Goal: Information Seeking & Learning: Learn about a topic

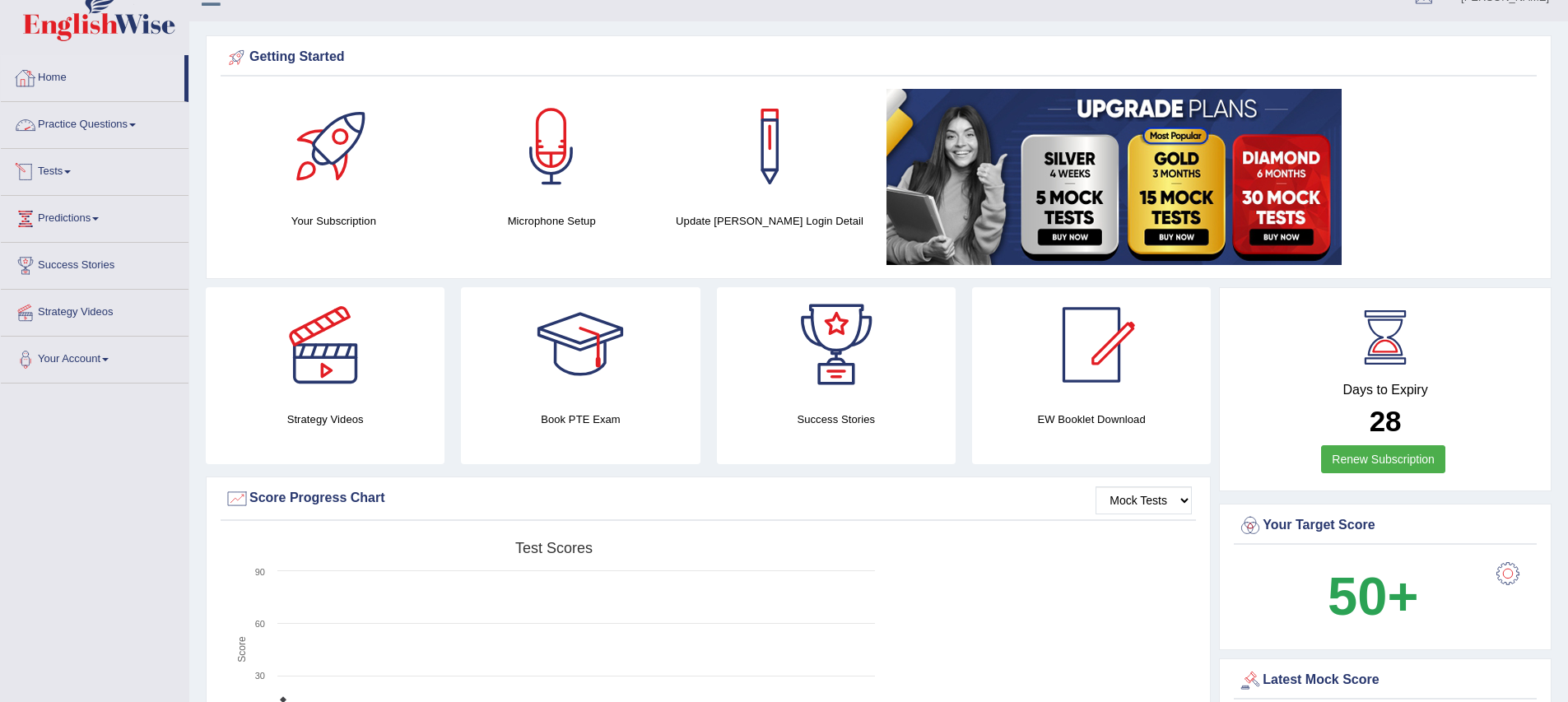
click at [57, 125] on link "Practice Questions" at bounding box center [95, 123] width 187 height 41
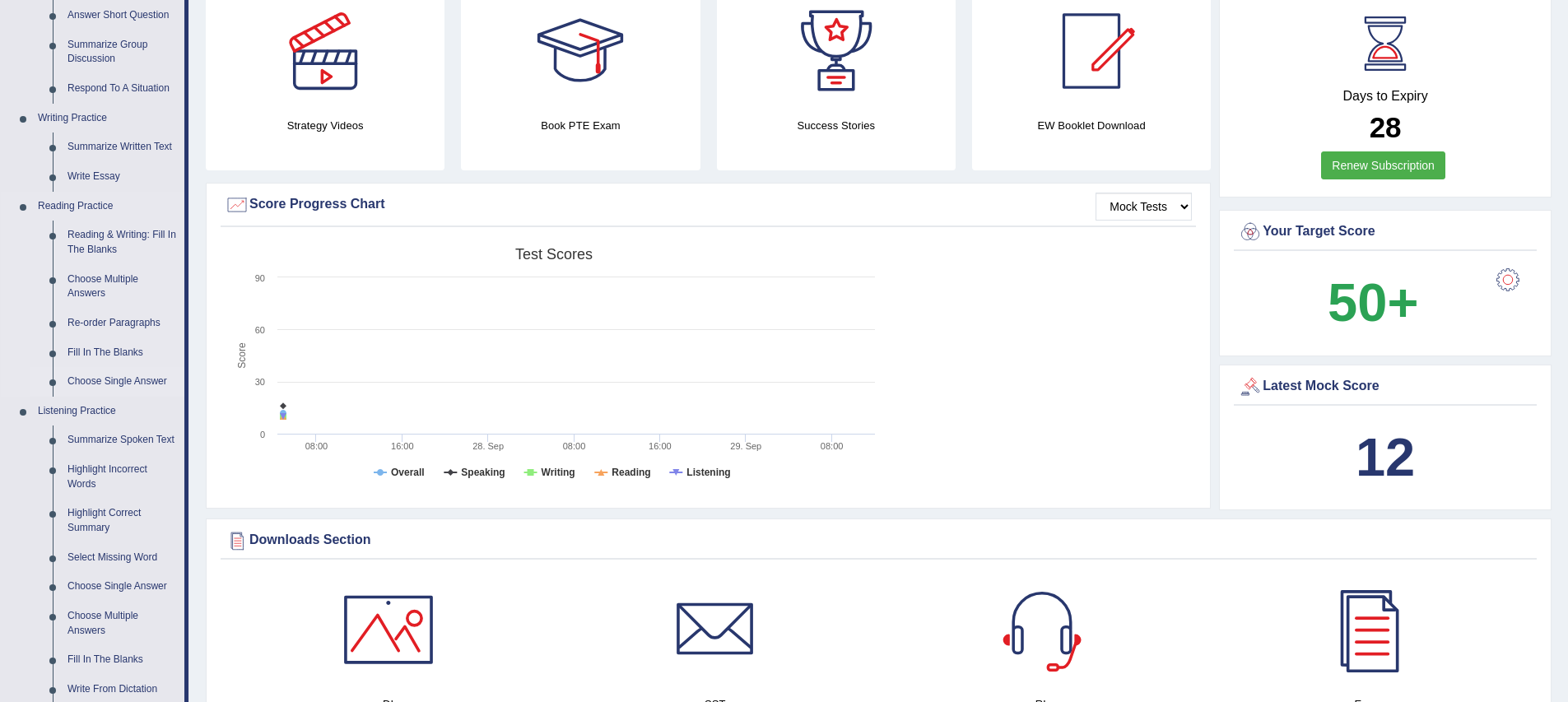
scroll to position [545, 0]
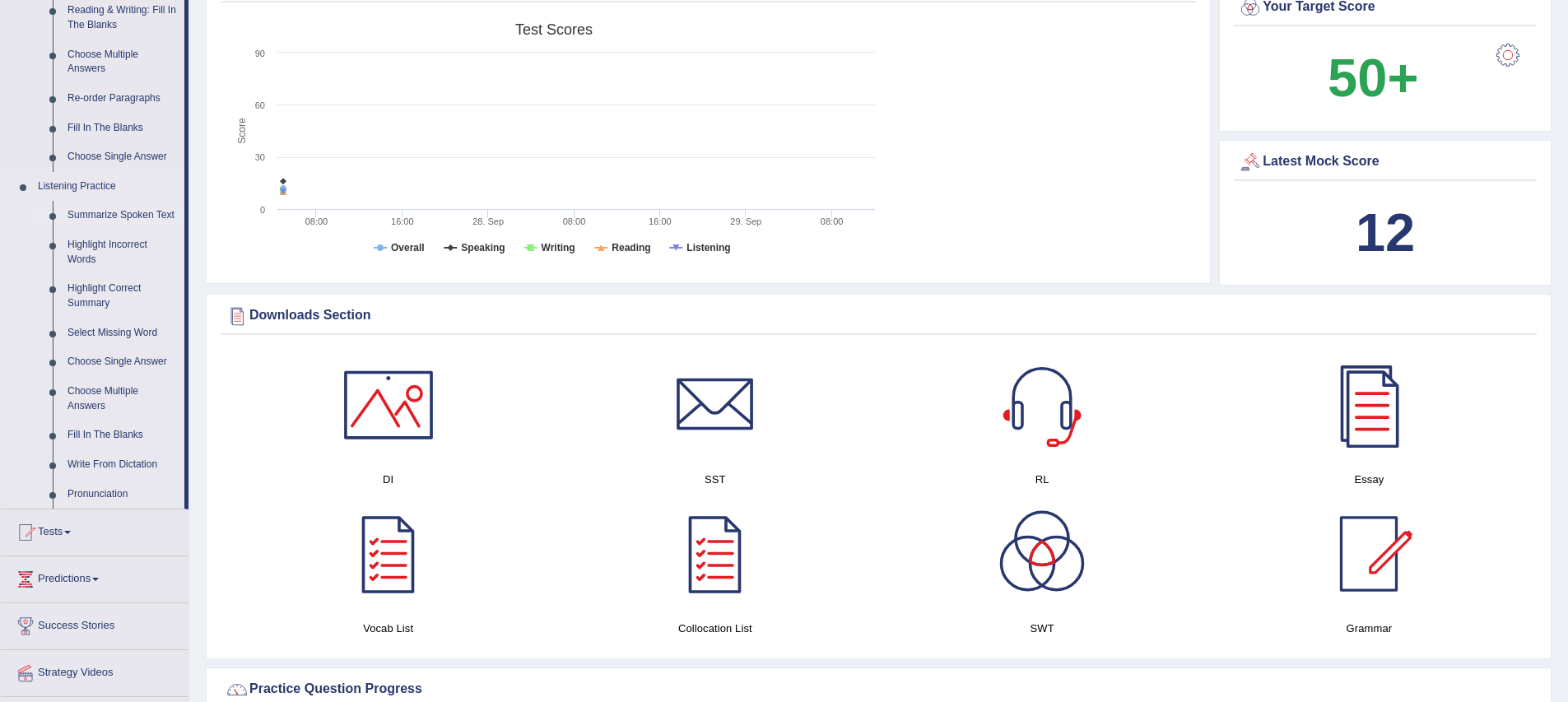
click at [80, 217] on link "Summarize Spoken Text" at bounding box center [122, 216] width 124 height 29
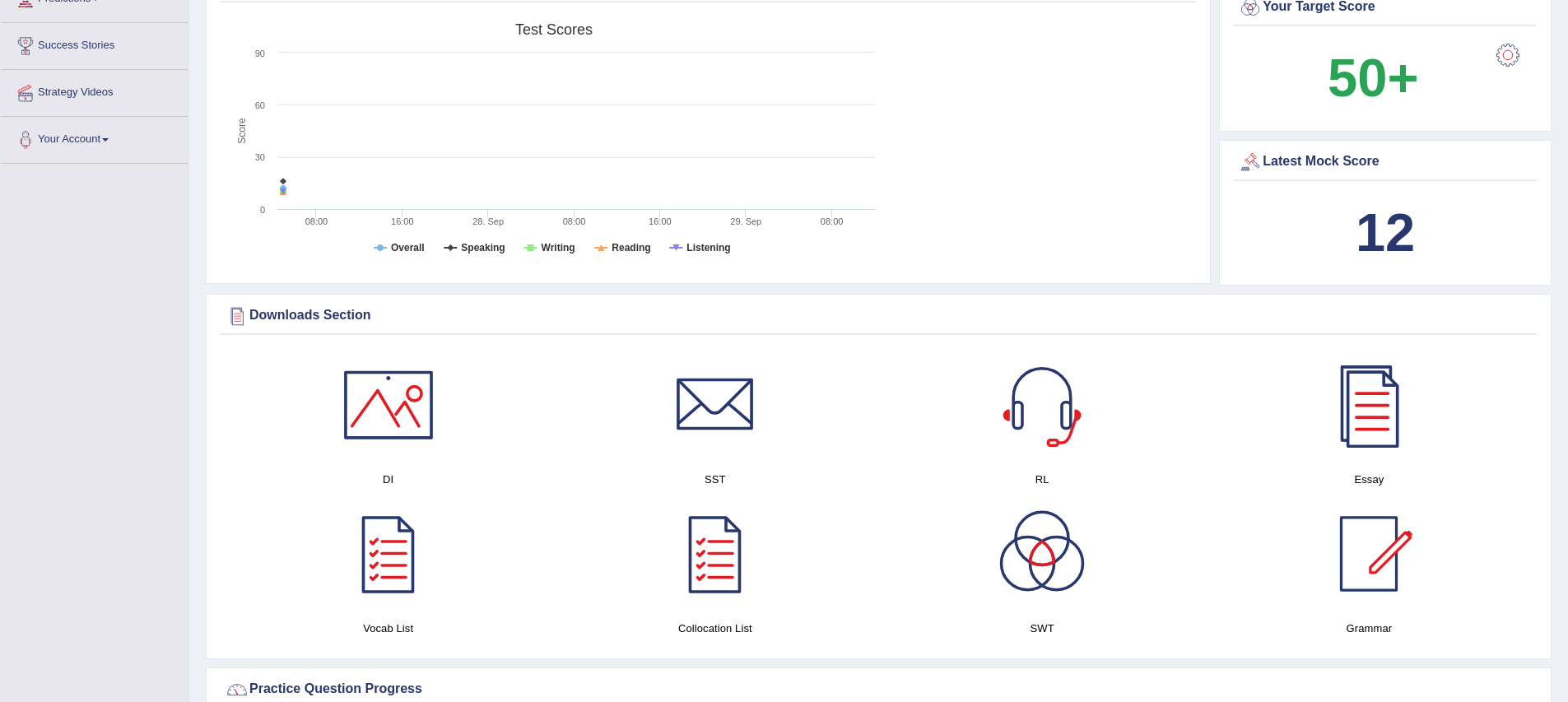
scroll to position [264, 0]
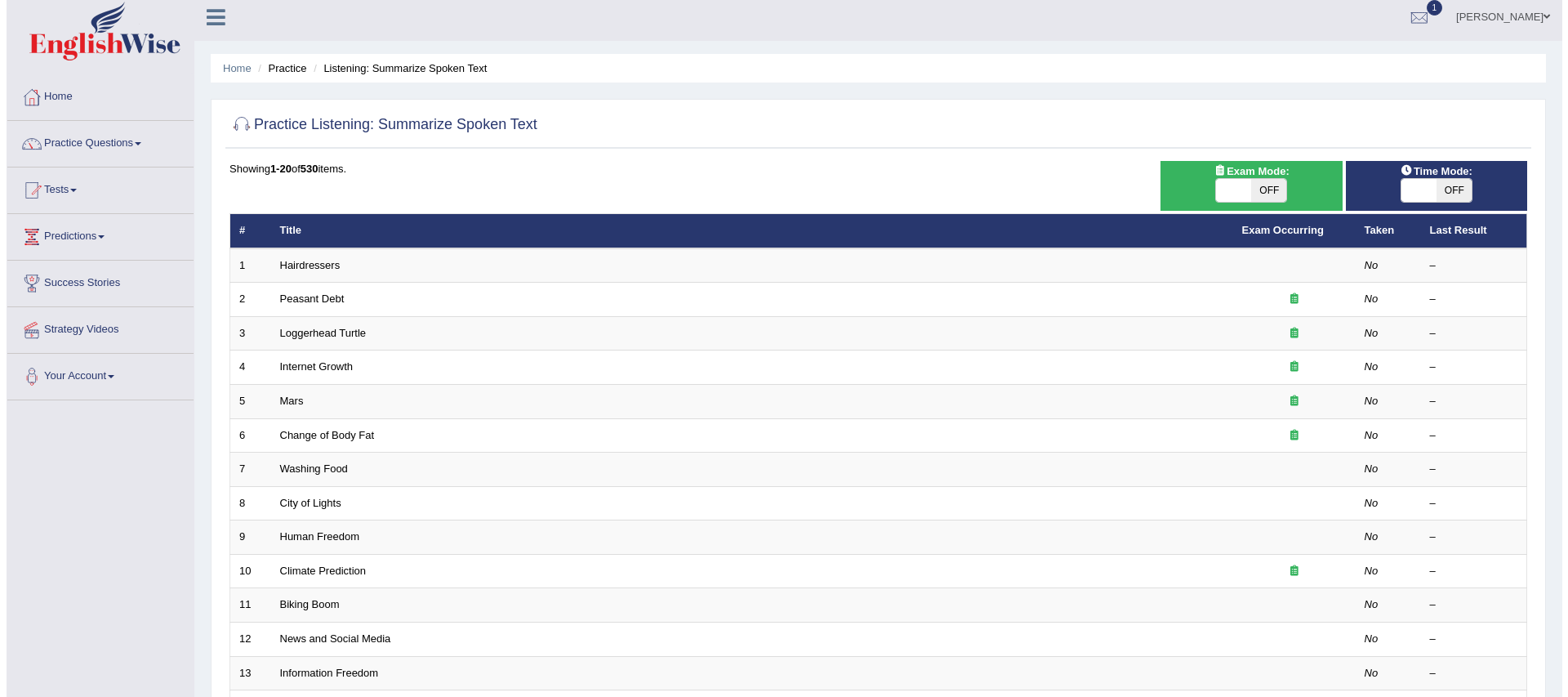
scroll to position [14, 0]
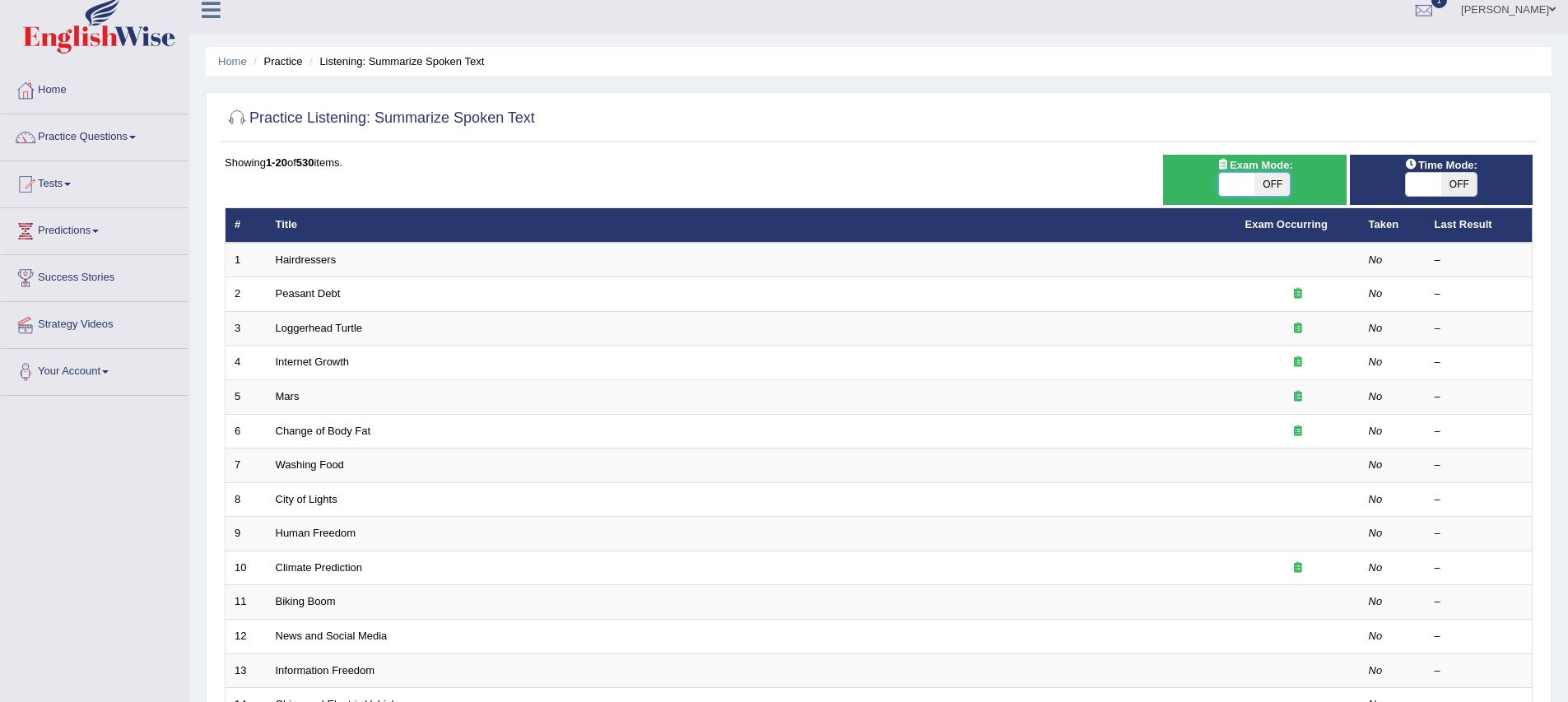
click at [1231, 180] on span at bounding box center [1237, 185] width 35 height 23
click at [1278, 184] on span "OFF" at bounding box center [1272, 185] width 35 height 23
checkbox input "true"
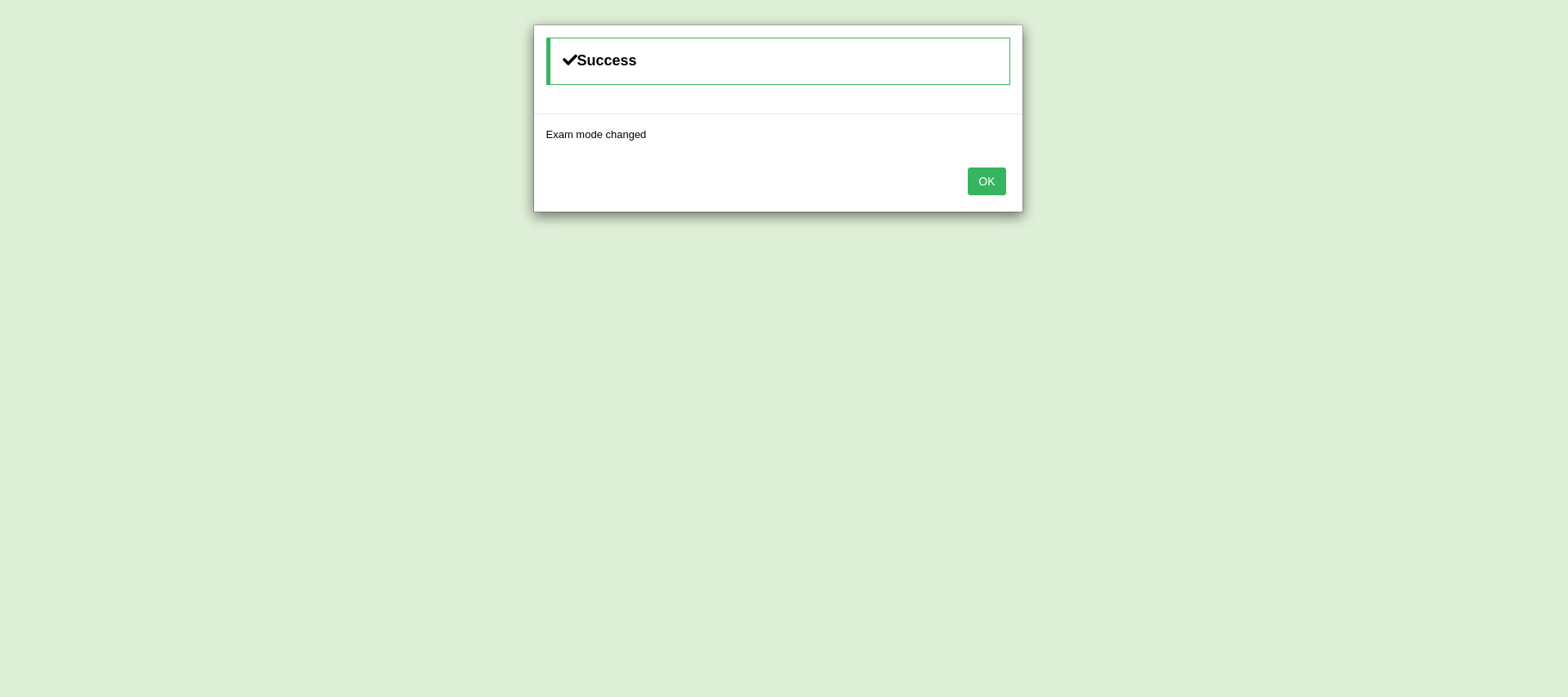
click at [996, 185] on button "OK" at bounding box center [987, 181] width 38 height 28
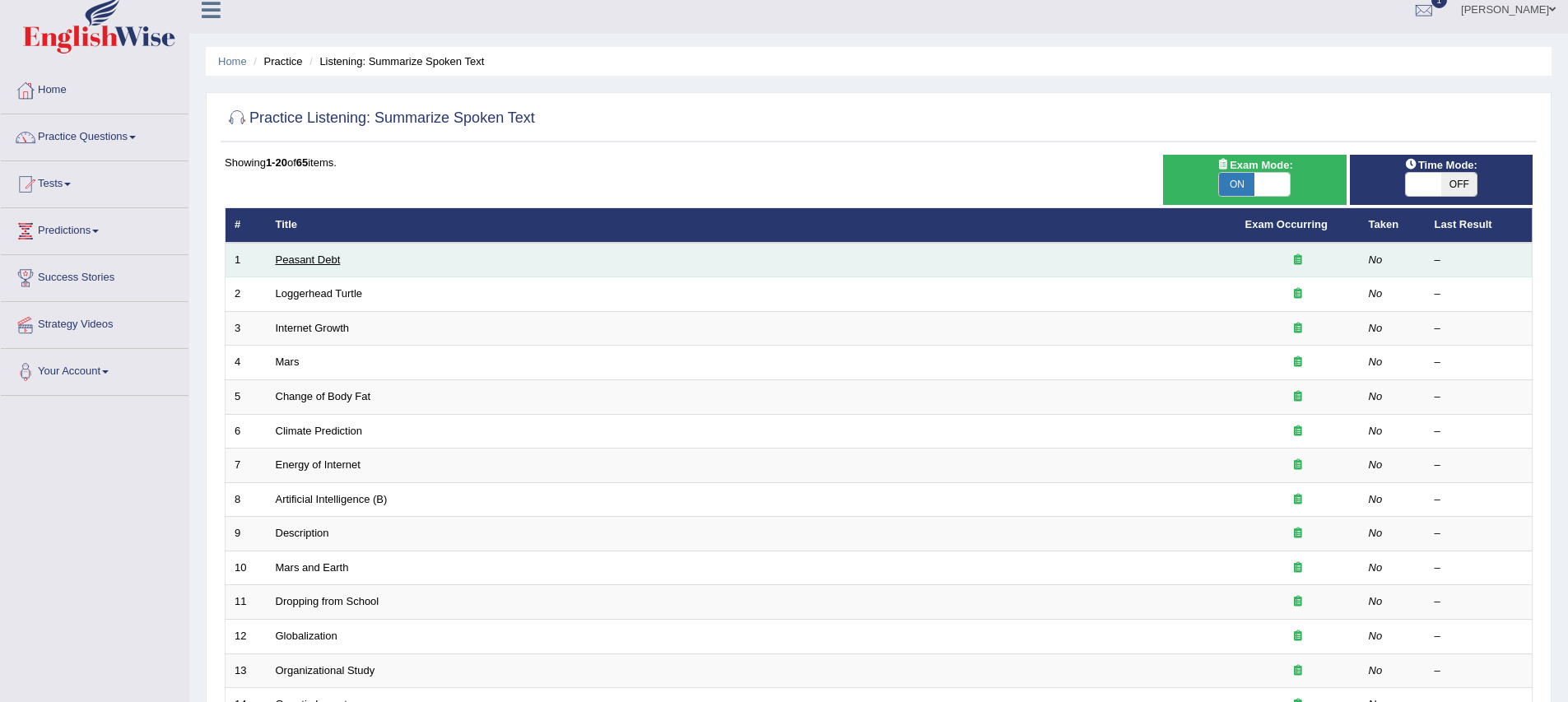
click at [275, 254] on link "Peasant Debt" at bounding box center [308, 260] width 65 height 13
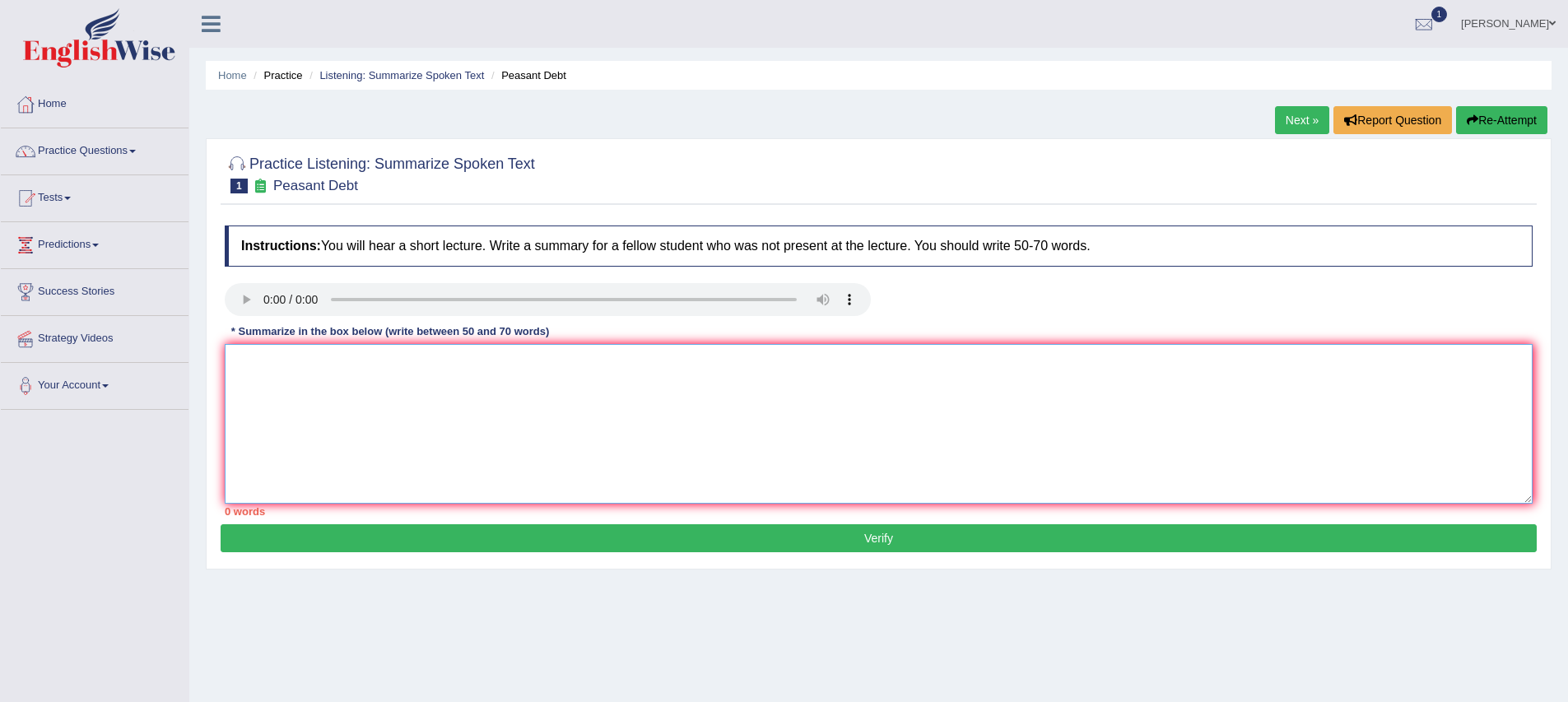
click at [249, 359] on textarea at bounding box center [878, 424] width 1307 height 160
click at [454, 353] on textarea at bounding box center [878, 424] width 1307 height 160
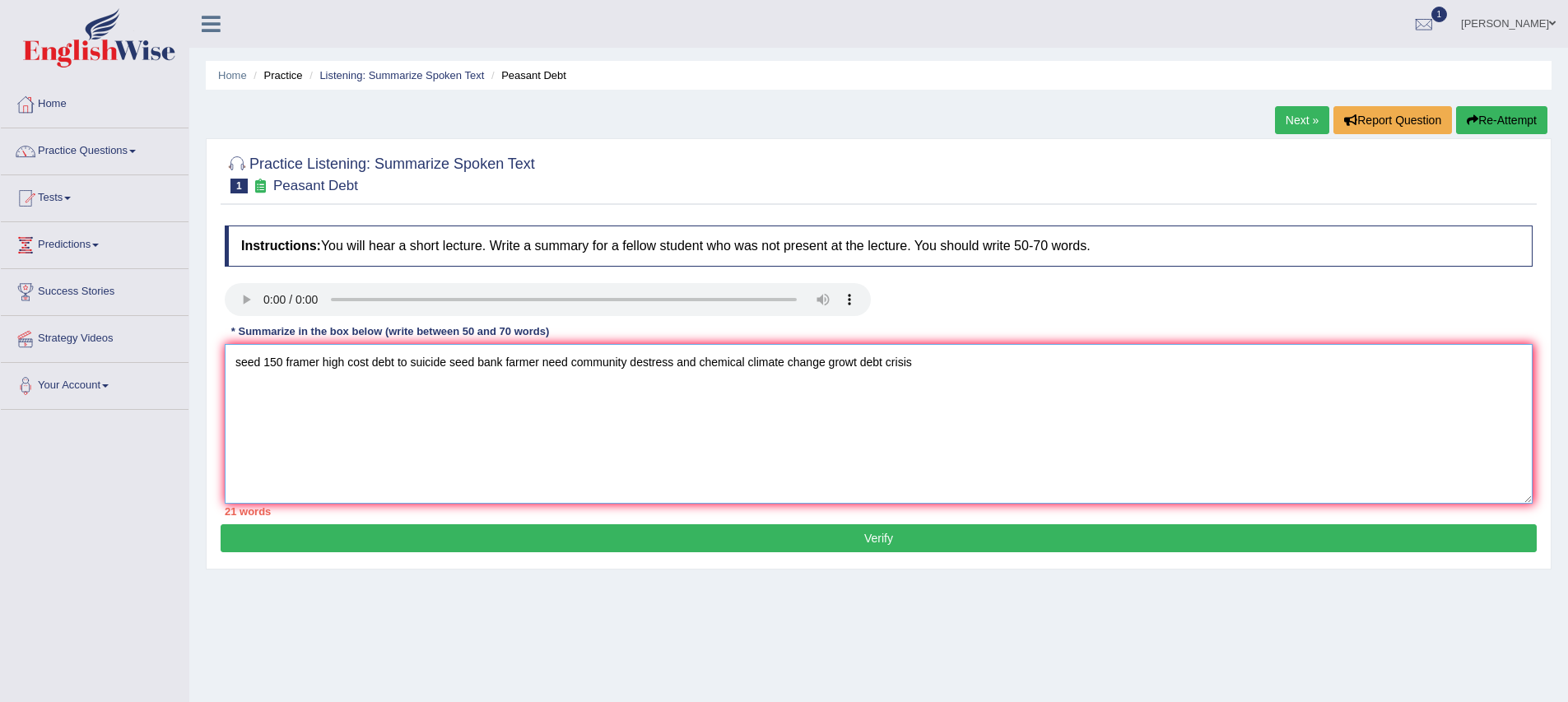
click at [276, 395] on textarea "seed 150 framer high cost debt to suicide seed bank farmer need community destr…" at bounding box center [878, 424] width 1307 height 160
click at [275, 397] on textarea "seed 150 framer high cost debt to suicide seed bank farmer need community destr…" at bounding box center [878, 424] width 1307 height 160
click at [260, 401] on textarea "seed 150 framer high cost debt to suicide seed bank farmer need community destr…" at bounding box center [878, 424] width 1307 height 160
click at [244, 400] on textarea "seed 150 framer high cost debt to suicide seed bank farmer need community destr…" at bounding box center [878, 424] width 1307 height 160
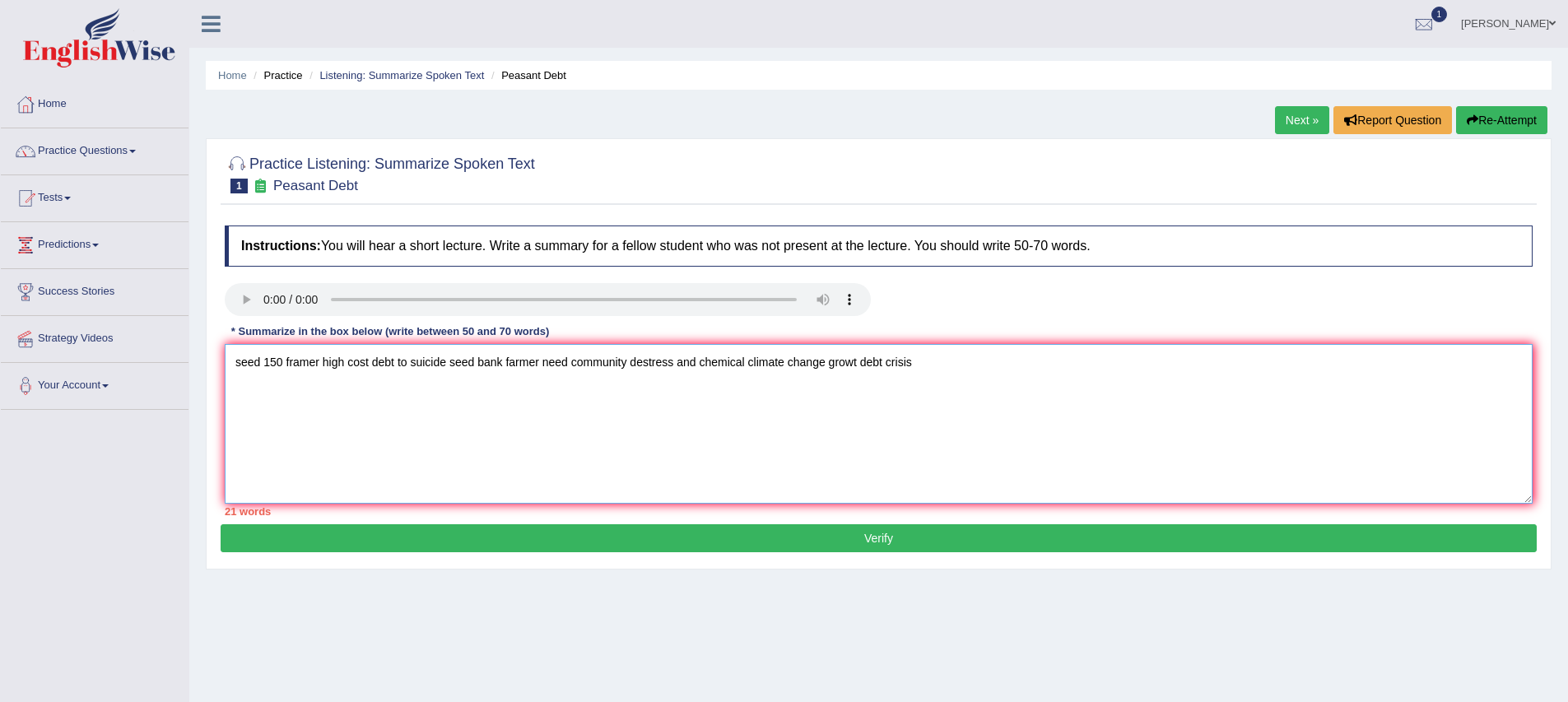
click at [236, 367] on textarea "seed 150 framer high cost debt to suicide seed bank farmer need community destr…" at bounding box center [878, 424] width 1307 height 160
click at [265, 364] on textarea "seed 150 framer high cost debt to suicide seed bank farmer need community destr…" at bounding box center [878, 424] width 1307 height 160
click at [504, 363] on textarea "seed The worse new happen in India that 150 framer high cost debt to suicide se…" at bounding box center [878, 424] width 1307 height 160
click at [268, 369] on textarea "seed The worse new happen in India that 150 farmers commit suicide due to high …" at bounding box center [878, 424] width 1307 height 160
click at [657, 365] on textarea "The worse new happen in India that 150 farmers commit suicide due to high cost …" at bounding box center [878, 424] width 1307 height 160
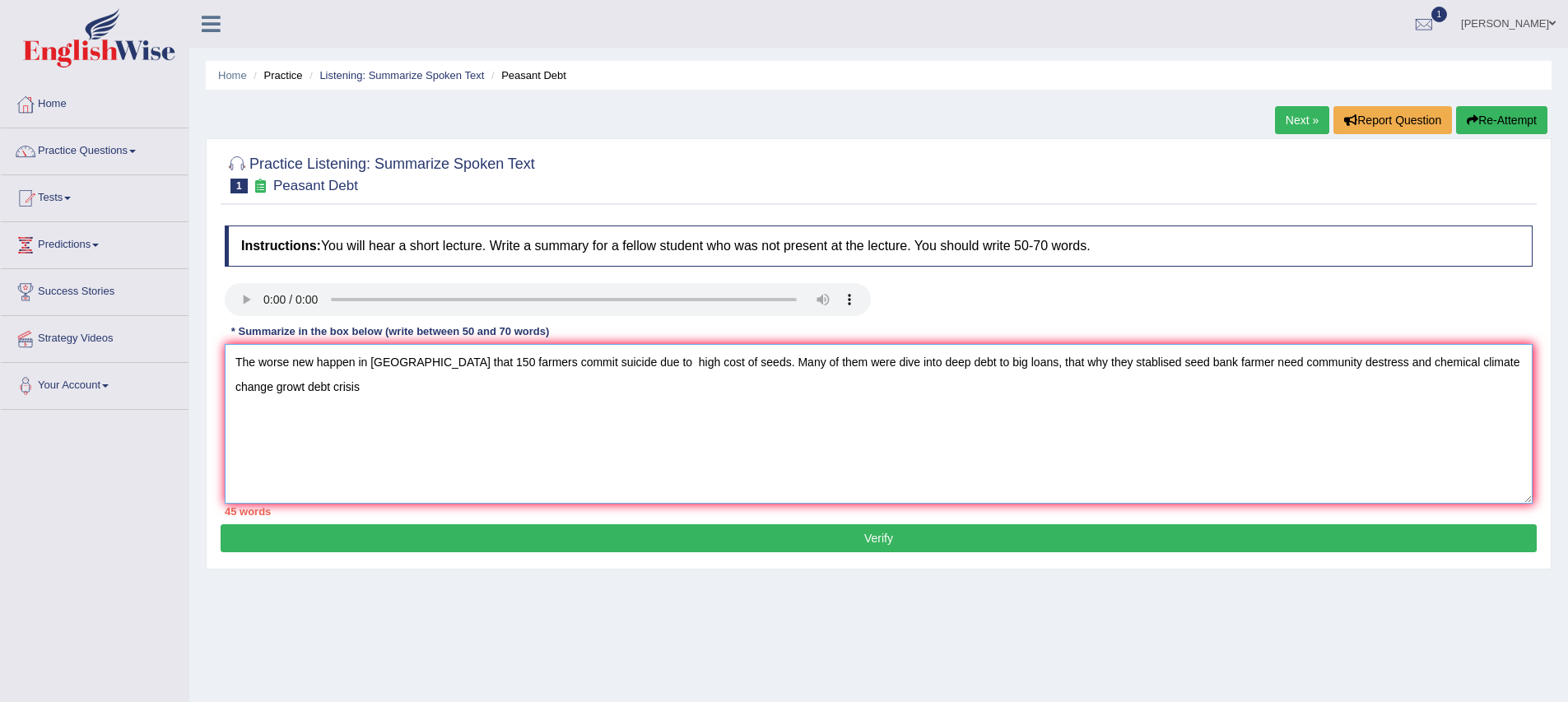
click at [1159, 370] on textarea "The worse new happen in India that 150 farmers commit suicide due to high cost …" at bounding box center [878, 424] width 1307 height 160
click at [1276, 368] on textarea "The worse new happen in India that 150 farmers commit suicide due to high cost …" at bounding box center [878, 424] width 1307 height 160
click at [1268, 370] on textarea "The worse new happen in India that 150 farmers commit suicide due to high cost …" at bounding box center [878, 424] width 1307 height 160
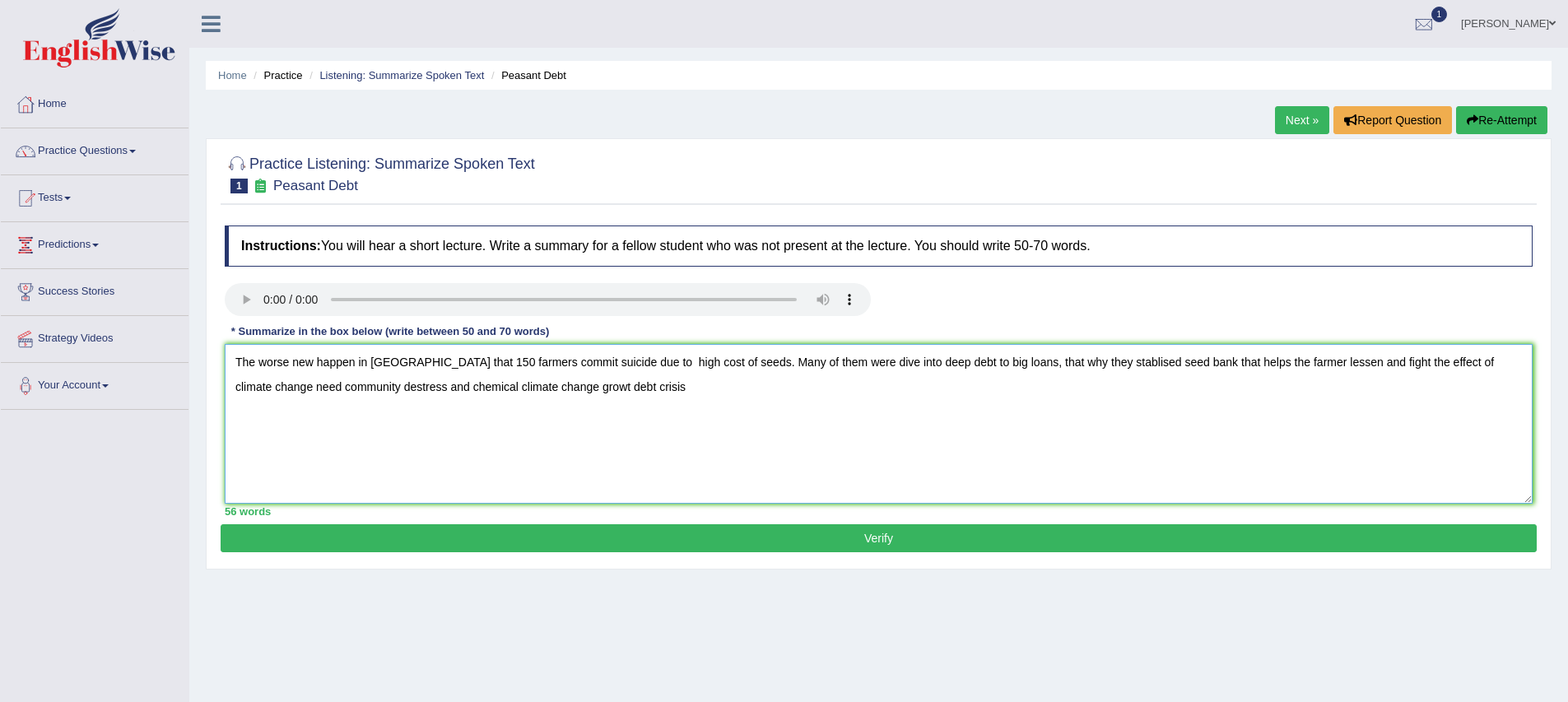
click at [616, 394] on textarea "The worse new happen in India that 150 farmers commit suicide due to high cost …" at bounding box center [878, 424] width 1307 height 160
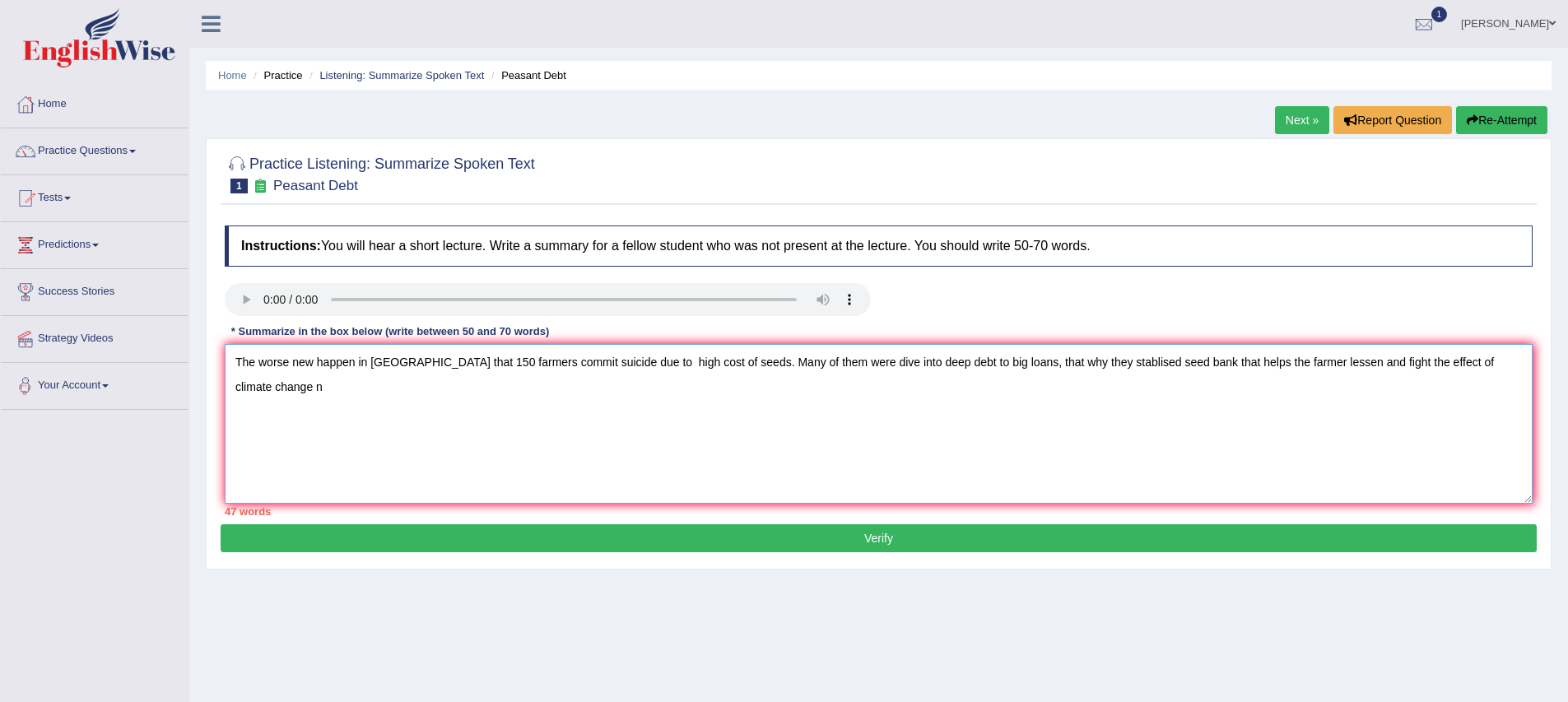
click at [313, 367] on textarea "The worse new happen in India that 150 farmers commit suicide due to high cost …" at bounding box center [878, 424] width 1307 height 160
click at [1512, 368] on textarea "The worse news happen in India that 150 farmers commit suicide due to high cost…" at bounding box center [878, 424] width 1307 height 160
click at [818, 367] on textarea "The worse news happen in India that 150 farmers commit suicide due to high cost…" at bounding box center [878, 424] width 1307 height 160
click at [1490, 369] on textarea "The worse news happen in India that 150 farmers commit suicide due to high cost…" at bounding box center [878, 424] width 1307 height 160
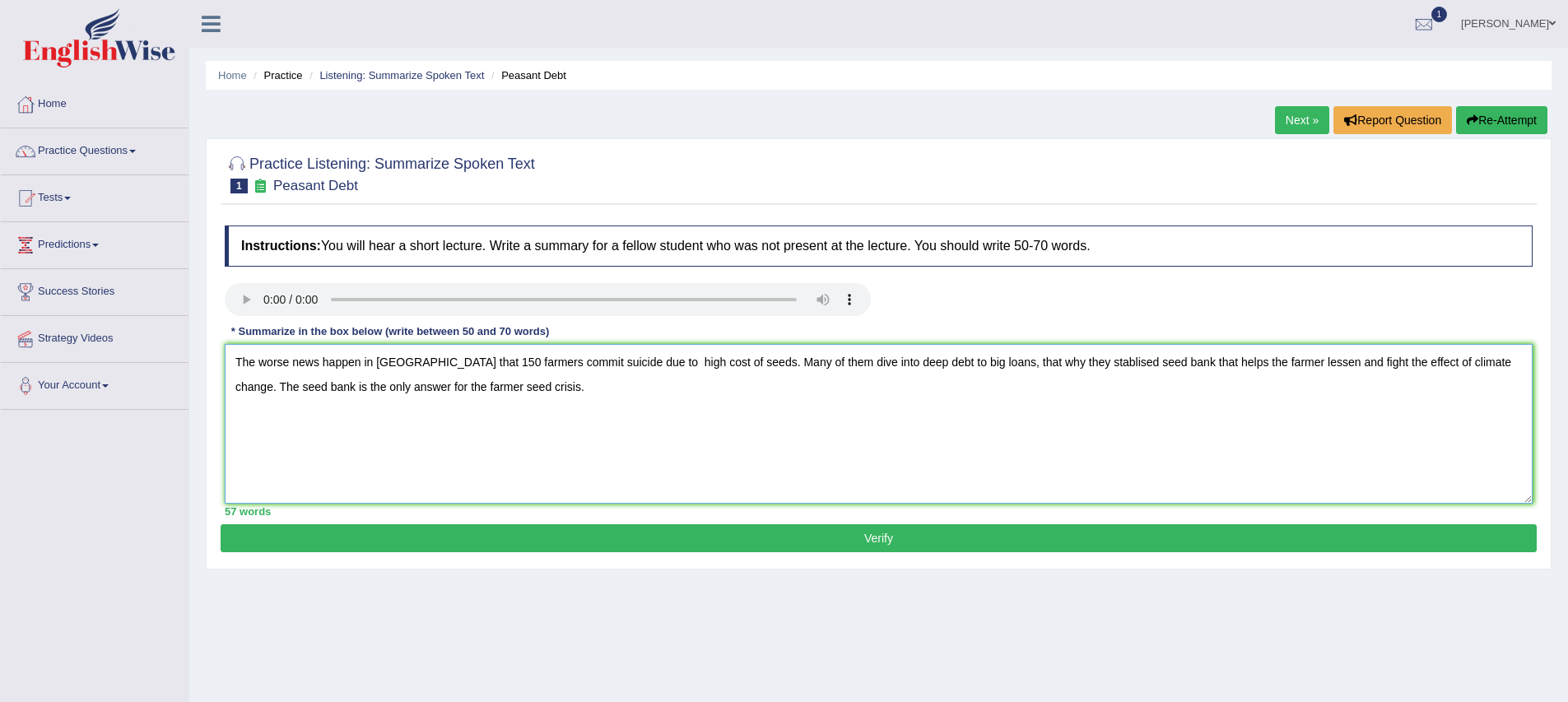
click at [955, 469] on textarea "The worse news happen in India that 150 farmers commit suicide due to high cost…" at bounding box center [878, 424] width 1307 height 160
type textarea "The worse news happen in India that 150 farmers commit suicide due to high cost…"
click at [889, 540] on button "Verify" at bounding box center [879, 538] width 1316 height 28
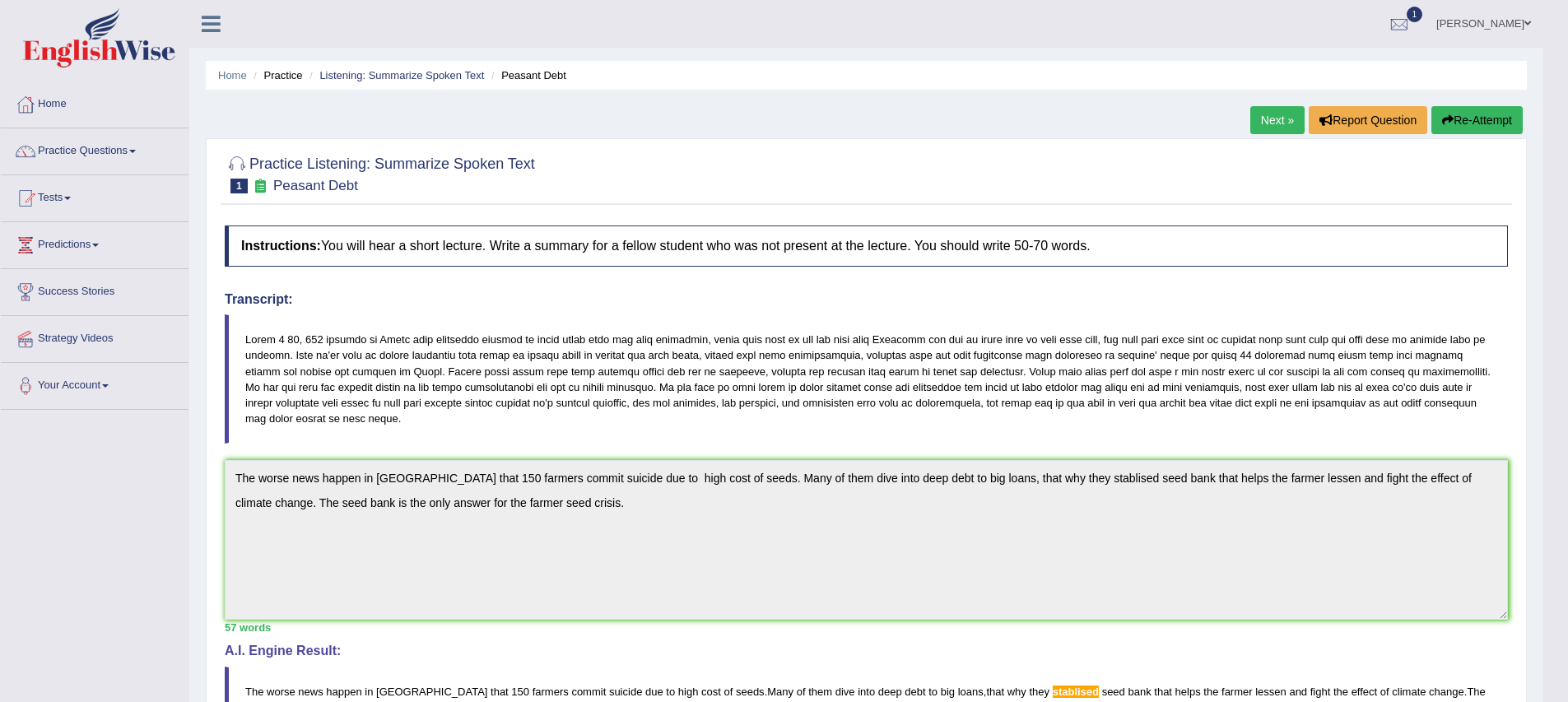
scroll to position [344, 0]
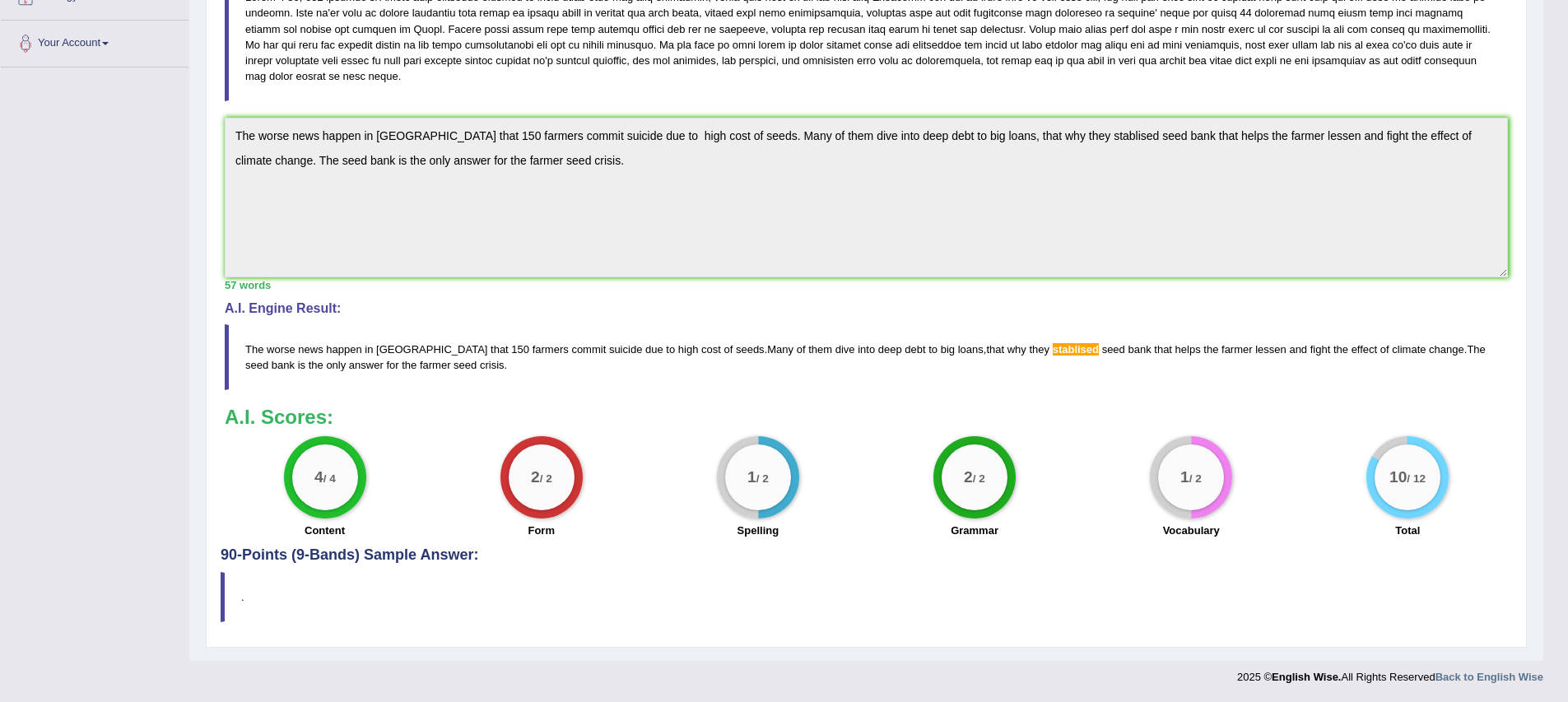
click at [1030, 397] on div "Instructions: You will hear a short lecture. Write a summary for a fellow stude…" at bounding box center [866, 211] width 1292 height 673
click at [327, 598] on blockquote "." at bounding box center [866, 597] width 1292 height 50
click at [340, 595] on blockquote "." at bounding box center [866, 597] width 1292 height 50
click at [1421, 553] on h4 "90-Points (9-Bands) Sample Answer:" at bounding box center [866, 218] width 1292 height 693
click at [425, 491] on div "4 / 4 Content" at bounding box center [325, 489] width 217 height 106
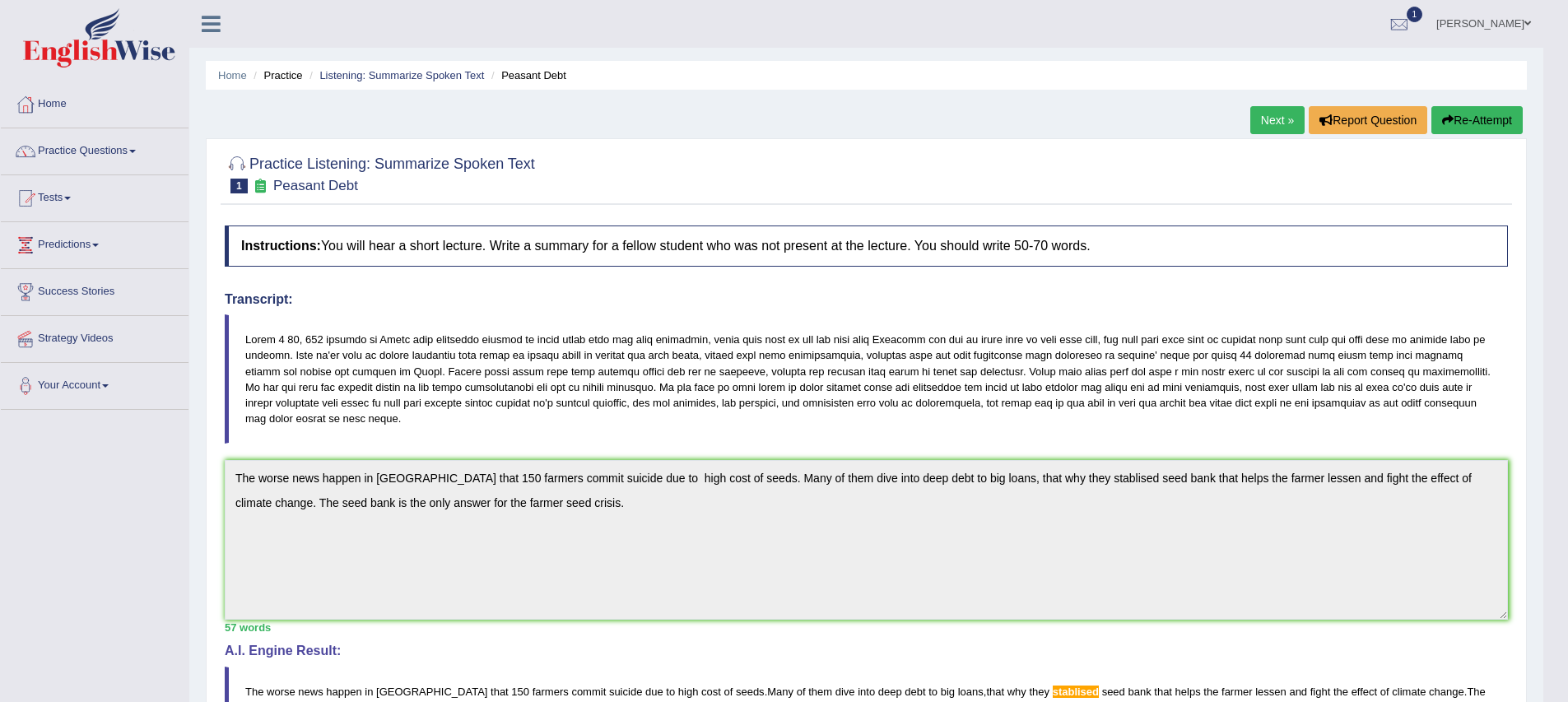
scroll to position [3, 0]
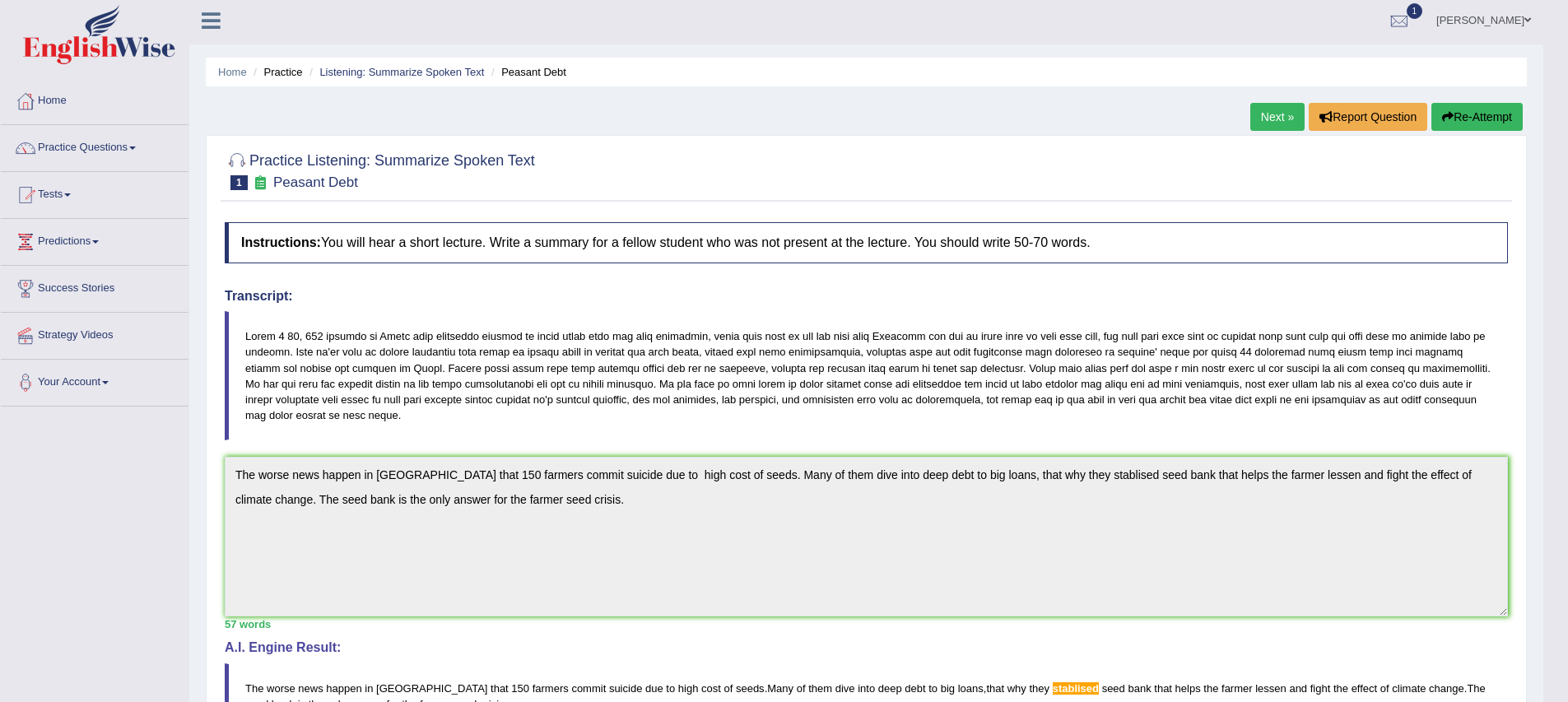
click at [1261, 123] on link "Next »" at bounding box center [1277, 116] width 55 height 28
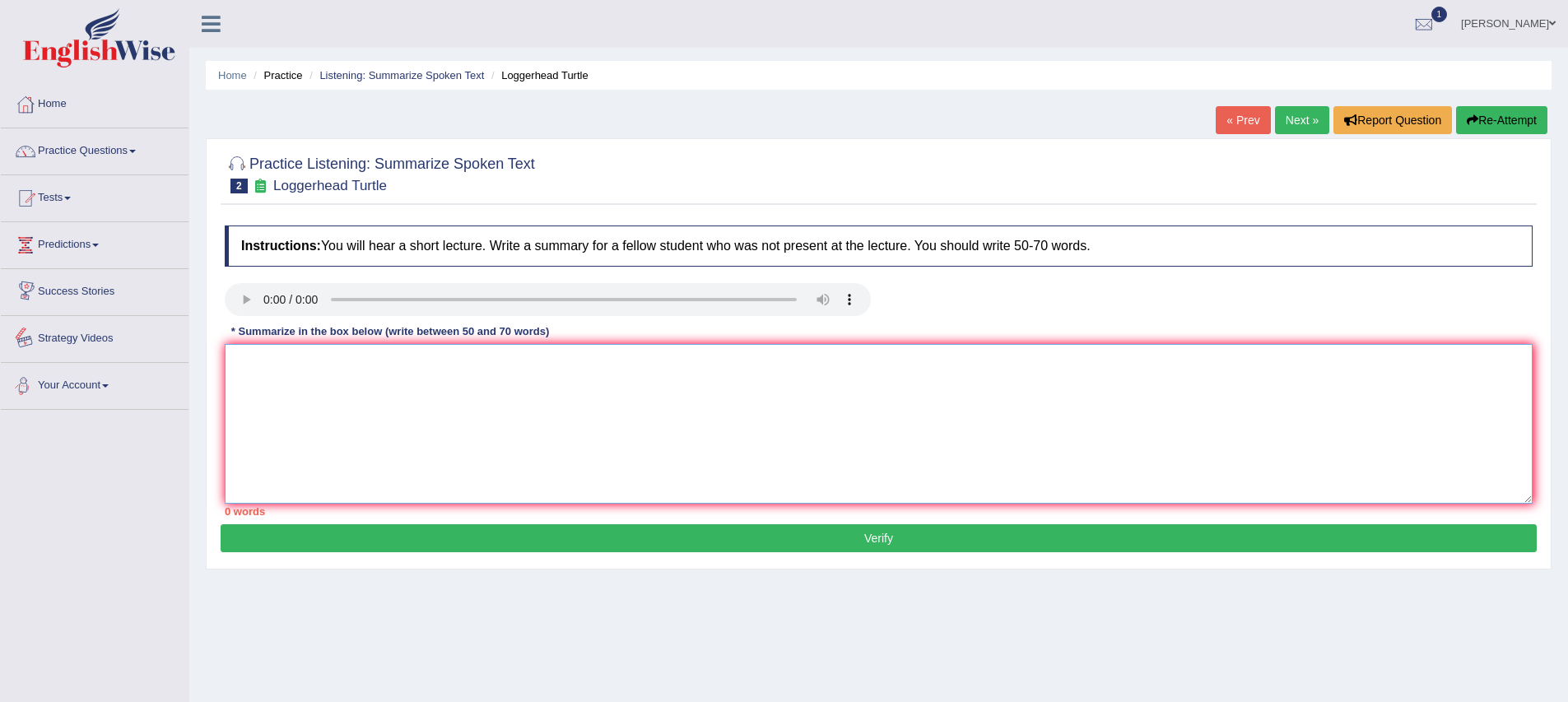
click at [251, 364] on textarea at bounding box center [878, 424] width 1307 height 160
click at [277, 375] on textarea at bounding box center [878, 424] width 1307 height 160
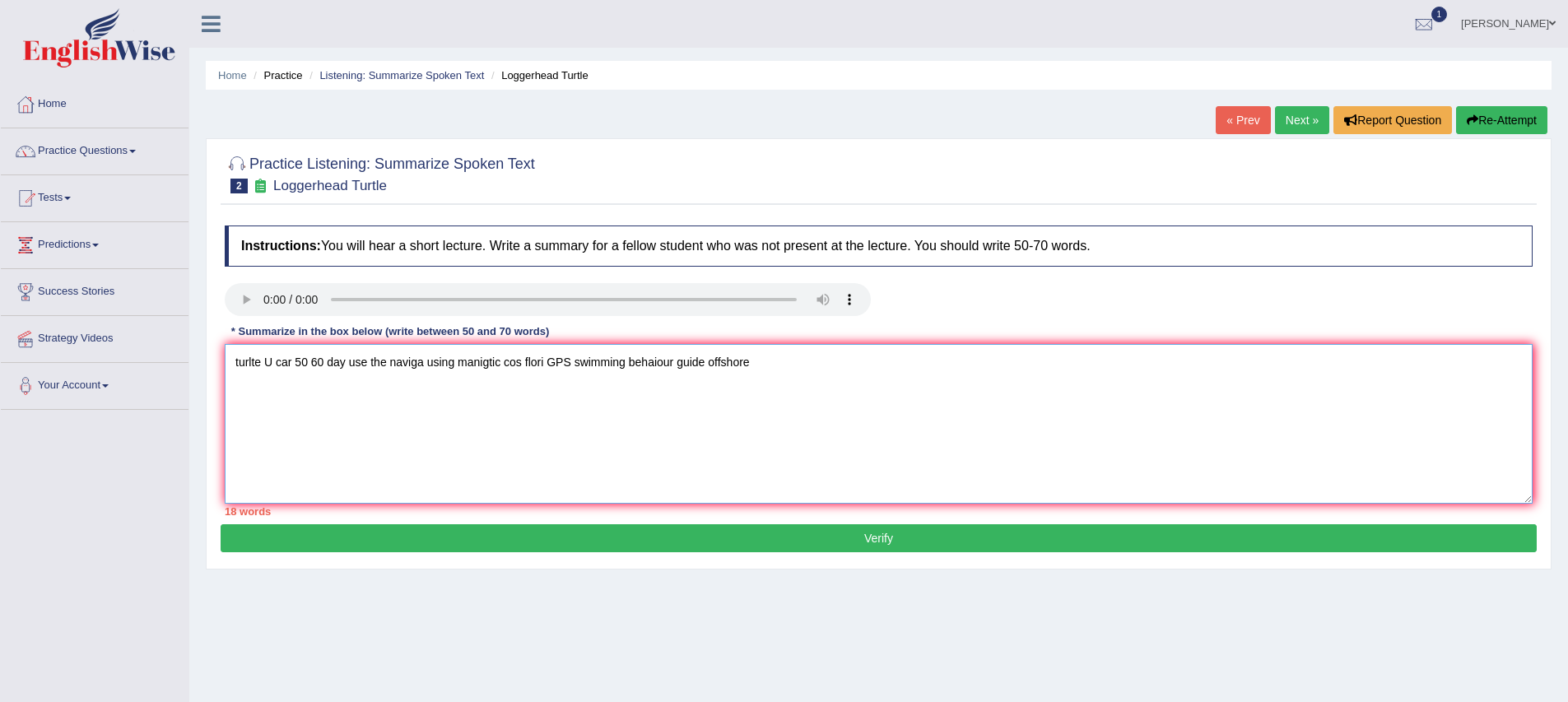
click at [269, 436] on textarea "turlte U car 50 60 day use the naviga using manigtic cos flori GPS swimming beh…" at bounding box center [878, 424] width 1307 height 160
click at [265, 366] on textarea "turlte U car 50 60 day use the naviga using manigtic cos flori GPS swimming beh…" at bounding box center [878, 424] width 1307 height 160
click at [275, 369] on textarea "turlte U car 50 60 day use the naviga using manigtic cos flori GPS swimming beh…" at bounding box center [878, 424] width 1307 height 160
click at [267, 364] on textarea "turlte University of Carolina car 50 60 day use the naviga using manigtic cos f…" at bounding box center [878, 424] width 1307 height 160
click at [375, 365] on textarea "The University of Carolina car 50 60 day use the naviga using manigtic cos flor…" at bounding box center [878, 424] width 1307 height 160
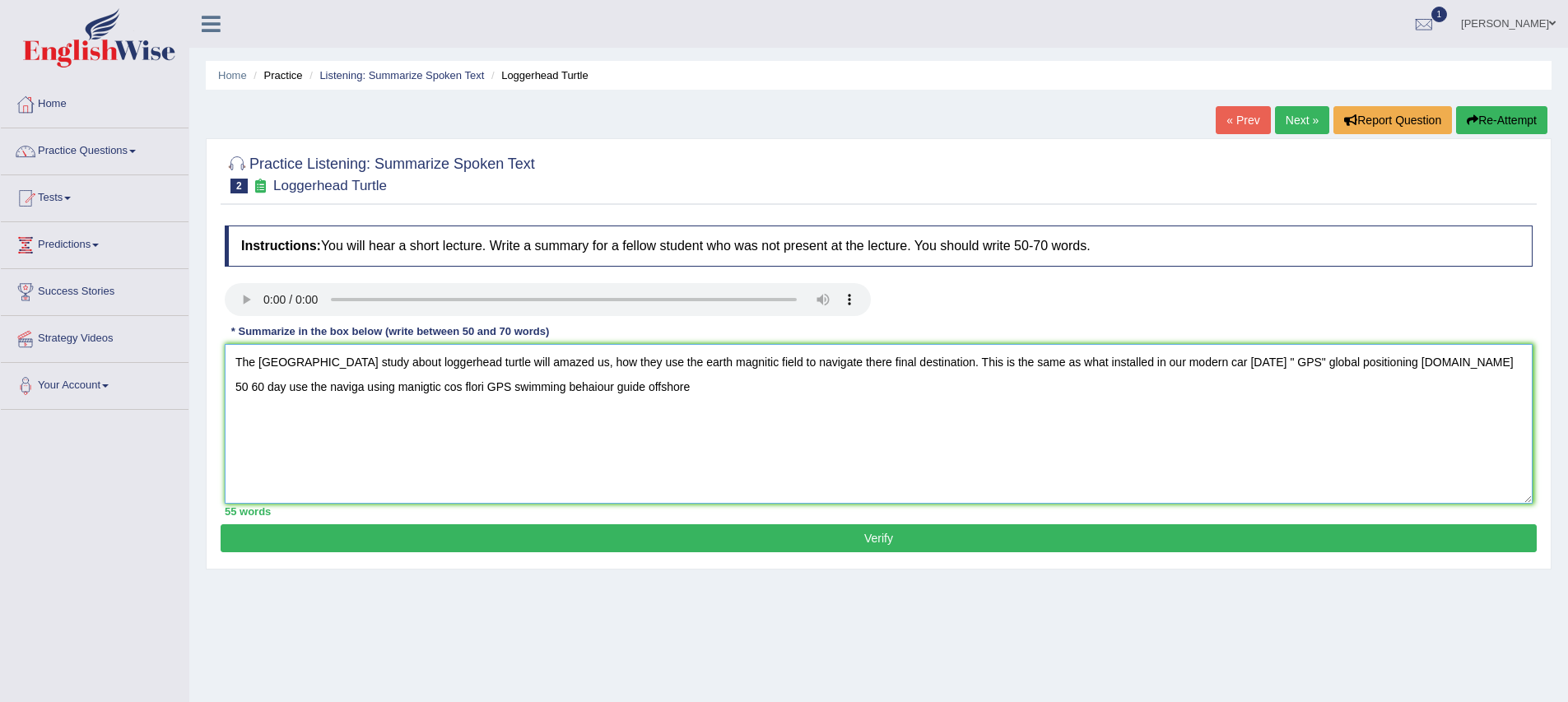
click at [681, 391] on textarea "The University of Carolina study about loggerhead turtle will amazed us, how th…" at bounding box center [878, 424] width 1307 height 160
drag, startPoint x: 1454, startPoint y: 369, endPoint x: 1553, endPoint y: 390, distance: 101.2
click at [1553, 390] on div "Home Practice Listening: Summarize Spoken Text Loggerhead Turtle « Prev Next » …" at bounding box center [879, 411] width 1379 height 823
click at [310, 464] on textarea "The University of Carolina study about loggerhead turtle will amazed us, how th…" at bounding box center [878, 424] width 1307 height 160
click at [484, 408] on textarea "The University of Carolina study about loggerhead turtle will amazed us, how th…" at bounding box center [878, 424] width 1307 height 160
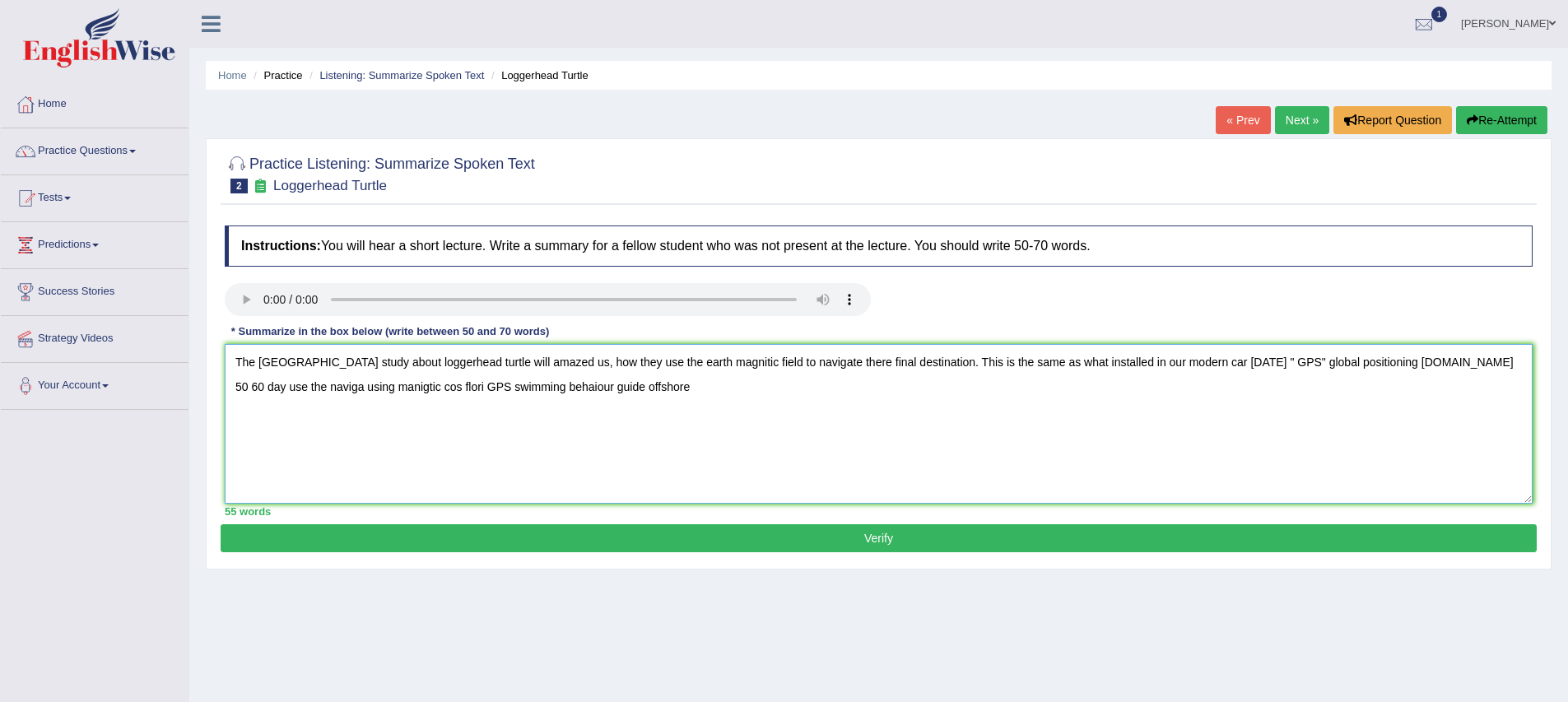
drag, startPoint x: 479, startPoint y: 391, endPoint x: 231, endPoint y: 394, distance: 248.0
click at [231, 394] on textarea "The University of Carolina study about loggerhead turtle will amazed us, how th…" at bounding box center [878, 424] width 1307 height 160
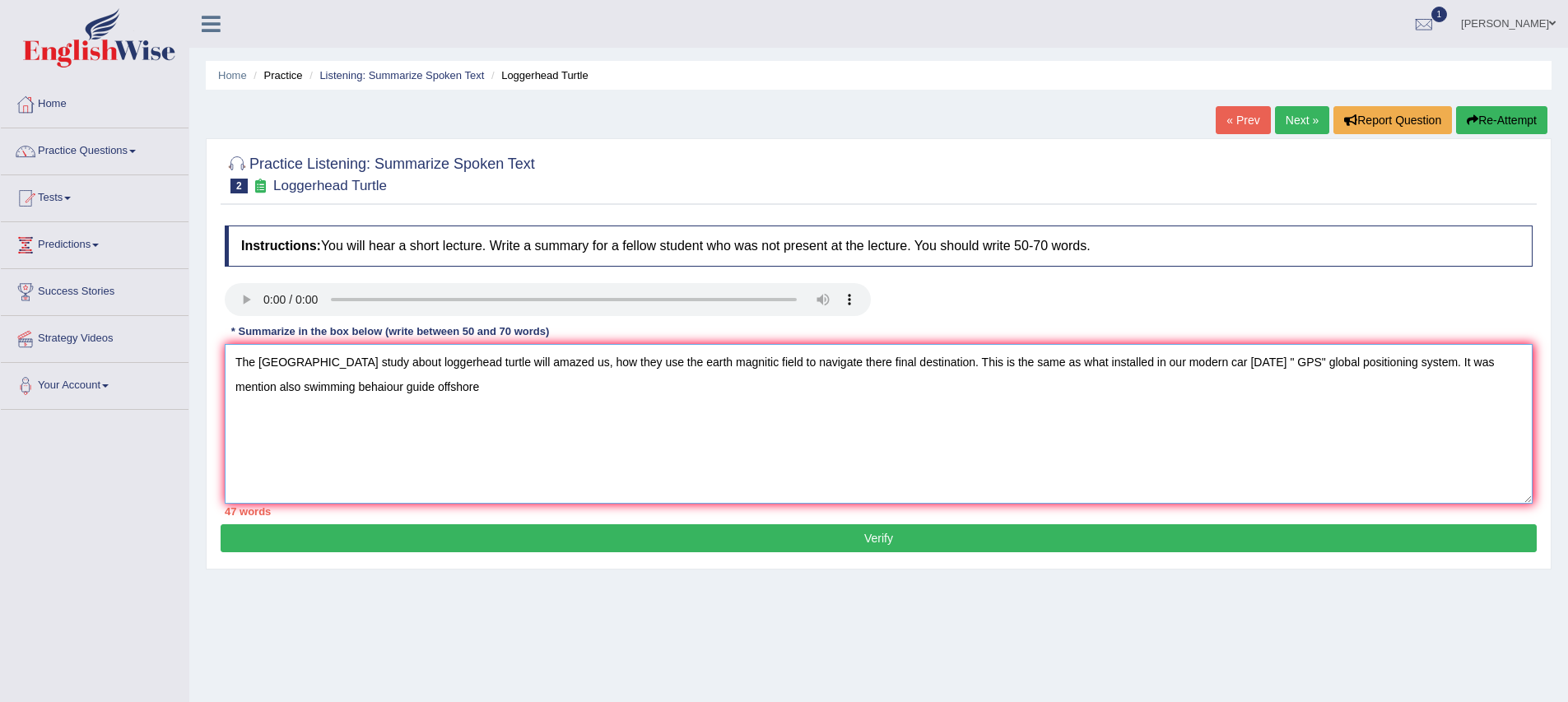
click at [344, 423] on textarea "The University of Carolina study about loggerhead turtle will amazed us, how th…" at bounding box center [878, 424] width 1307 height 160
click at [1320, 365] on textarea "The University of Carolina study about loggerhead turtle will amazed us, how th…" at bounding box center [878, 424] width 1307 height 160
click at [315, 391] on textarea "The University of Carolina study about loggerhead turtle will amazed us, how th…" at bounding box center [878, 424] width 1307 height 160
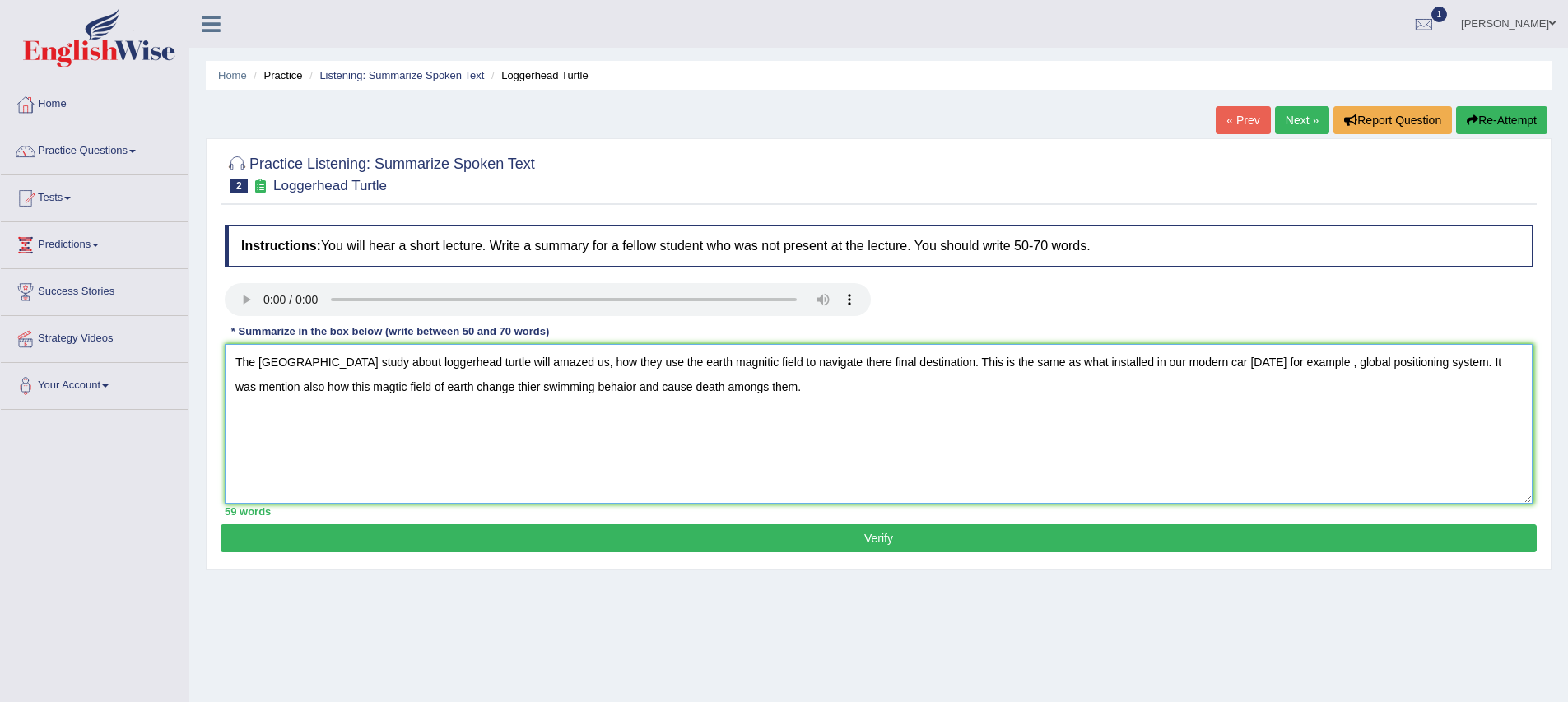
type textarea "The University of Carolina study about loggerhead turtle will amazed us, how th…"
click at [752, 536] on button "Verify" at bounding box center [879, 538] width 1316 height 28
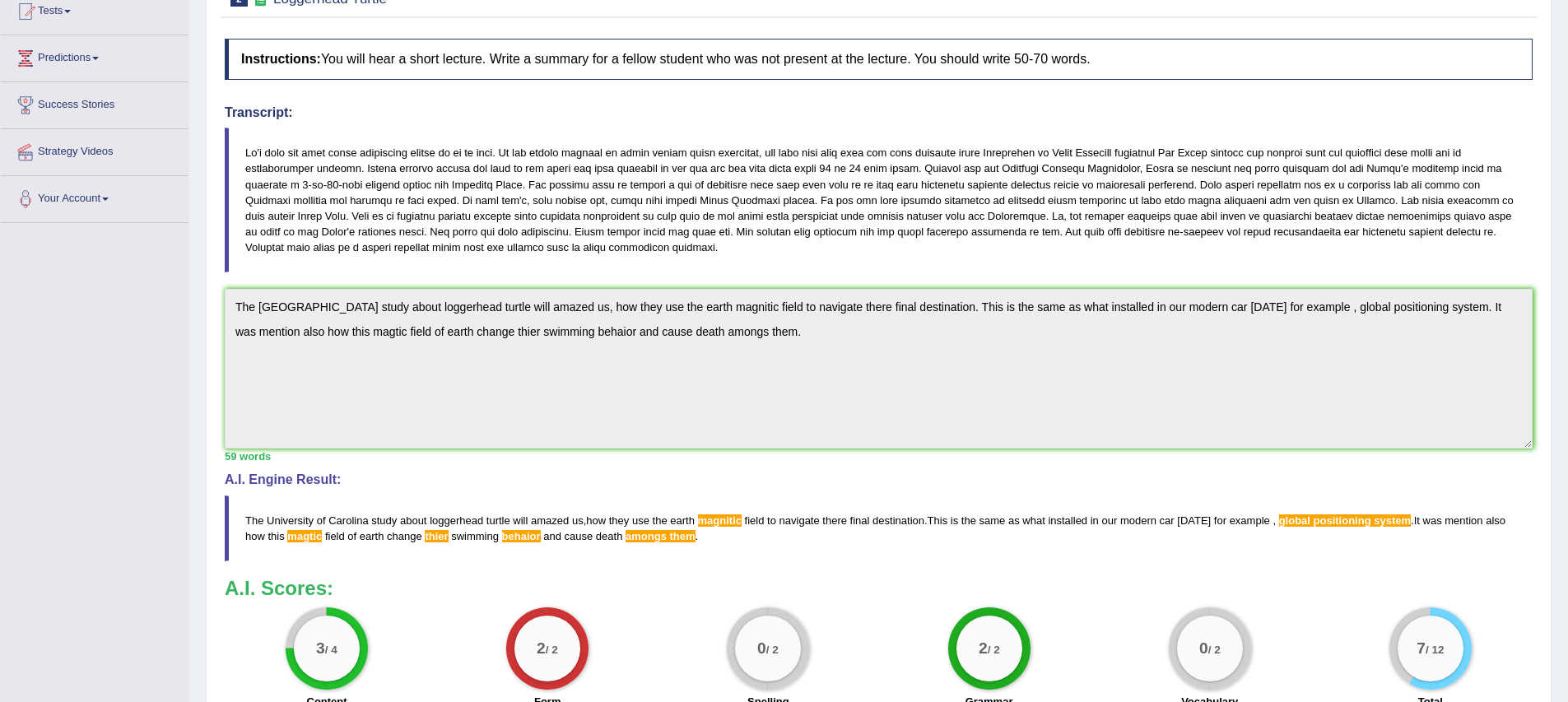
scroll to position [196, 0]
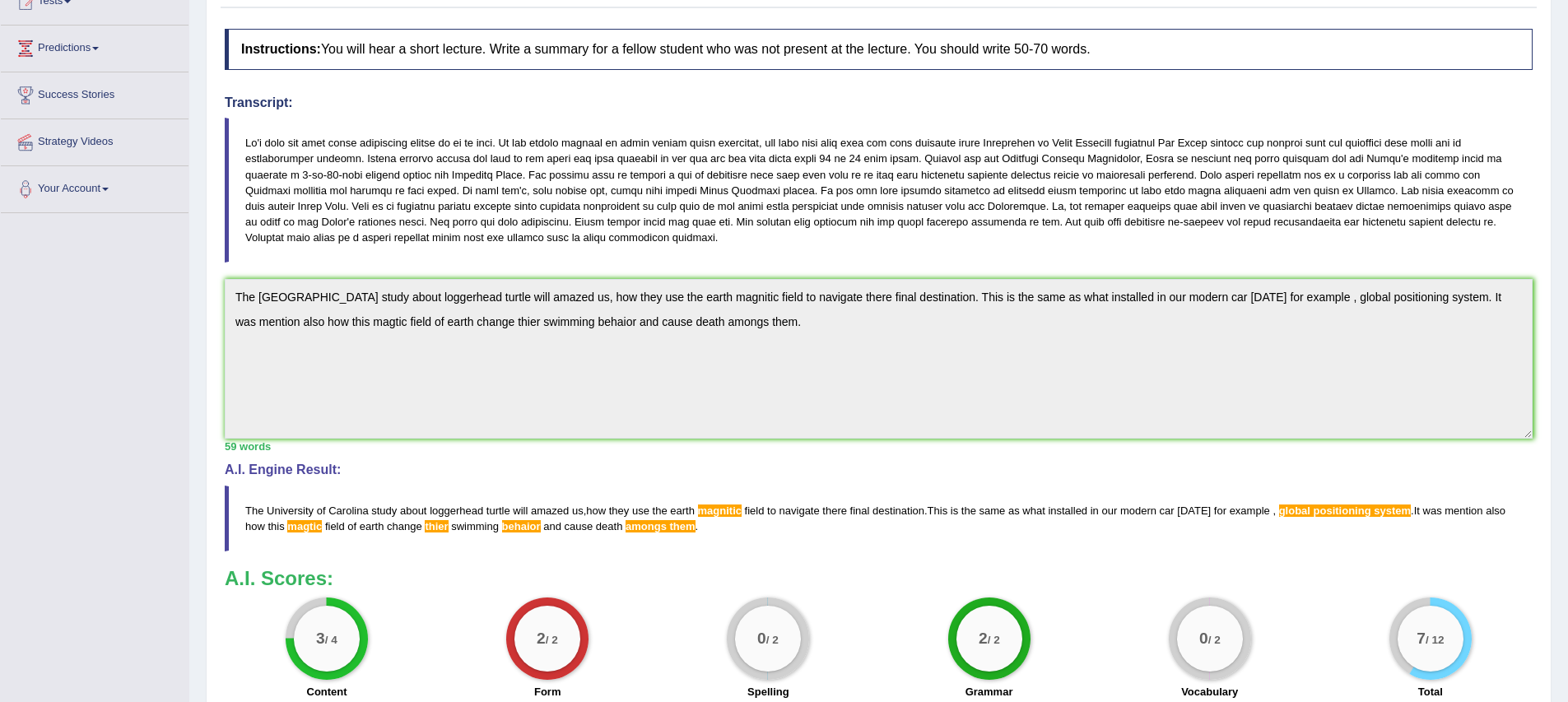
click at [643, 574] on h3 "A.I. Scores:" at bounding box center [878, 579] width 1307 height 21
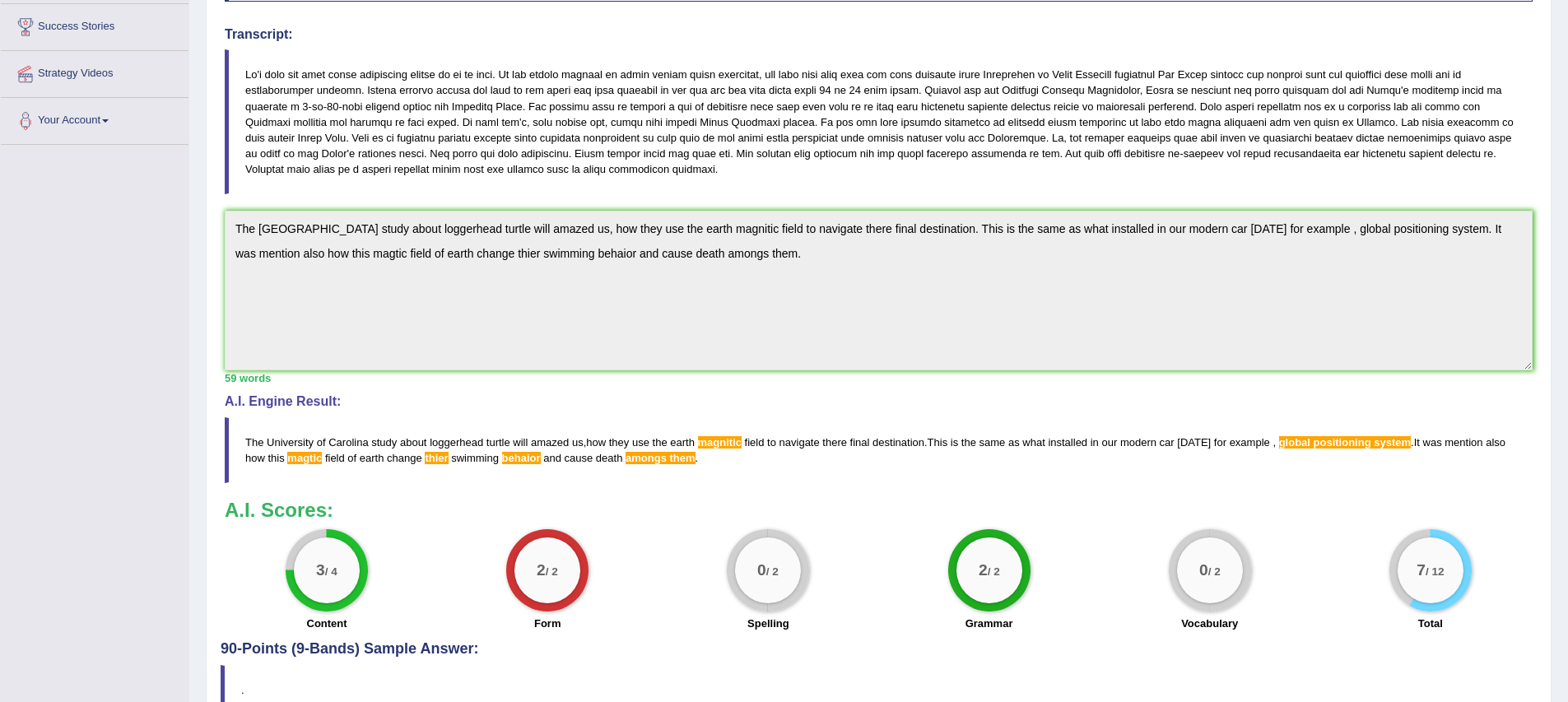
scroll to position [359, 0]
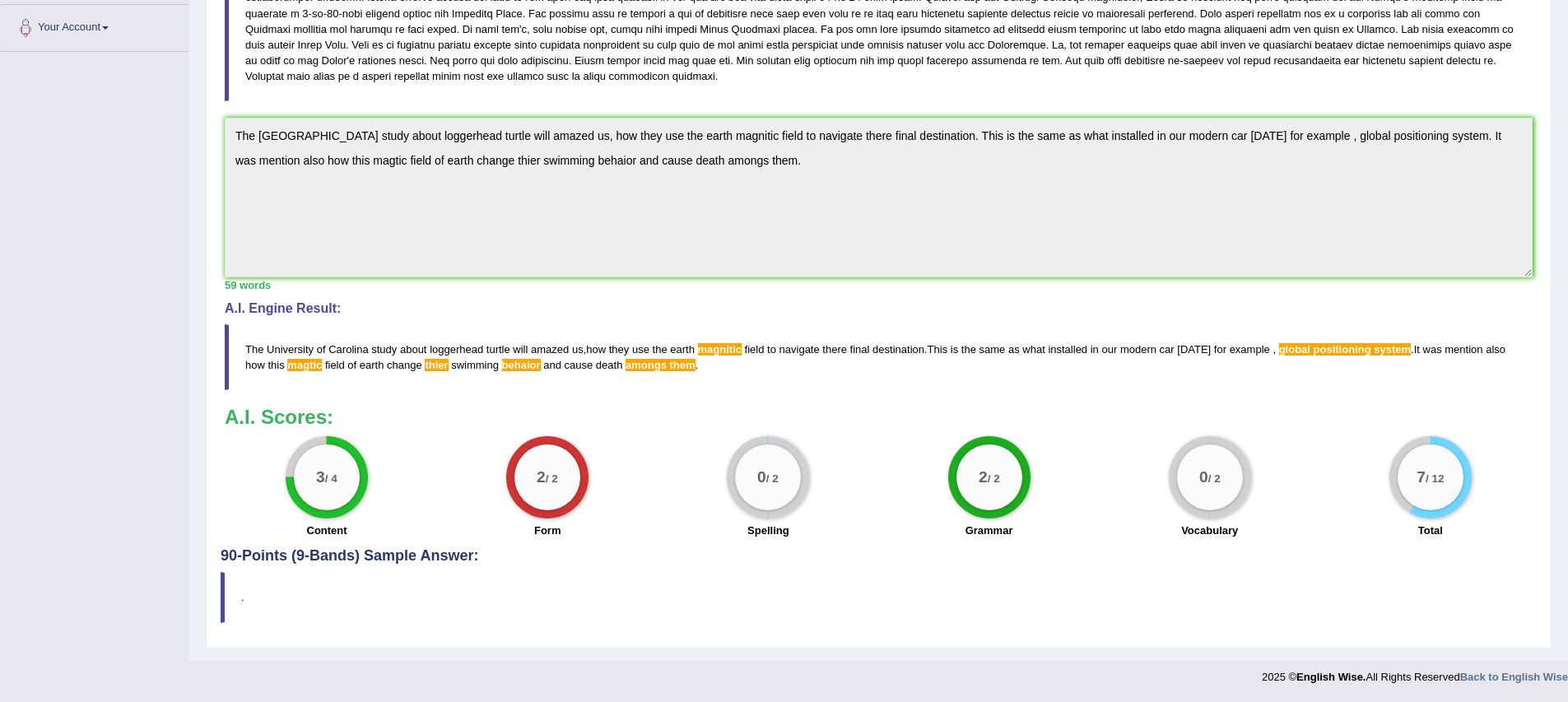
click at [1346, 384] on blockquote "The University of Carolina study about loggerhead turtle will amazed us , how t…" at bounding box center [878, 356] width 1307 height 65
click at [1353, 353] on span "positioning" at bounding box center [1341, 350] width 58 height 13
click at [1355, 353] on span "positioning" at bounding box center [1341, 350] width 58 height 13
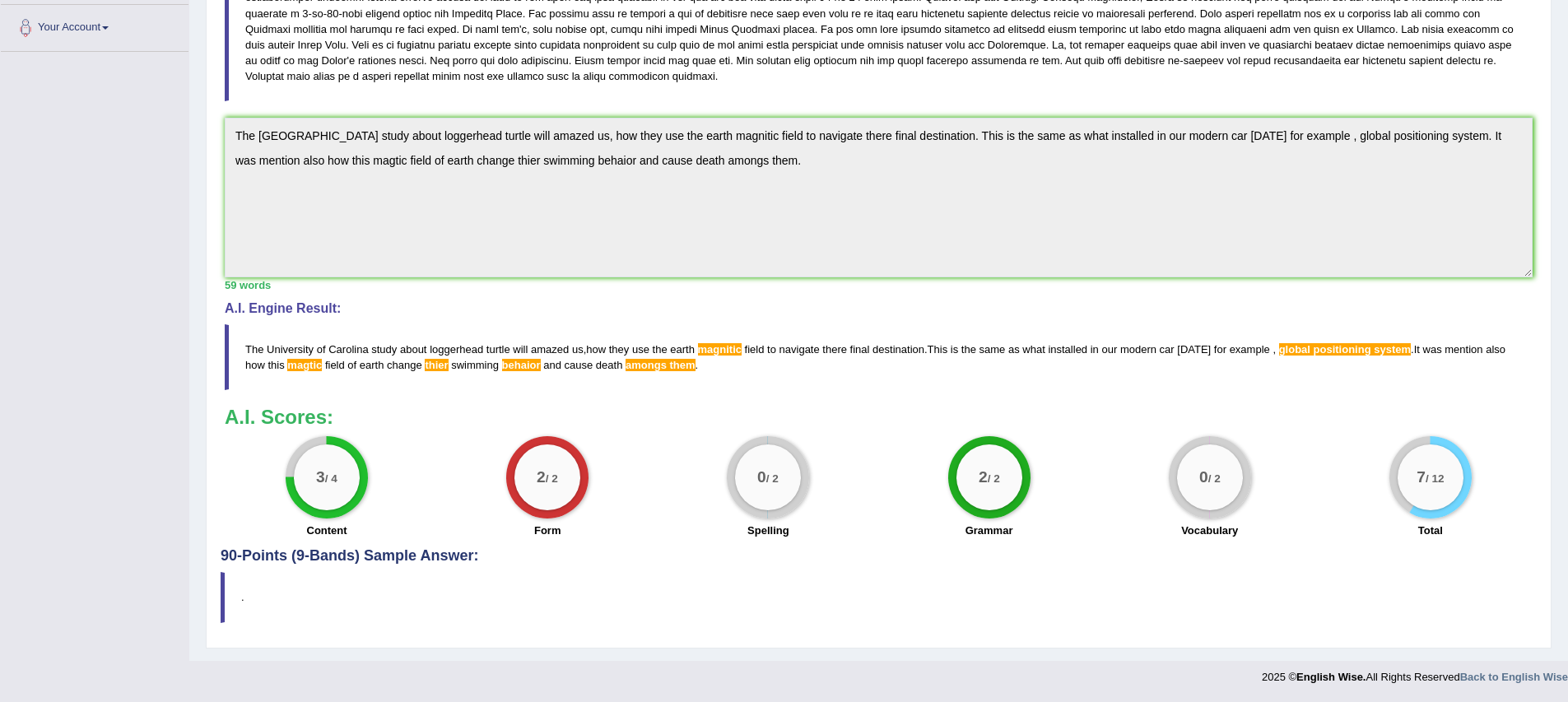
click at [1355, 353] on span "positioning" at bounding box center [1341, 350] width 58 height 13
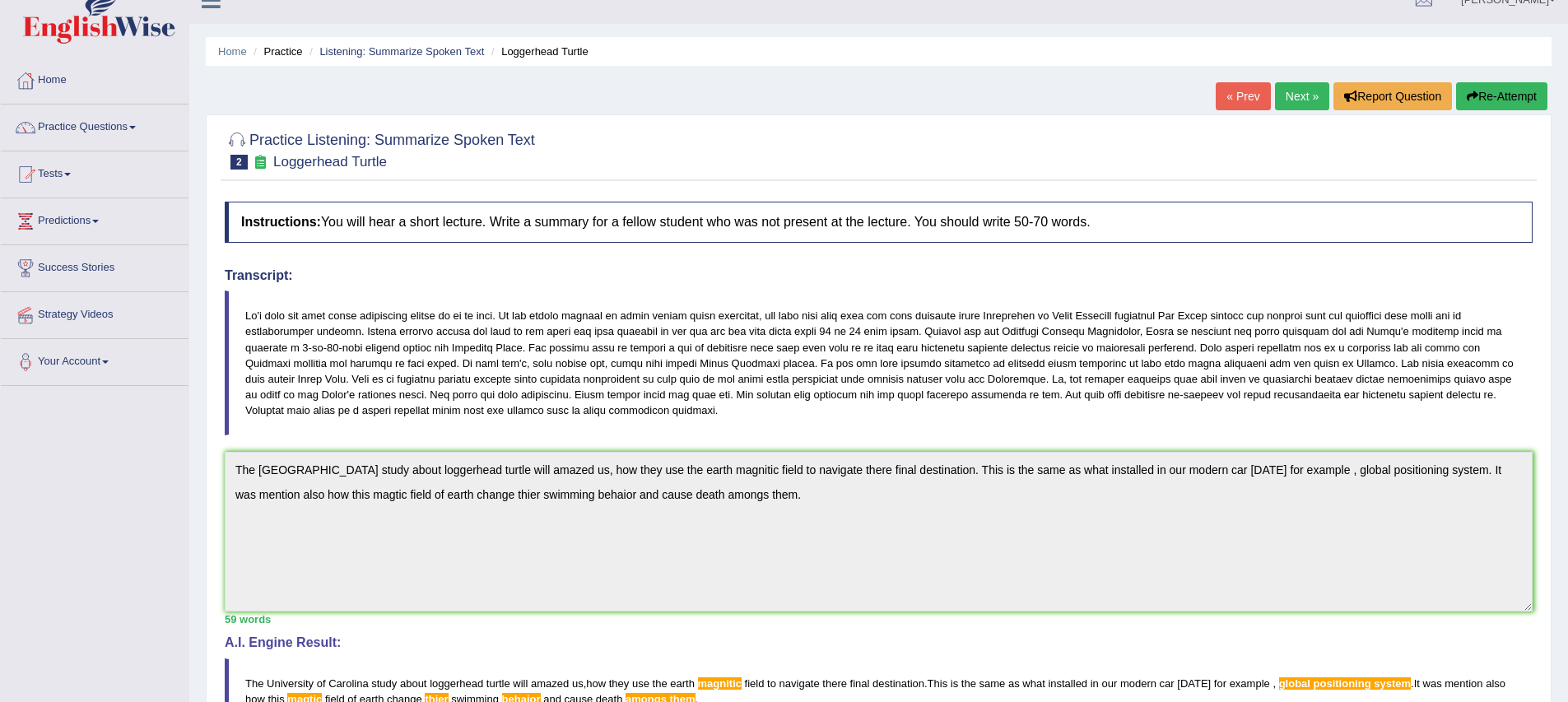
scroll to position [0, 0]
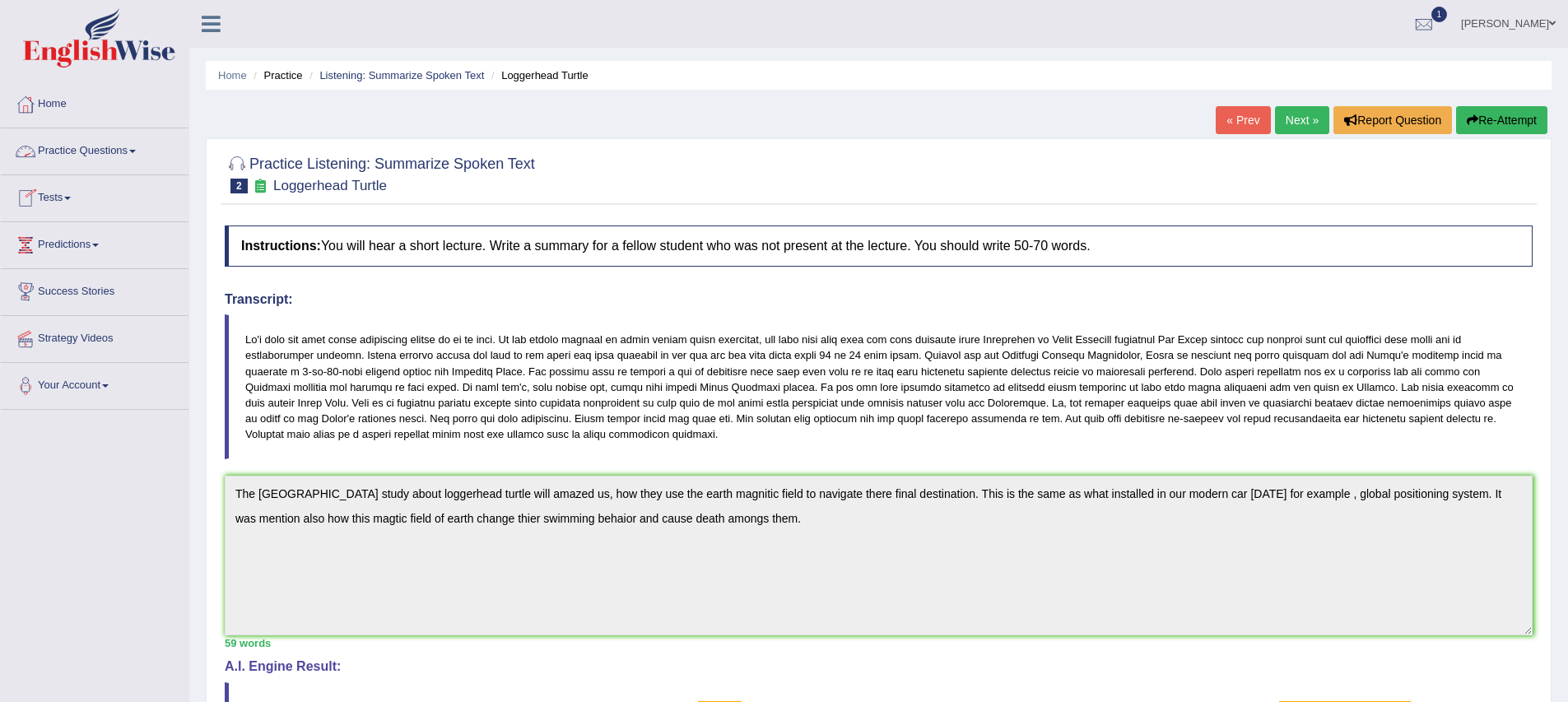
click at [83, 150] on link "Practice Questions" at bounding box center [95, 149] width 187 height 41
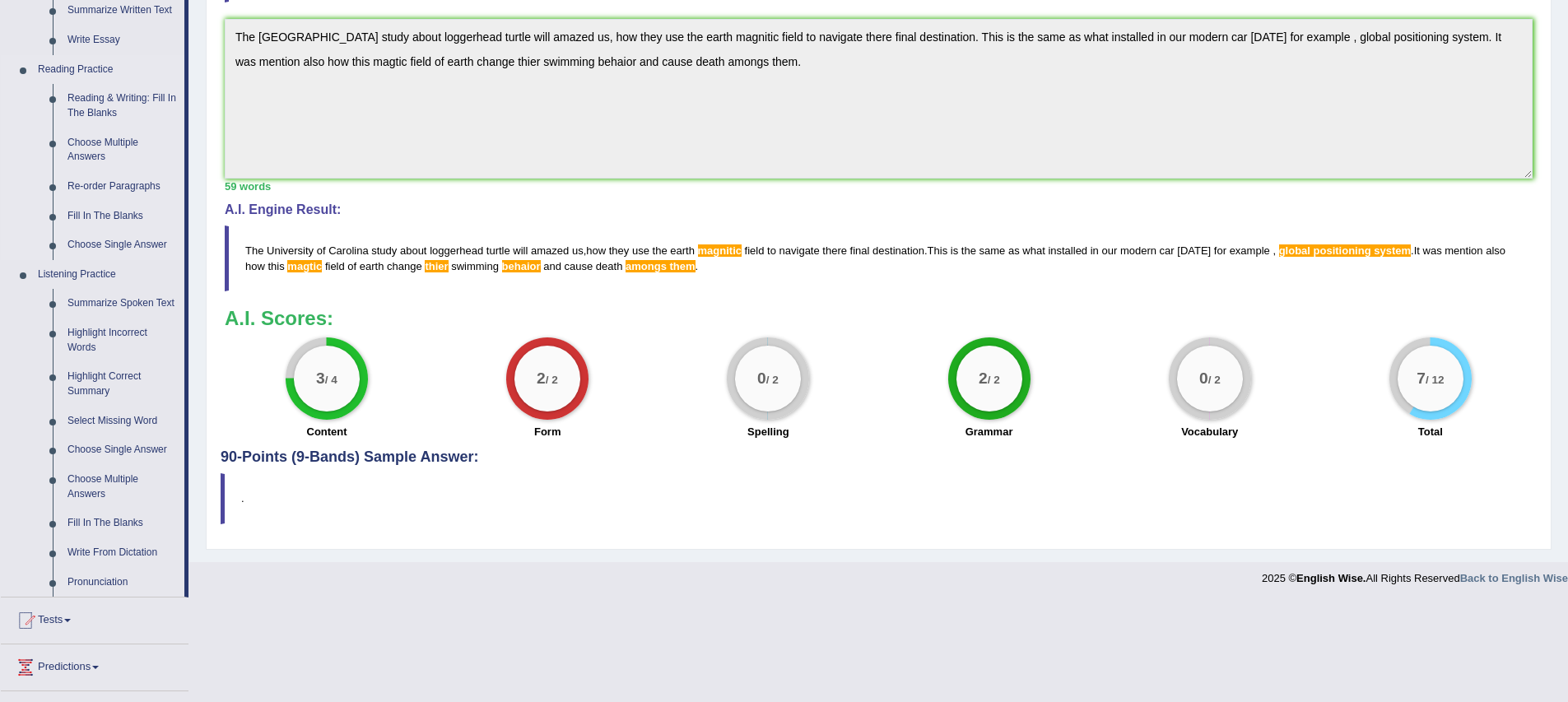
scroll to position [458, 0]
click at [91, 351] on link "Highlight Incorrect Words" at bounding box center [122, 339] width 124 height 44
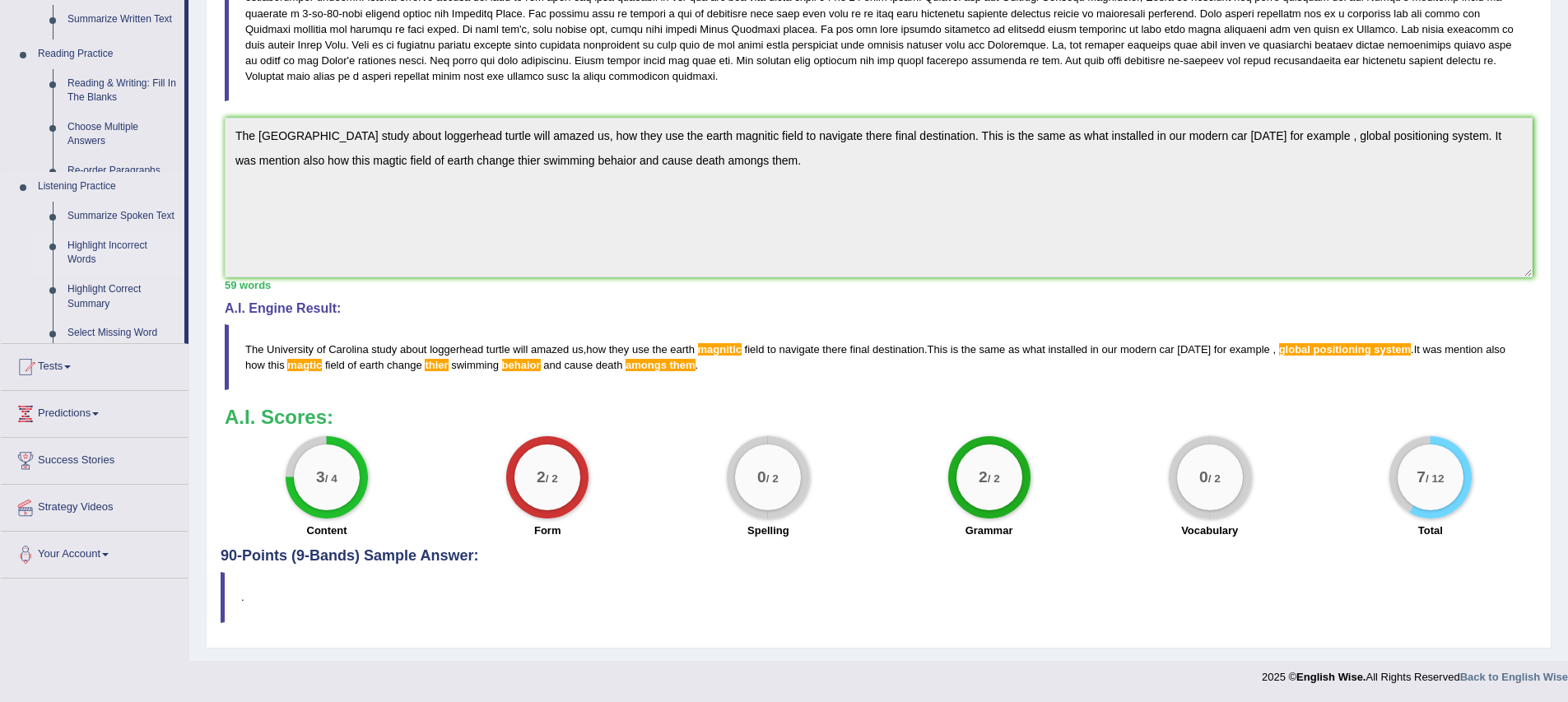
scroll to position [359, 0]
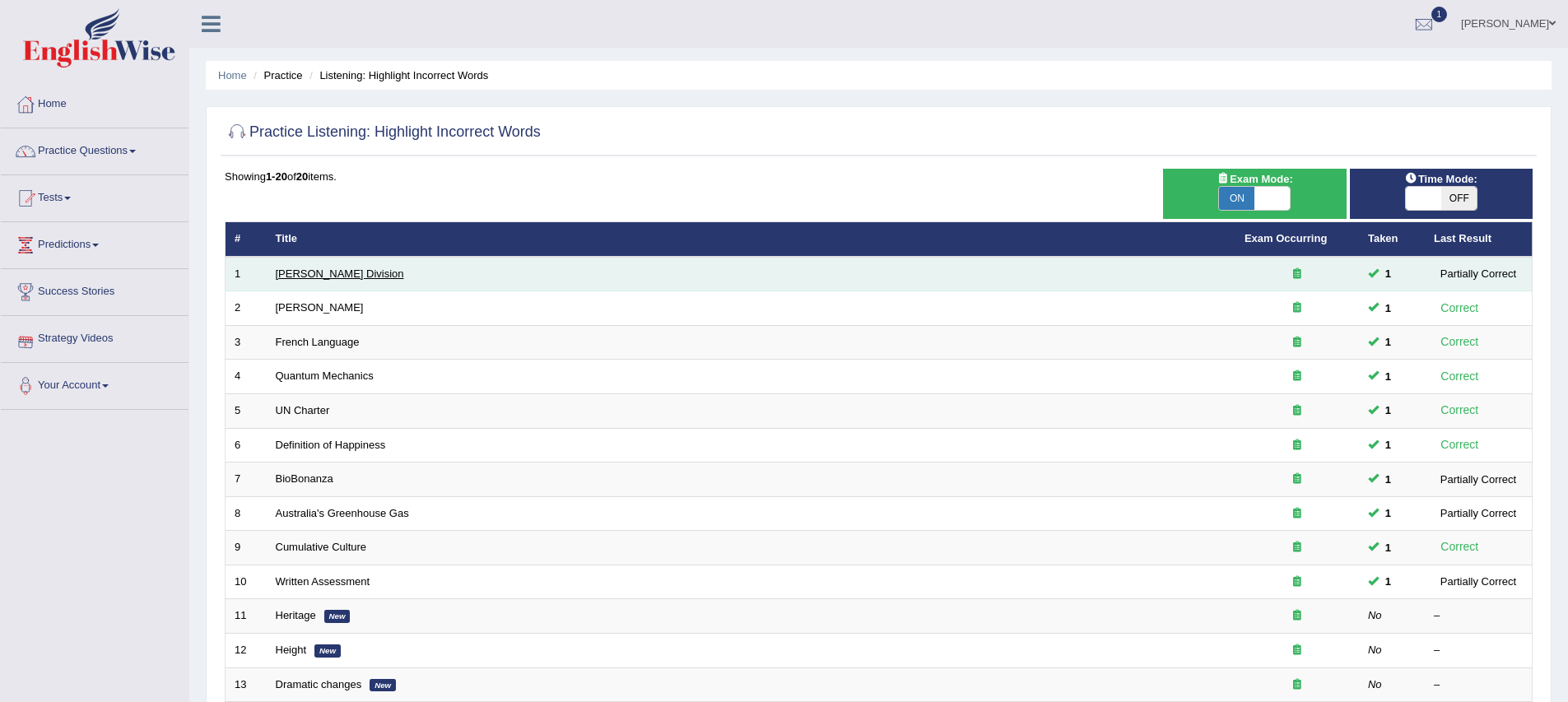
click at [309, 277] on link "[PERSON_NAME] Division" at bounding box center [340, 273] width 129 height 13
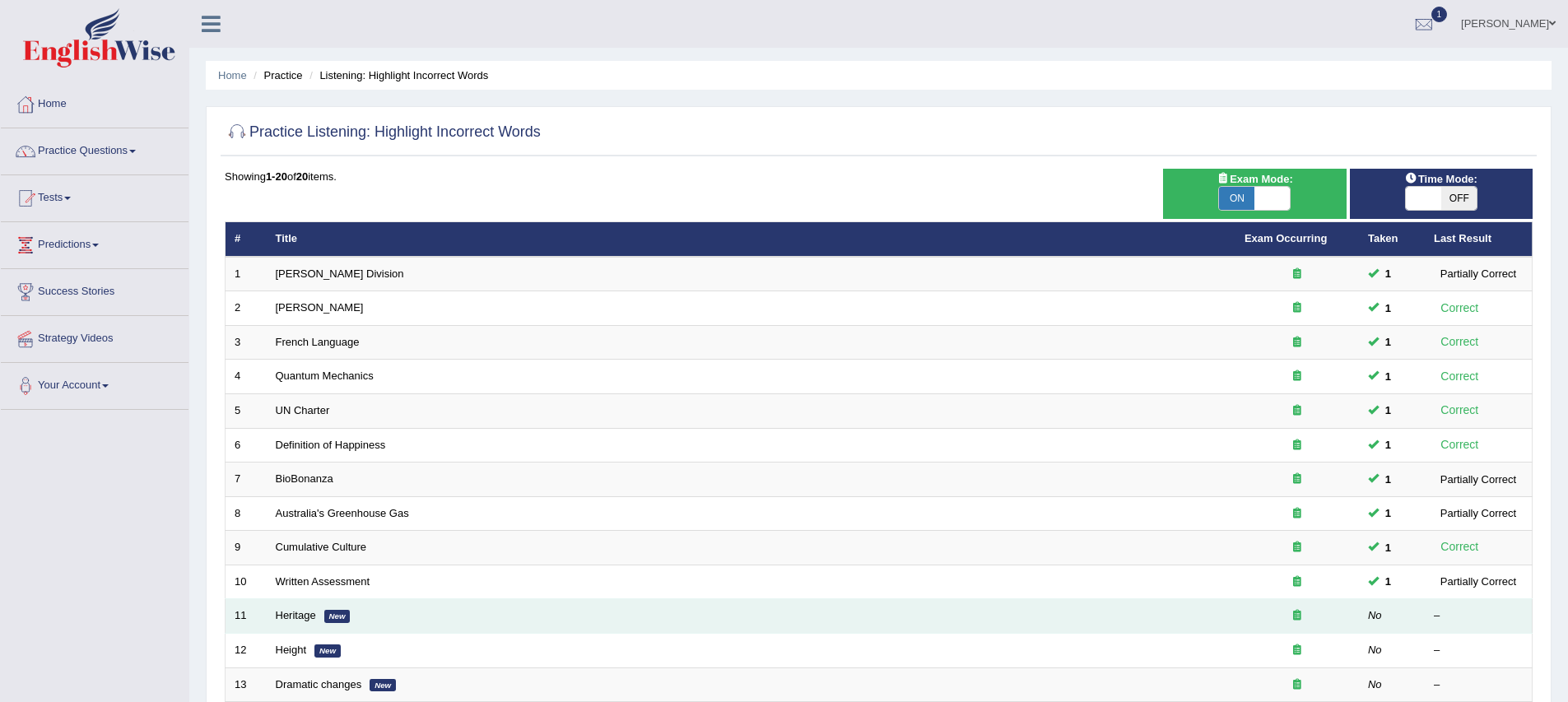
click at [953, 621] on td "Heritage New" at bounding box center [751, 616] width 969 height 34
click at [291, 618] on link "Heritage" at bounding box center [295, 615] width 40 height 13
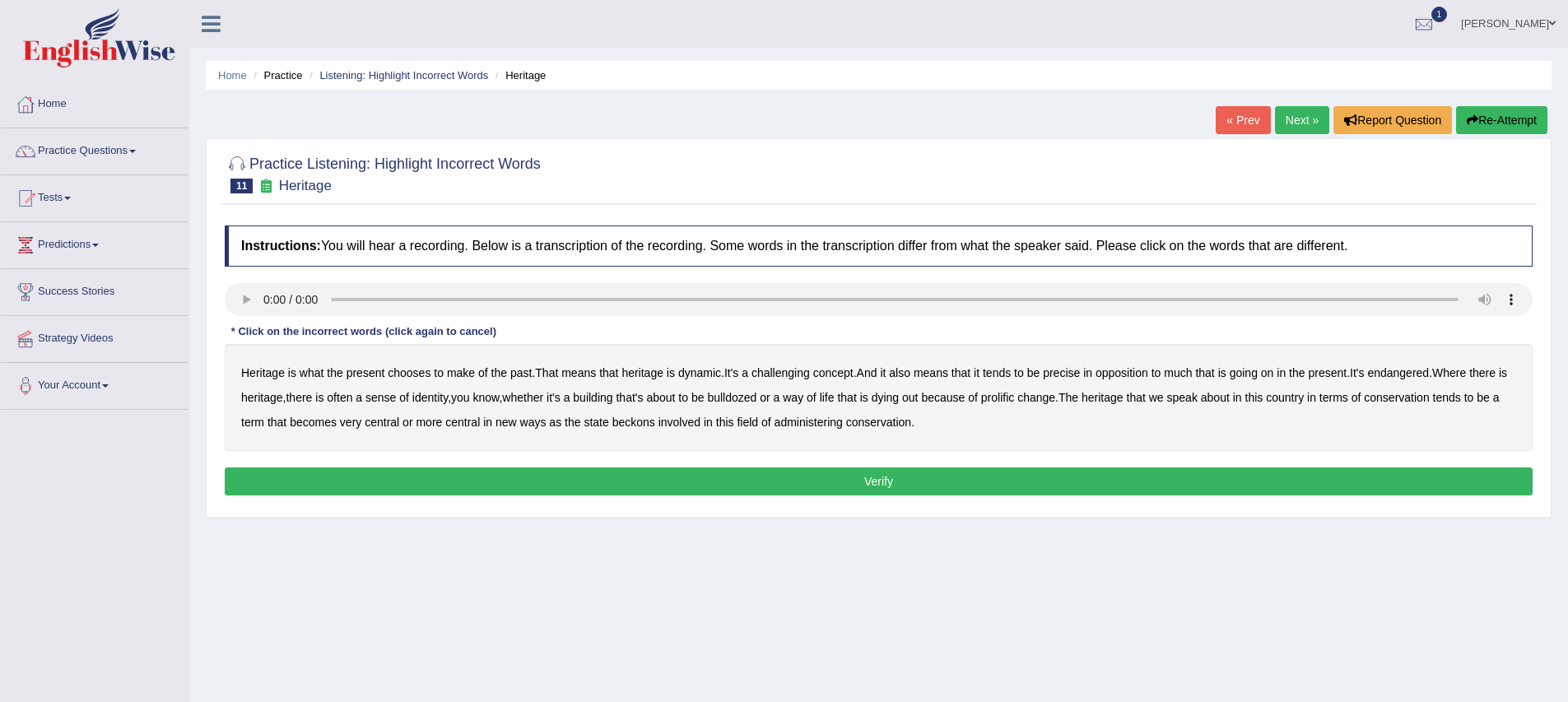
click at [800, 375] on b "challenging" at bounding box center [781, 372] width 59 height 13
click at [1080, 375] on b "precise" at bounding box center [1061, 372] width 37 height 13
click at [448, 400] on b "identity" at bounding box center [430, 396] width 35 height 13
click at [1014, 394] on b "prolific" at bounding box center [998, 396] width 33 height 13
click at [655, 427] on b "beckons" at bounding box center [634, 422] width 43 height 13
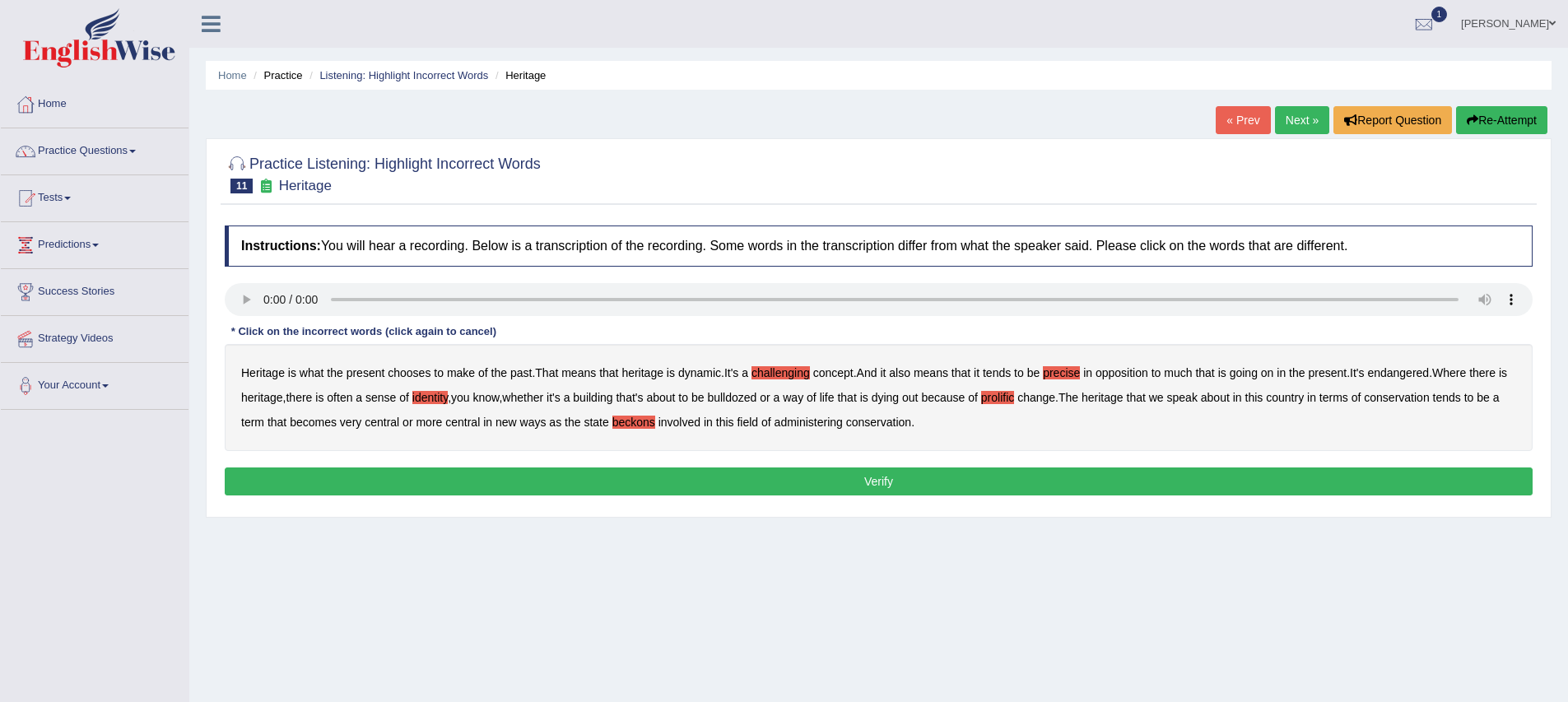
click at [908, 478] on button "Verify" at bounding box center [878, 481] width 1307 height 28
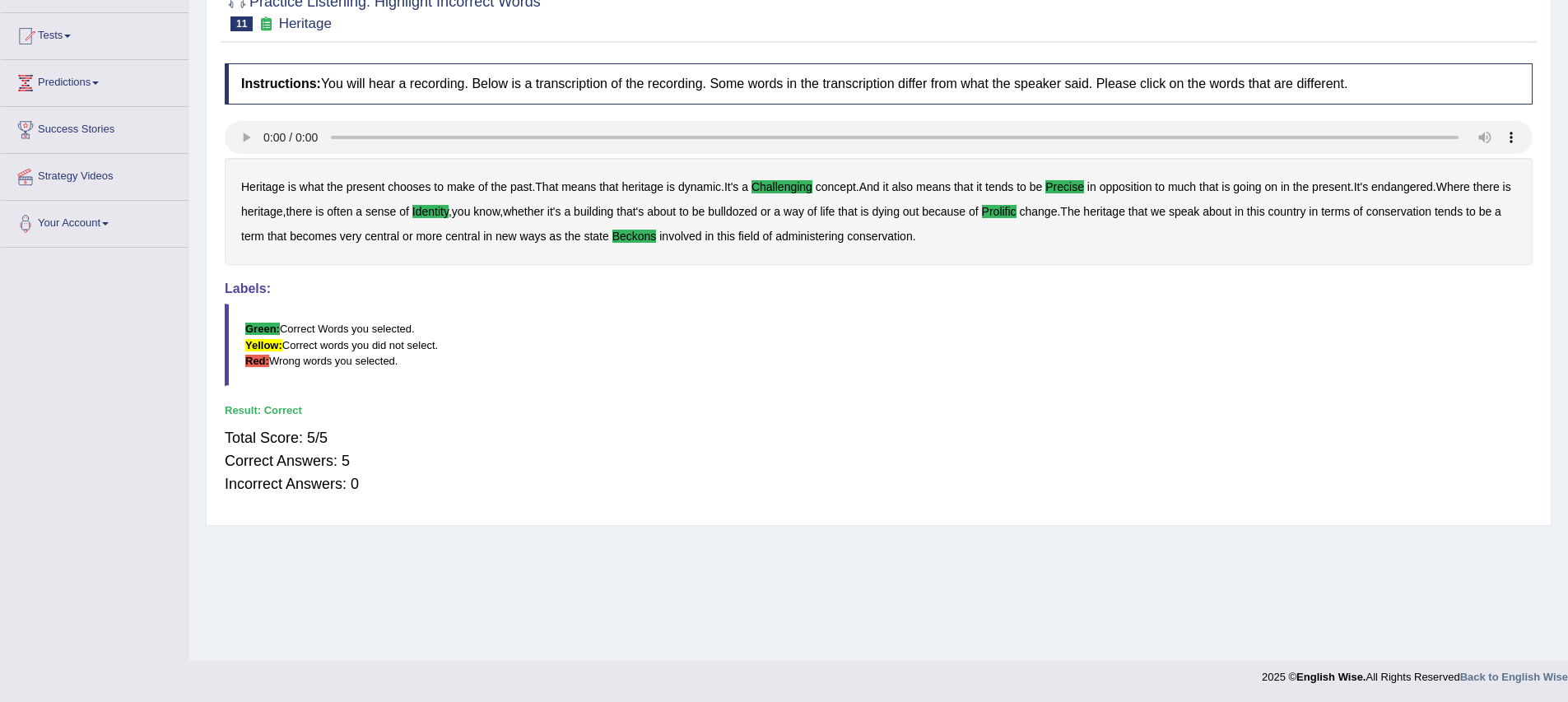
scroll to position [121, 0]
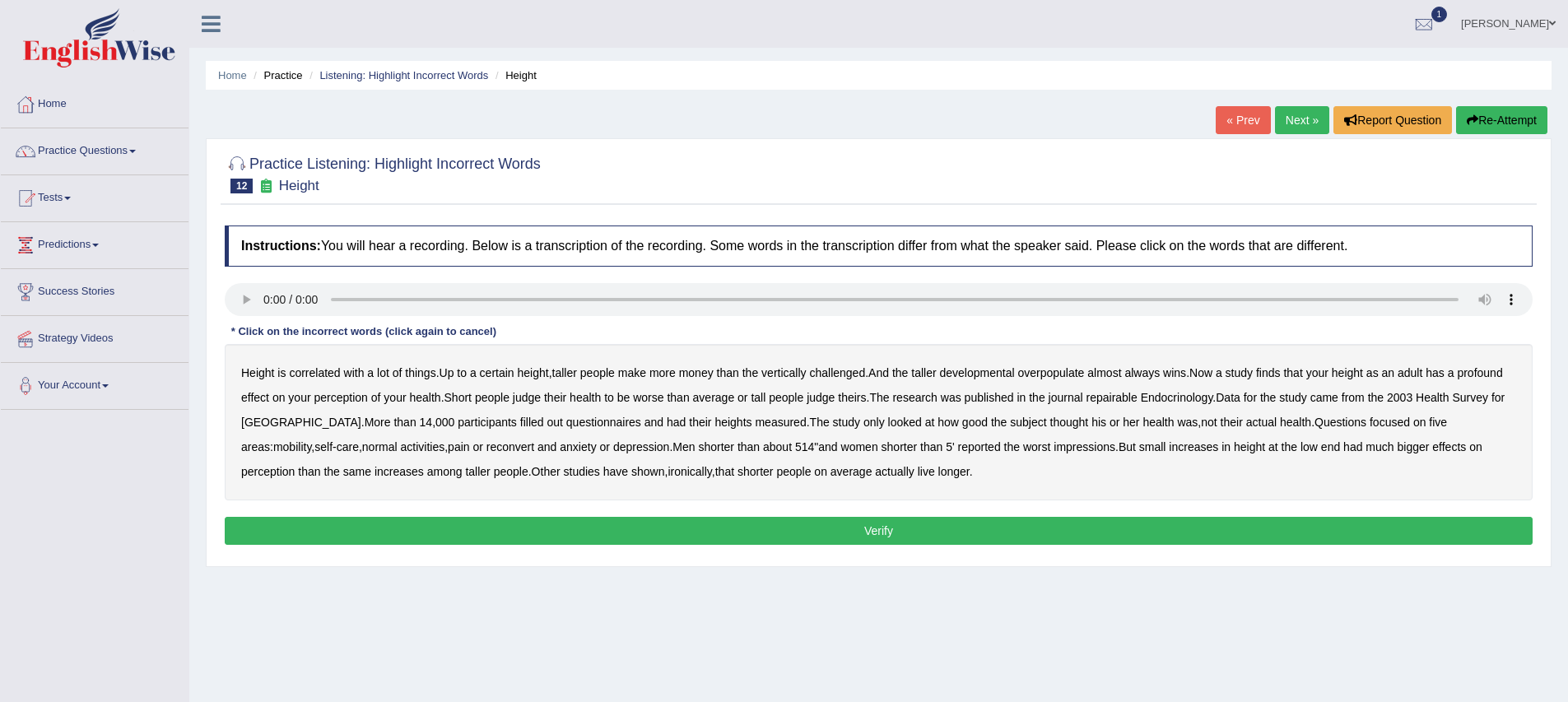
click at [846, 527] on button "Verify" at bounding box center [878, 530] width 1307 height 28
click at [1014, 381] on div "Height is correlated with a lot of things . Up to a certain height , taller peo…" at bounding box center [878, 422] width 1307 height 156
click at [1014, 375] on b "developmental" at bounding box center [977, 372] width 75 height 13
click at [1062, 375] on b "overpopulate" at bounding box center [1051, 372] width 66 height 13
click at [1137, 402] on b "repairable" at bounding box center [1112, 396] width 51 height 13
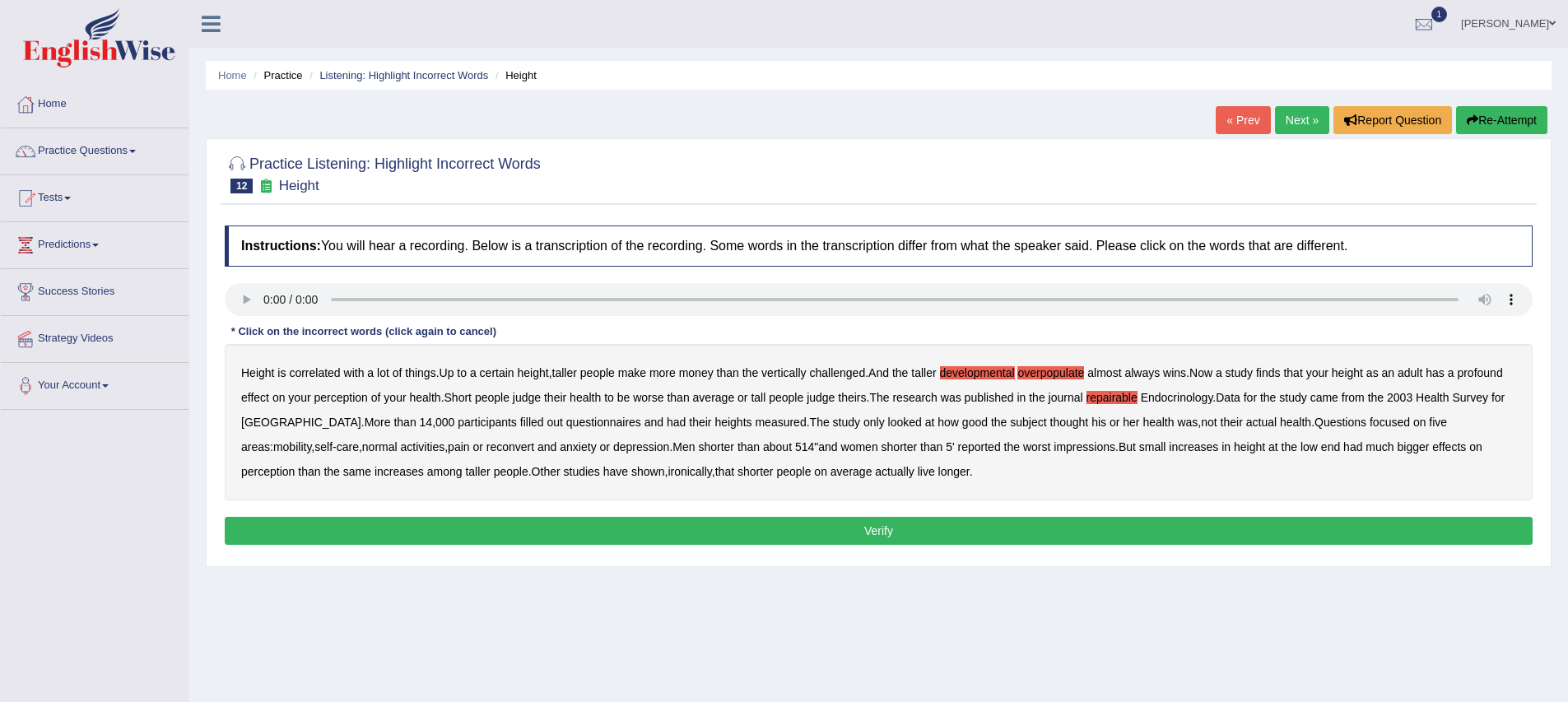
click at [530, 451] on b "reconvert" at bounding box center [510, 446] width 48 height 13
click at [1059, 475] on div "Height is correlated with a lot of things . Up to a certain height , taller peo…" at bounding box center [878, 422] width 1307 height 156
click at [1077, 534] on button "Verify" at bounding box center [878, 530] width 1307 height 28
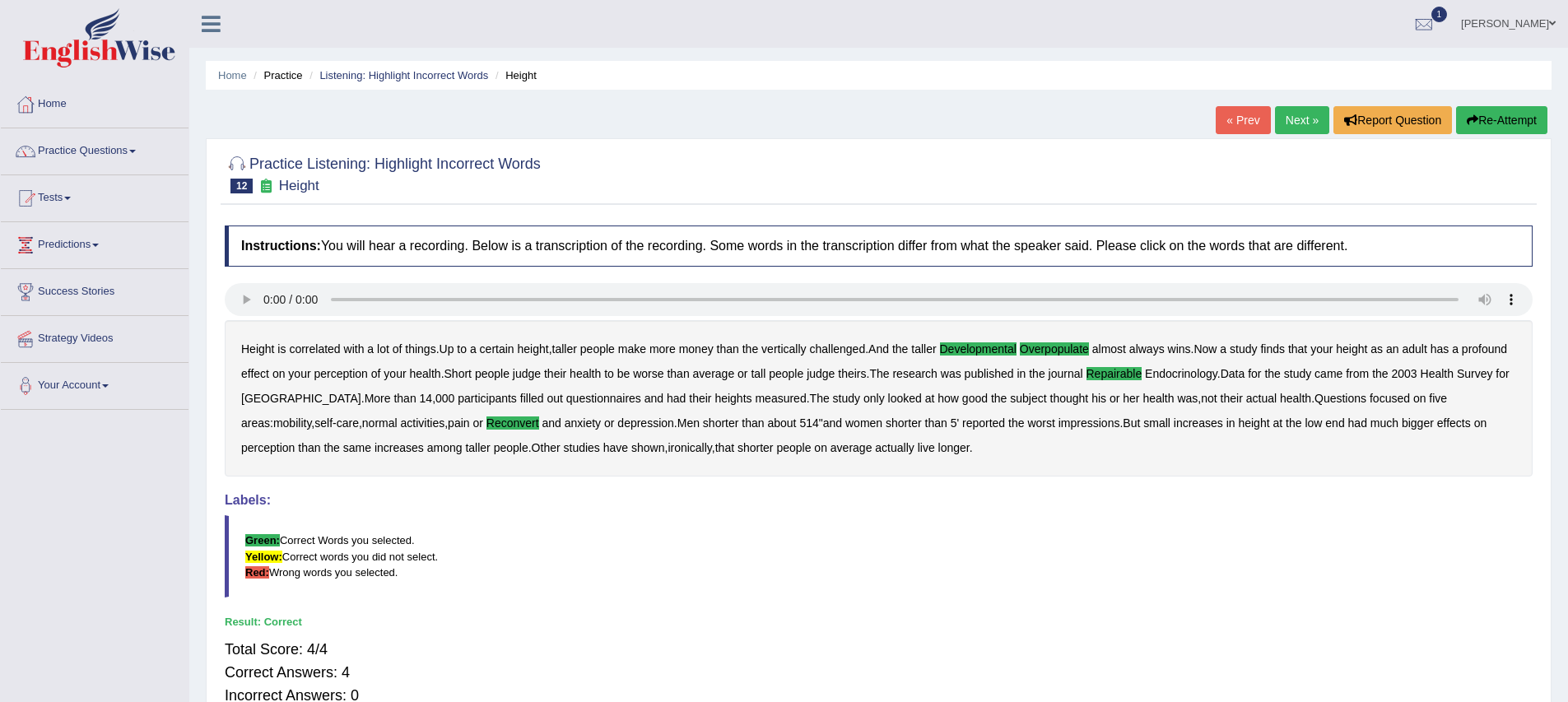
click at [1296, 118] on link "Next »" at bounding box center [1302, 120] width 55 height 28
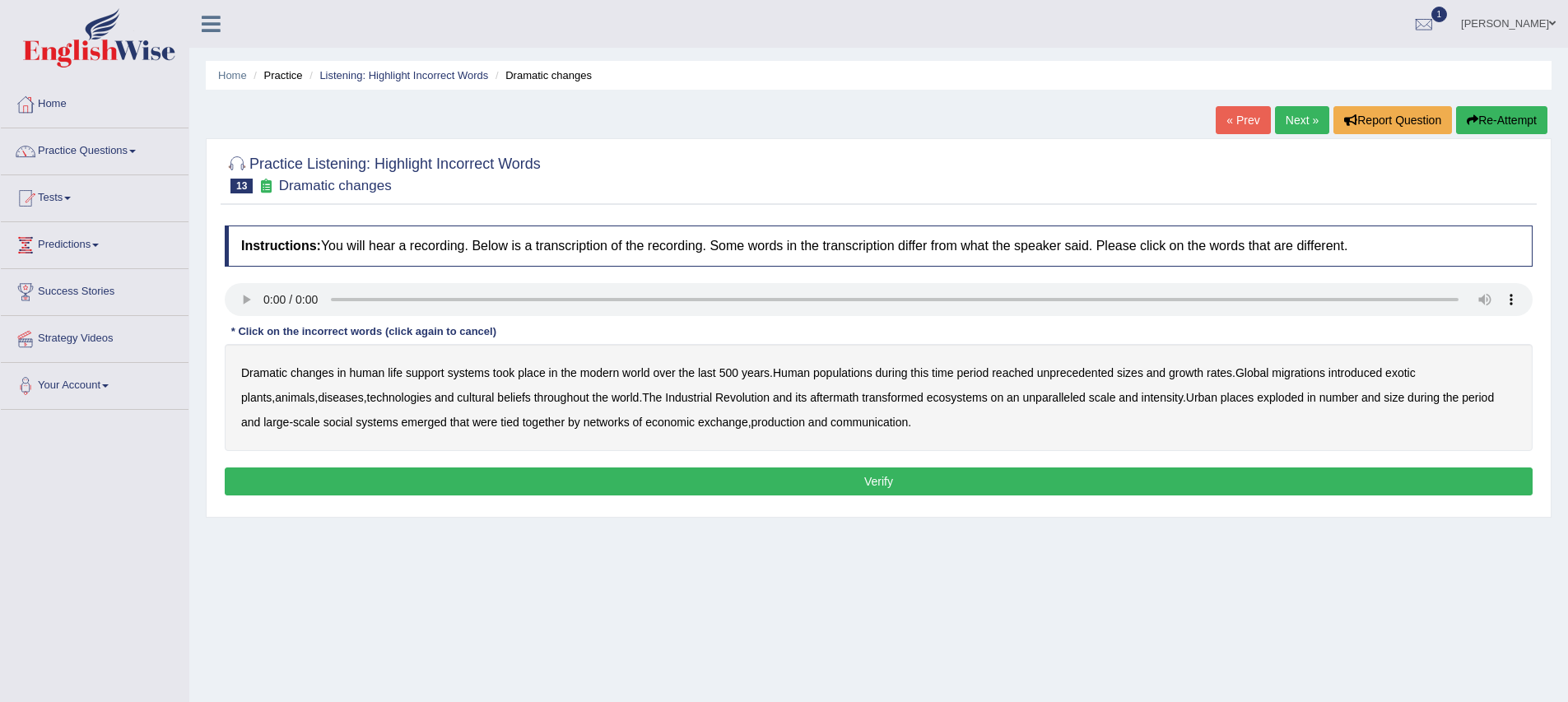
click at [622, 498] on div "Instructions: You will hear a recording. Below is a transcription of the record…" at bounding box center [879, 363] width 1316 height 291
click at [625, 485] on button "Verify" at bounding box center [878, 481] width 1307 height 28
click at [887, 374] on b "during" at bounding box center [891, 372] width 32 height 13
click at [865, 380] on b "populations" at bounding box center [843, 372] width 60 height 13
click at [899, 375] on b "during" at bounding box center [891, 372] width 32 height 13
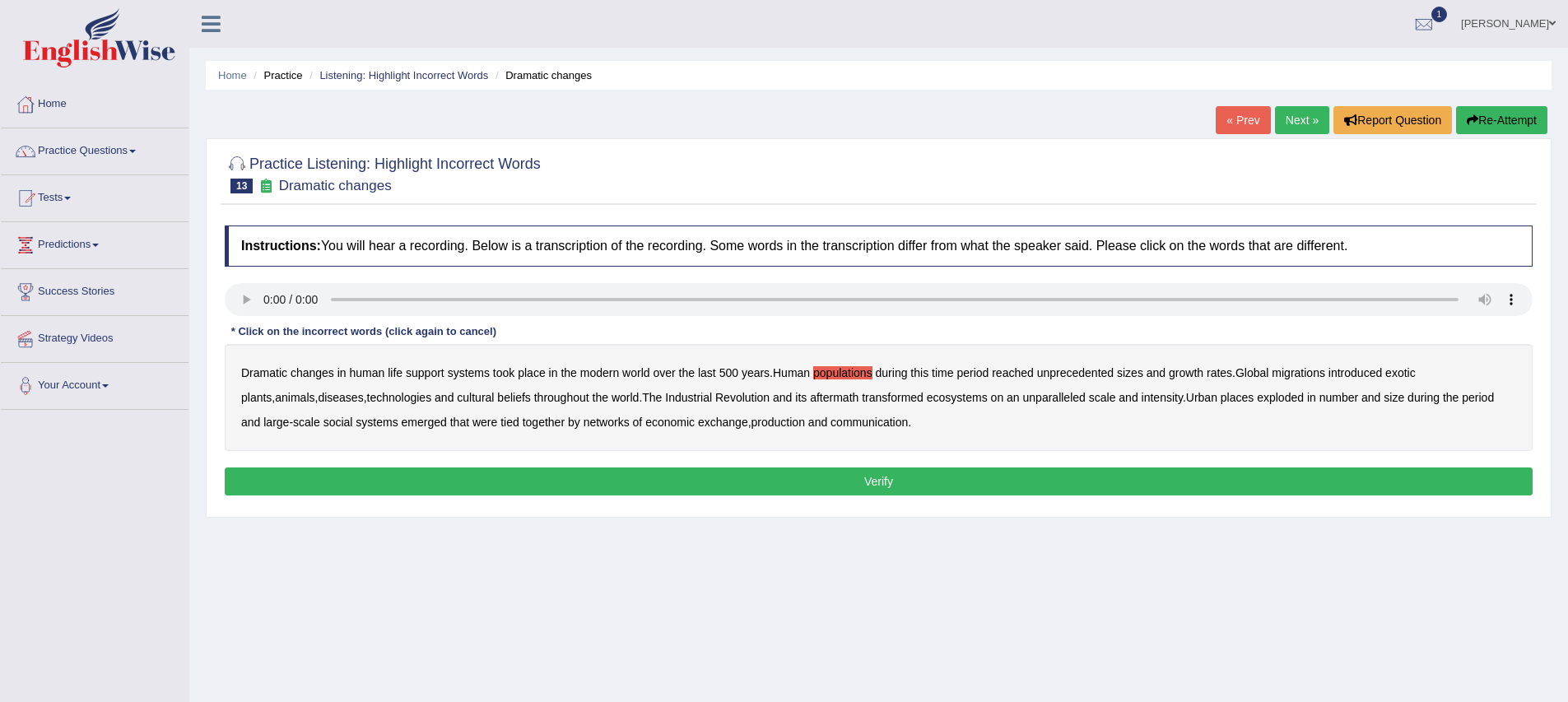
click at [333, 400] on div "Dramatic changes in human life support systems took place in the modern world o…" at bounding box center [878, 397] width 1307 height 107
click at [317, 399] on b "diseases" at bounding box center [340, 396] width 45 height 13
click at [963, 399] on b "ecosystems" at bounding box center [957, 396] width 61 height 13
click at [781, 427] on b "production" at bounding box center [778, 422] width 54 height 13
click at [790, 481] on button "Verify" at bounding box center [878, 481] width 1307 height 28
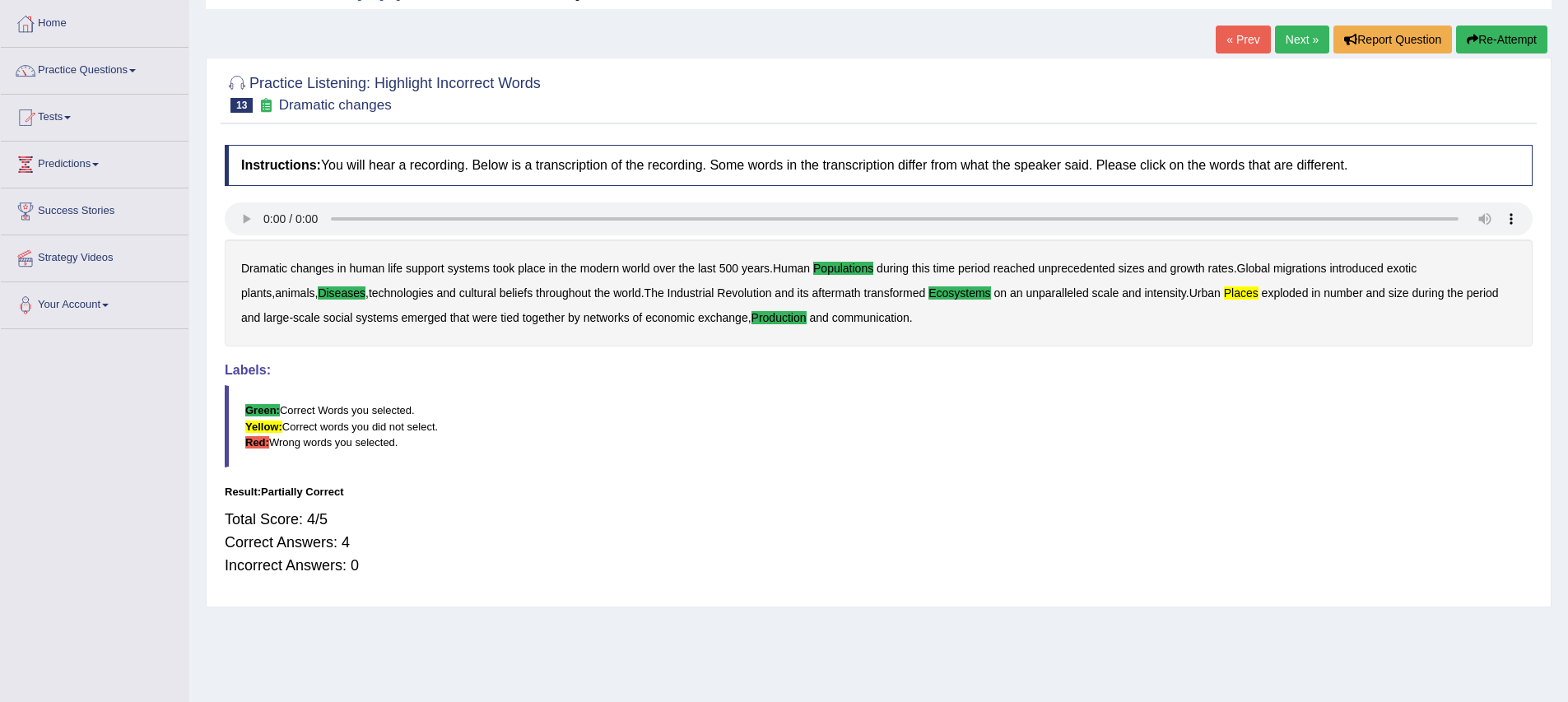
scroll to position [162, 0]
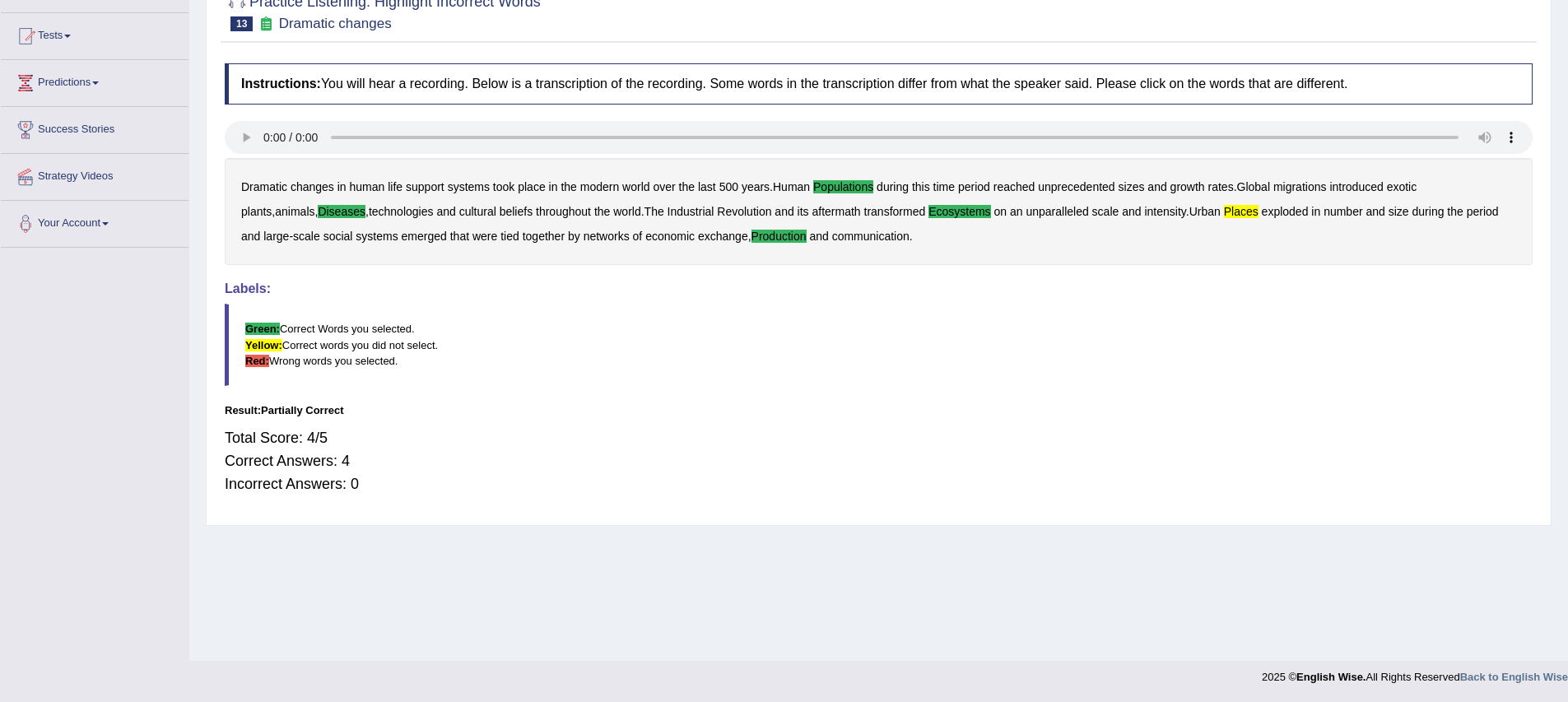
click at [1223, 218] on b "places" at bounding box center [1240, 211] width 34 height 13
drag, startPoint x: 876, startPoint y: 402, endPoint x: 893, endPoint y: 392, distance: 19.7
click at [893, 392] on div "Instructions: You will hear a recording. Below is a transcription of the record…" at bounding box center [879, 285] width 1316 height 462
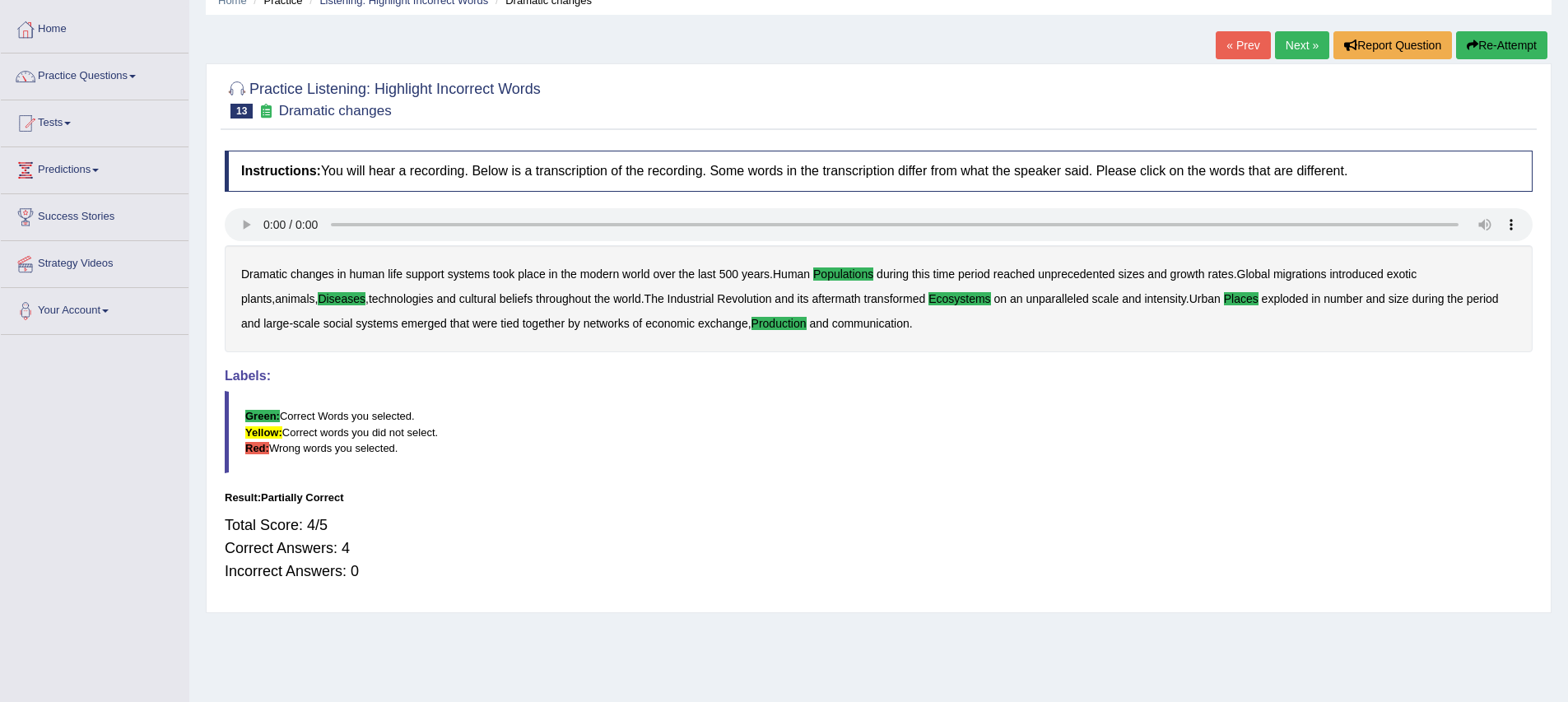
scroll to position [0, 0]
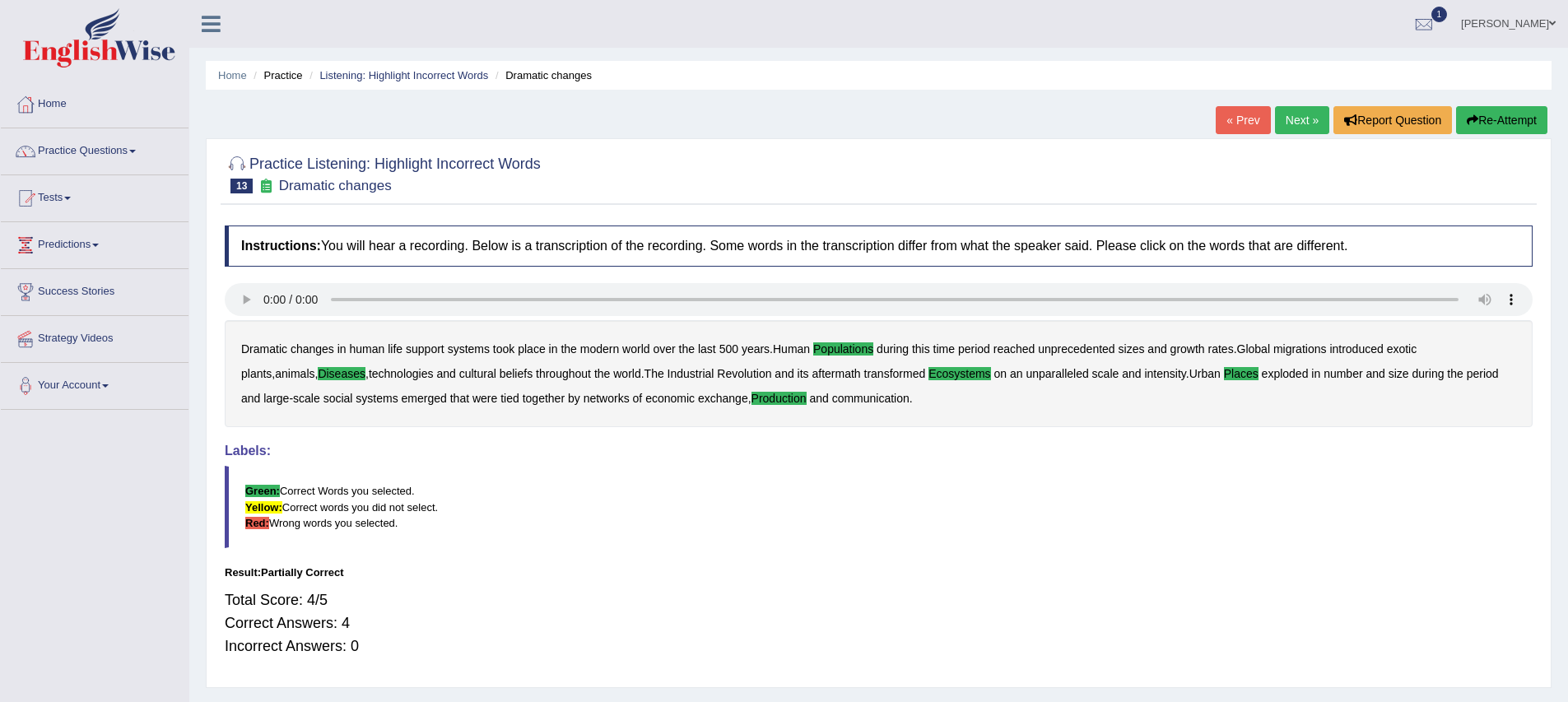
click at [1288, 112] on link "Next »" at bounding box center [1302, 120] width 55 height 28
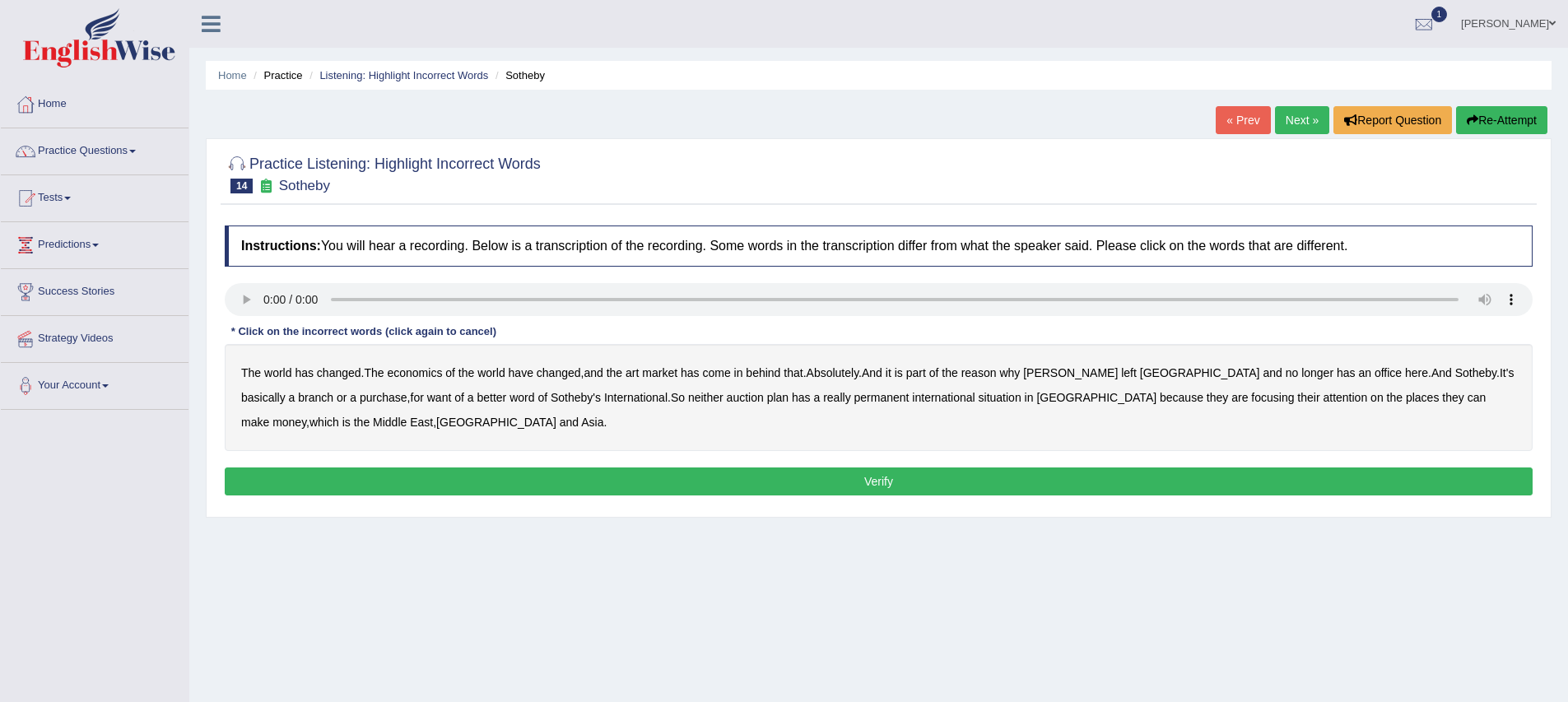
click at [359, 398] on b "purchase" at bounding box center [383, 396] width 48 height 13
drag, startPoint x: 738, startPoint y: 401, endPoint x: 758, endPoint y: 406, distance: 20.6
click at [767, 401] on b "plan" at bounding box center [778, 396] width 21 height 13
click at [501, 473] on button "Verify" at bounding box center [878, 481] width 1307 height 28
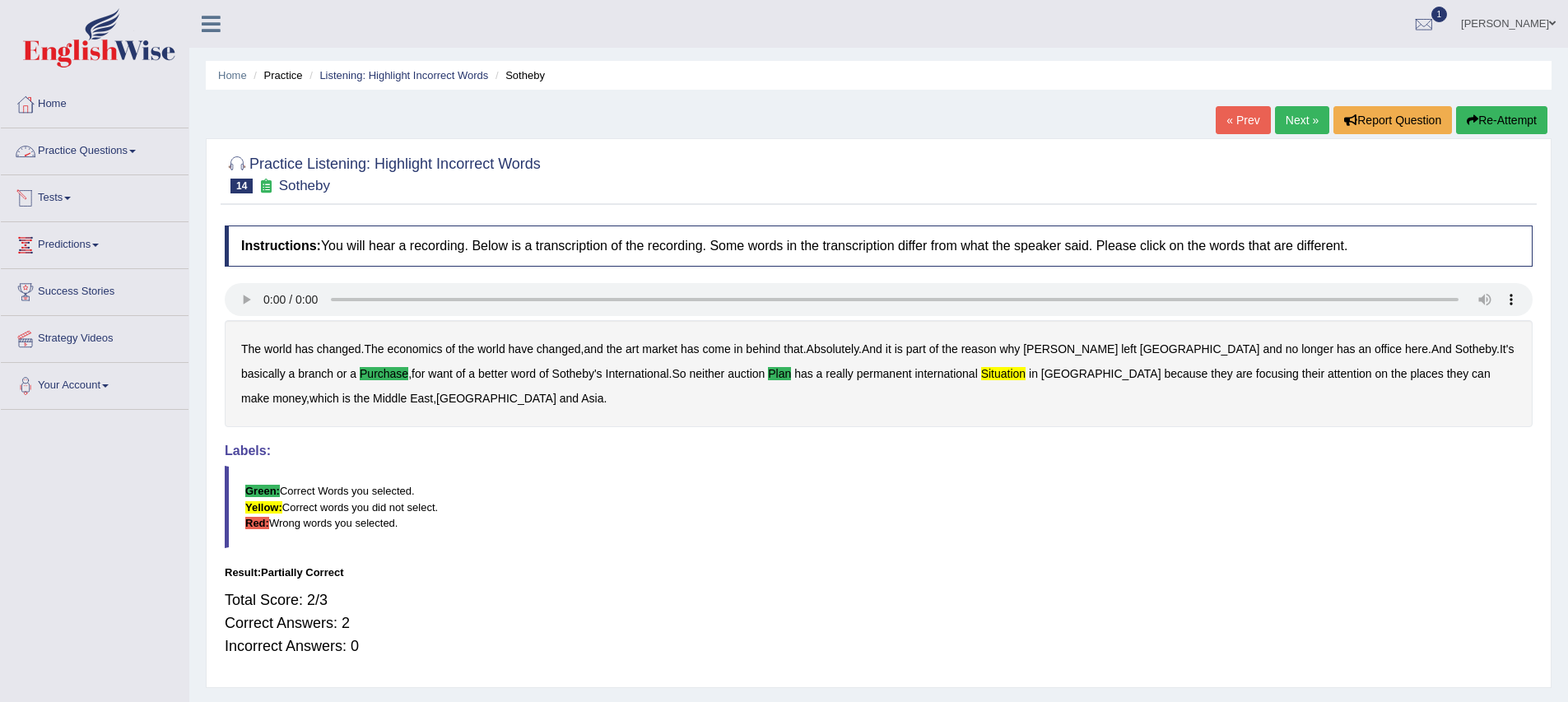
click at [103, 151] on link "Practice Questions" at bounding box center [95, 149] width 187 height 41
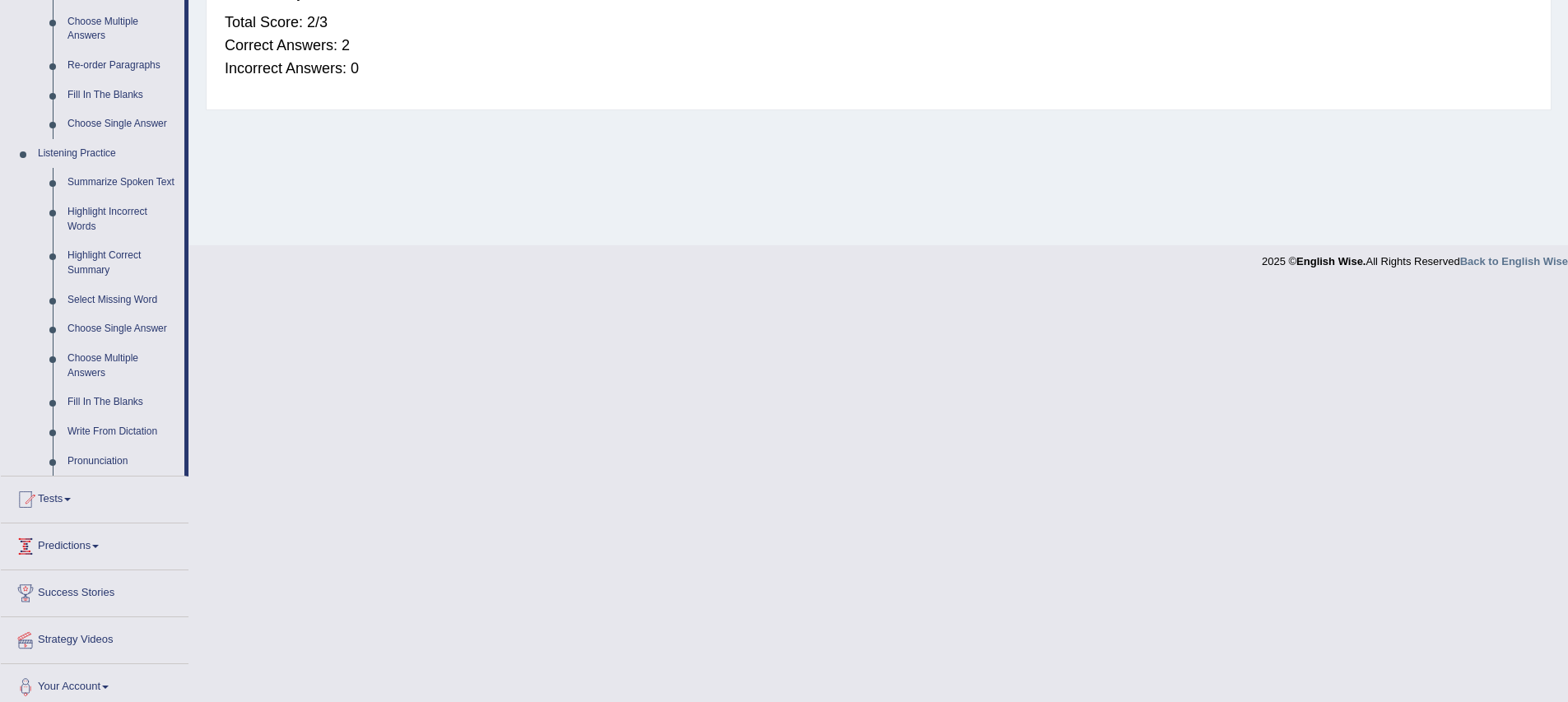
scroll to position [602, 0]
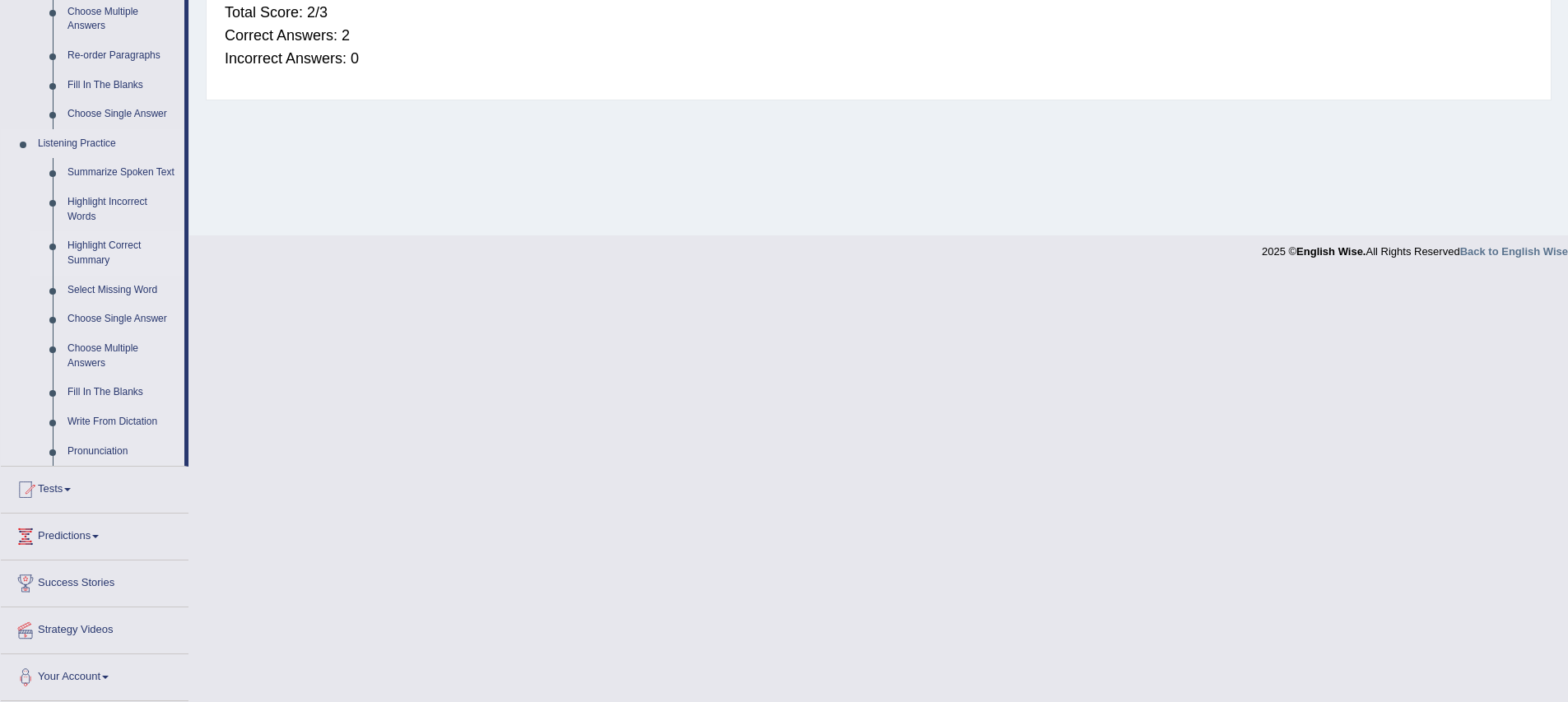
click at [85, 254] on link "Highlight Correct Summary" at bounding box center [122, 253] width 124 height 44
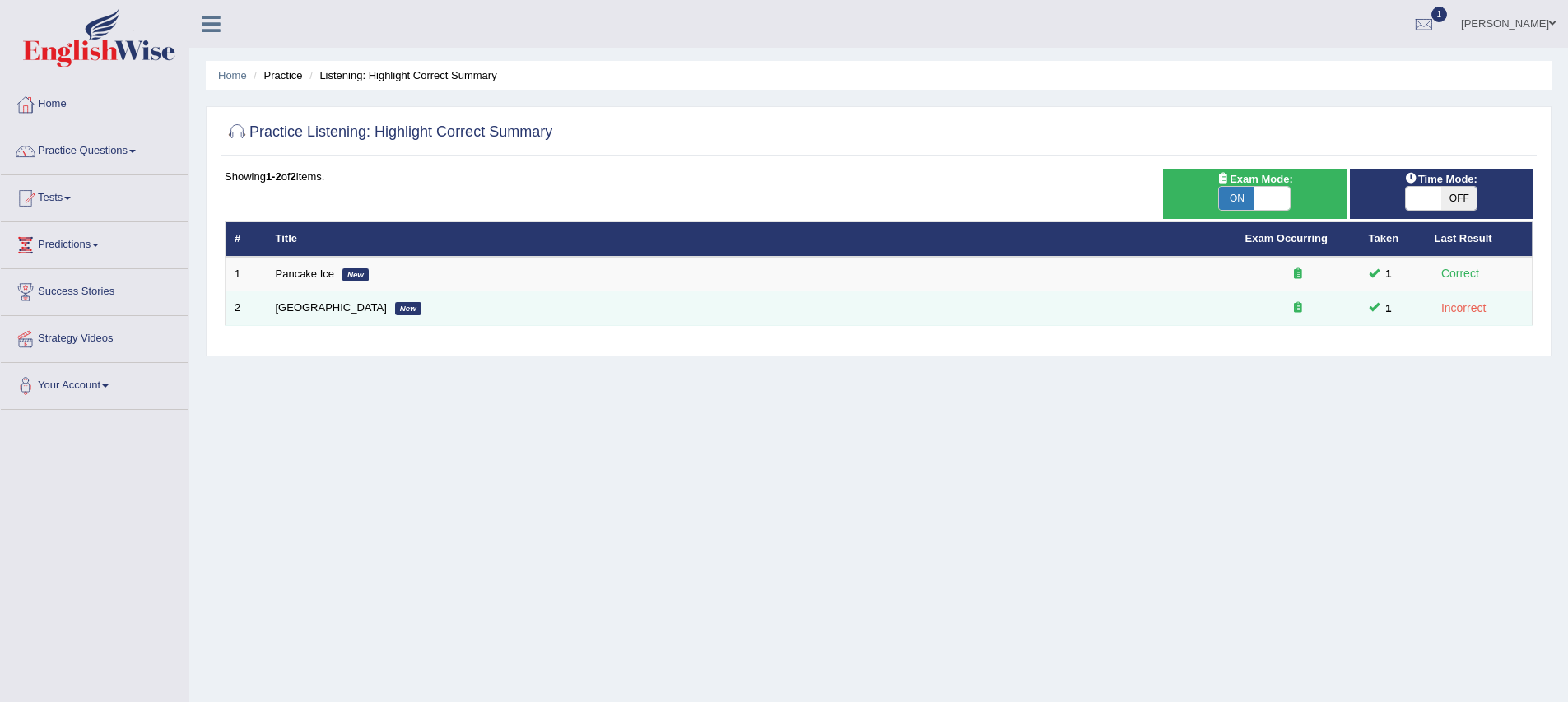
click at [302, 318] on td "Ugly Building New" at bounding box center [751, 308] width 970 height 34
click at [314, 311] on link "Ugly Building" at bounding box center [331, 308] width 111 height 13
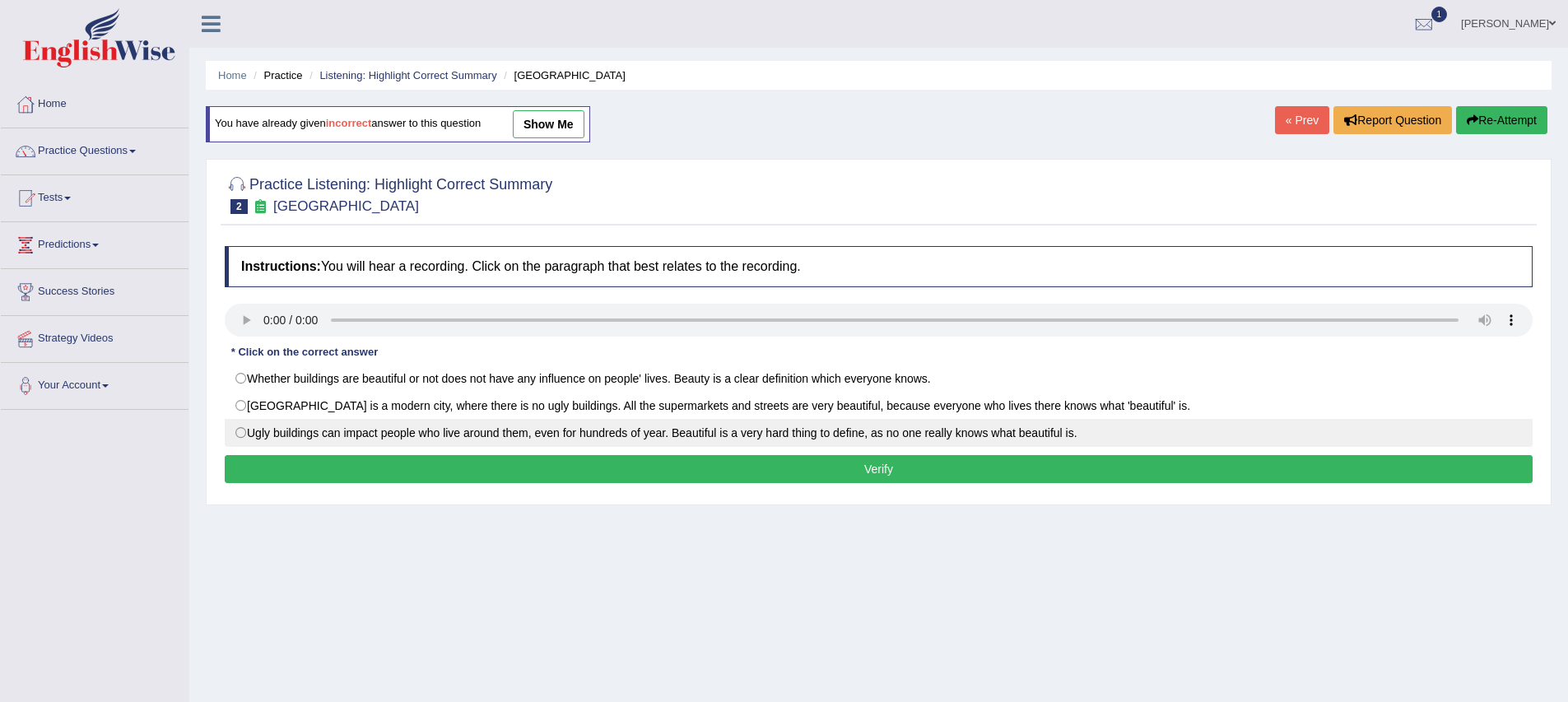
click at [253, 439] on label "Ugly buildings can impact people who live around them, even for hundreds of yea…" at bounding box center [878, 433] width 1307 height 28
radio input "true"
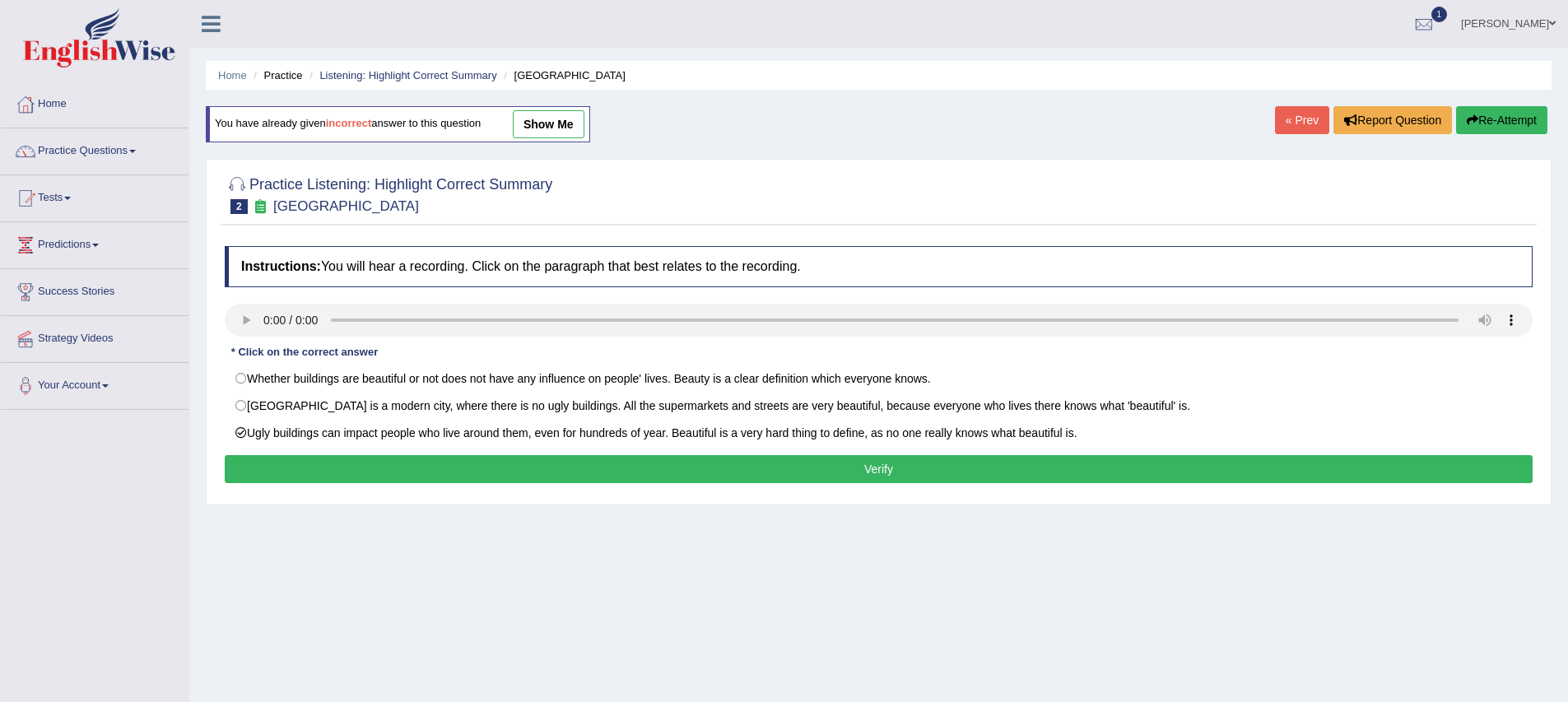
click at [357, 468] on button "Verify" at bounding box center [878, 469] width 1307 height 28
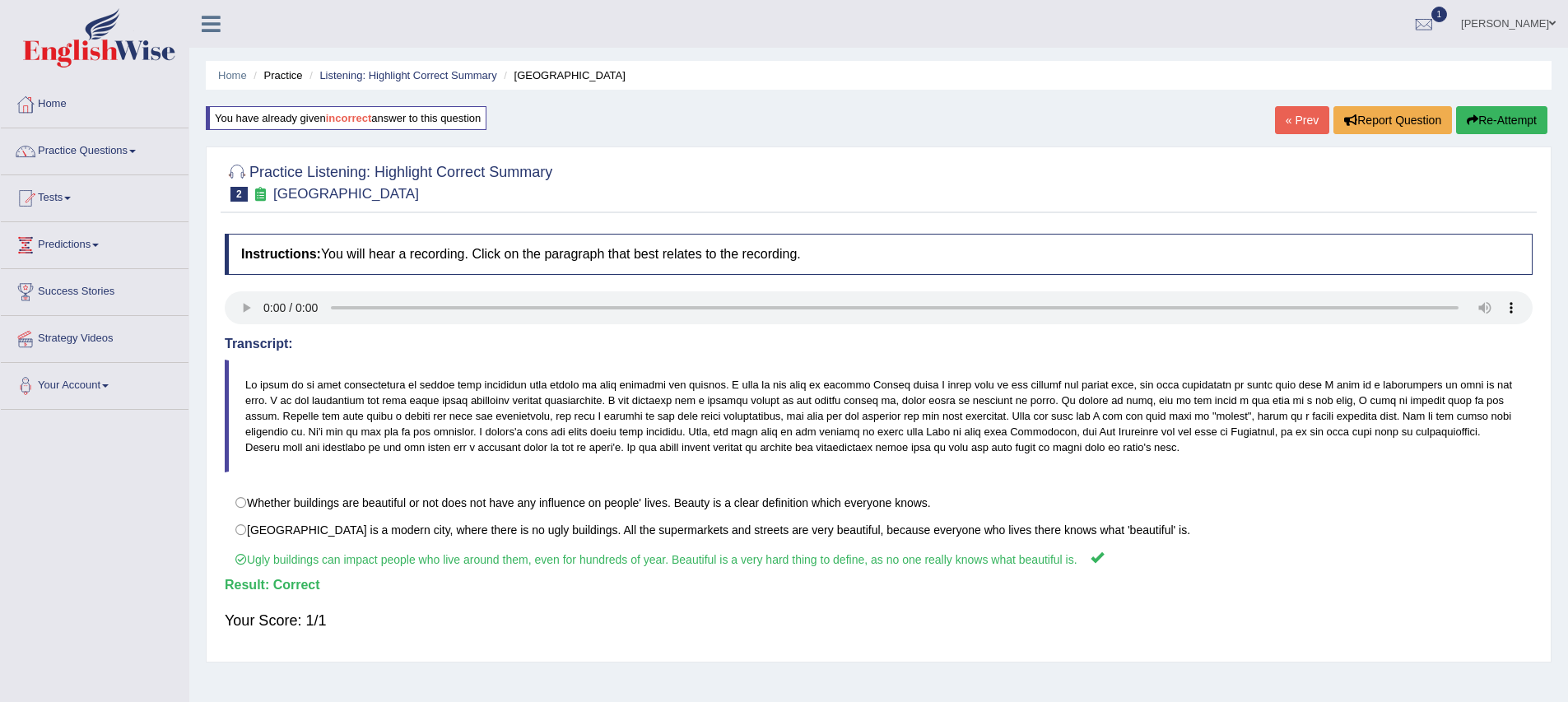
click at [1297, 120] on link "« Prev" at bounding box center [1302, 120] width 55 height 28
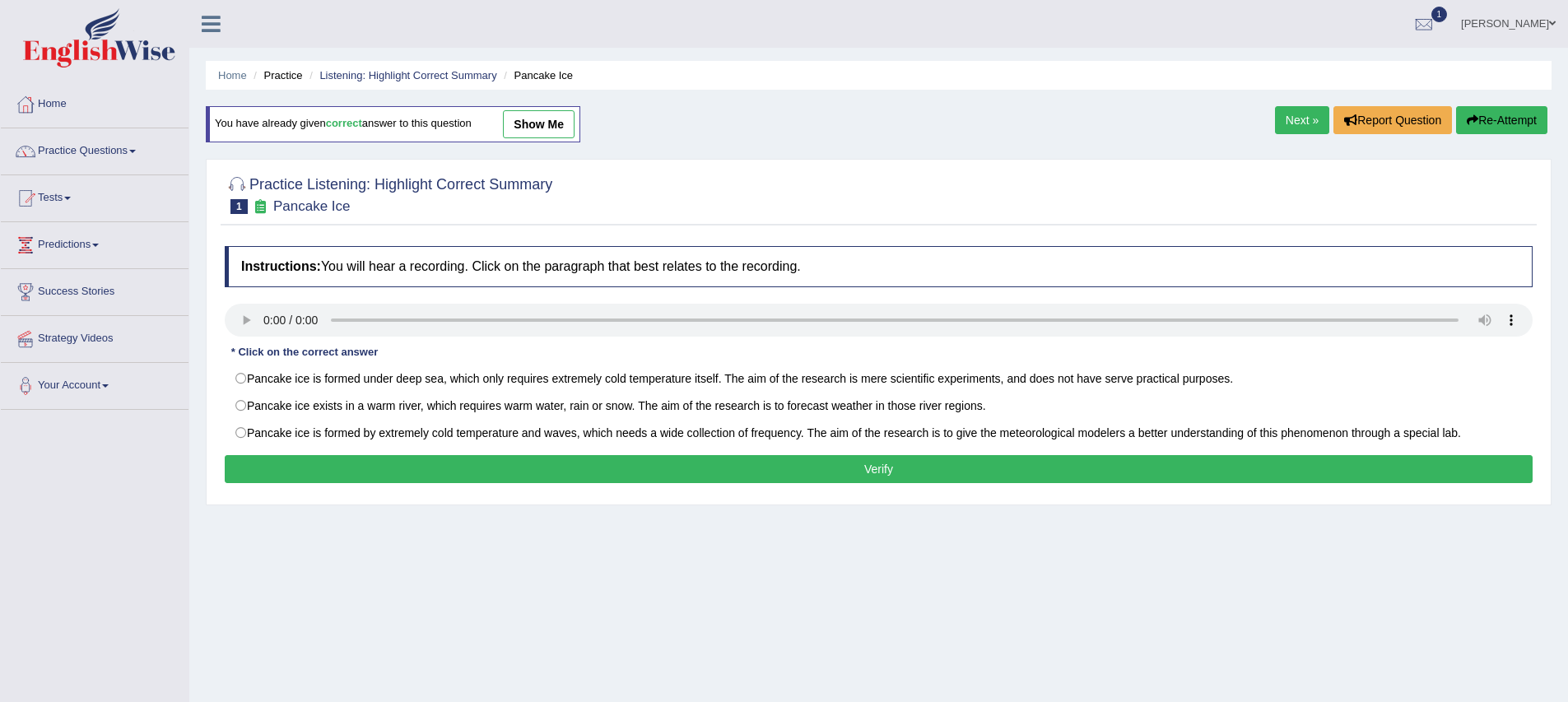
click at [568, 621] on div "Home Practice Listening: Highlight Correct Summary Pancake Ice You have already…" at bounding box center [879, 411] width 1379 height 823
click at [136, 150] on link "Practice Questions" at bounding box center [95, 149] width 187 height 41
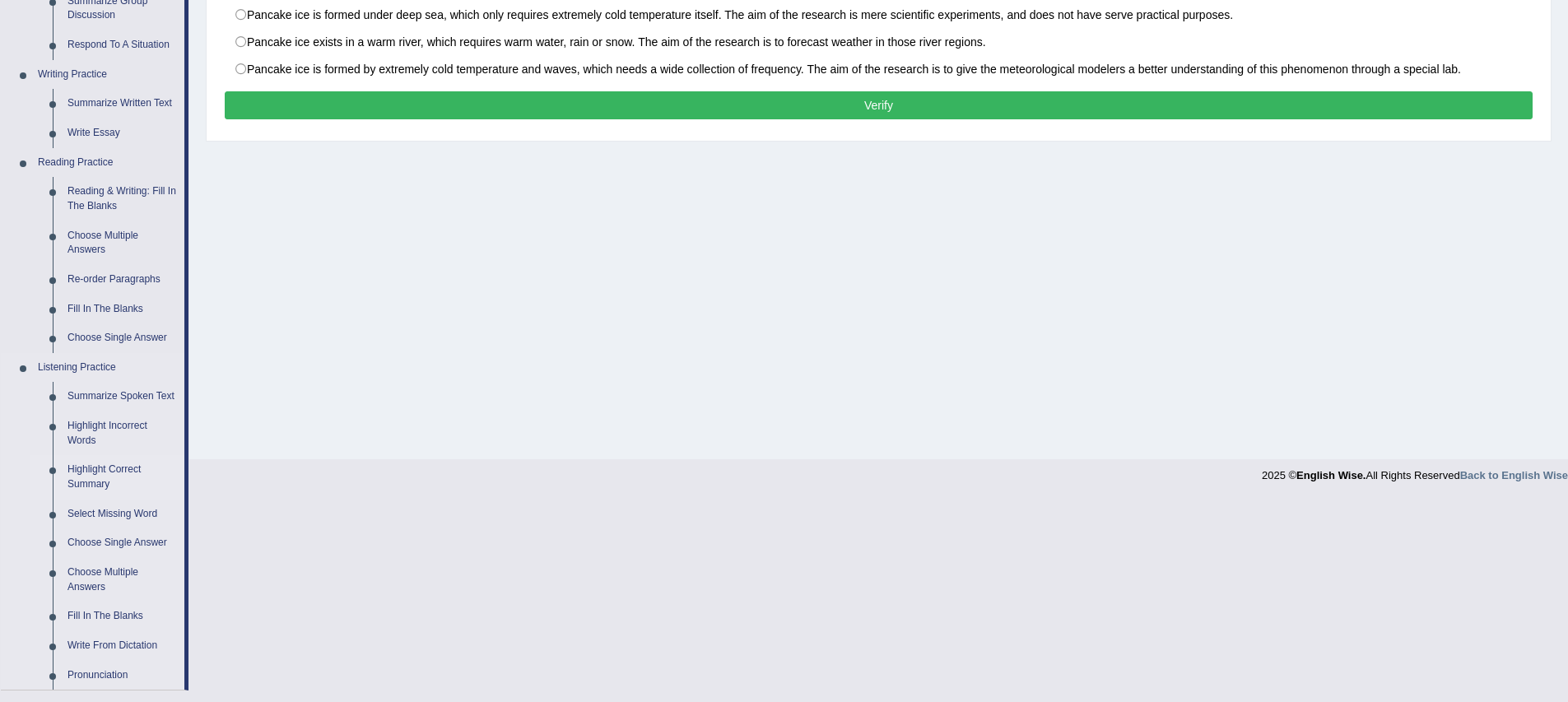
scroll to position [367, 0]
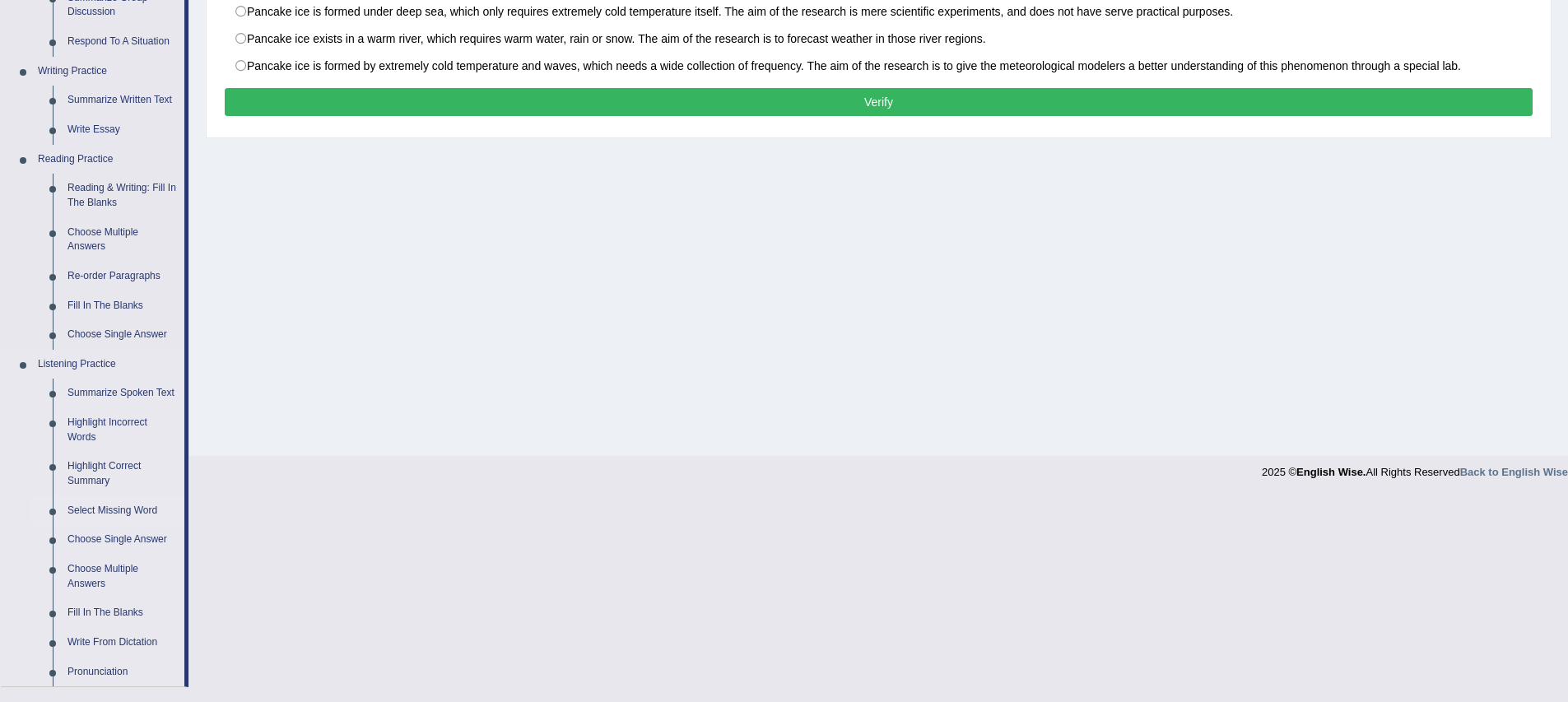
click at [135, 523] on link "Select Missing Word" at bounding box center [122, 511] width 124 height 29
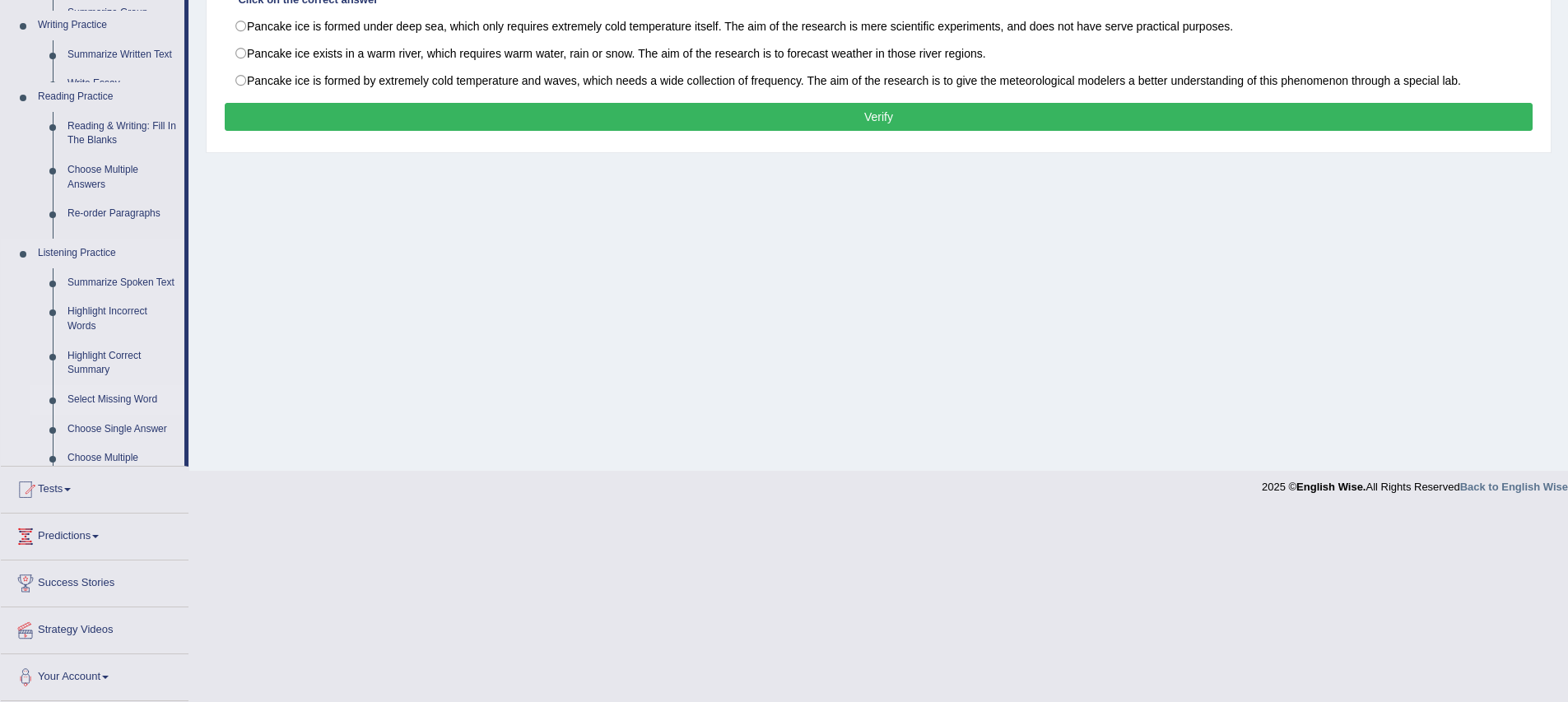
scroll to position [162, 0]
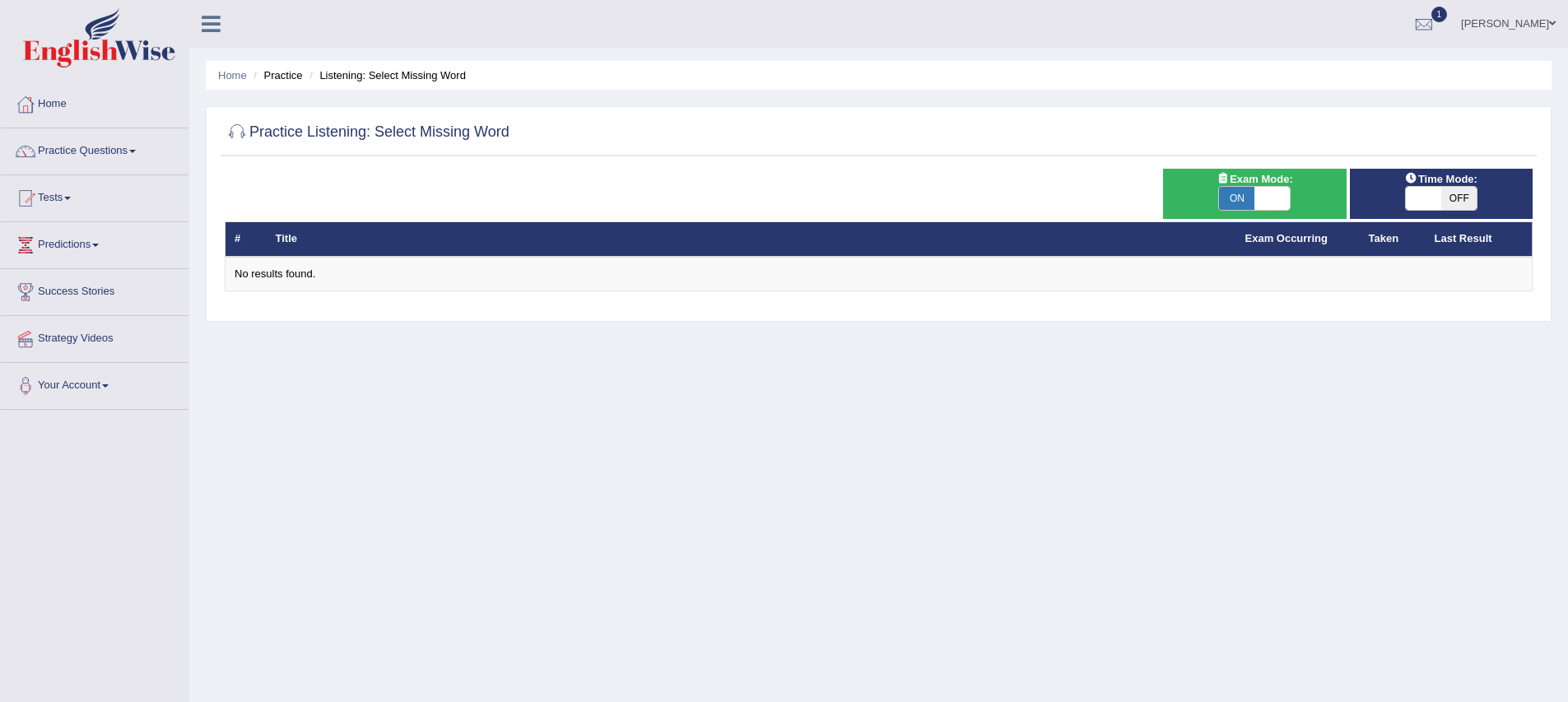
click at [1273, 203] on span at bounding box center [1272, 198] width 35 height 23
checkbox input "false"
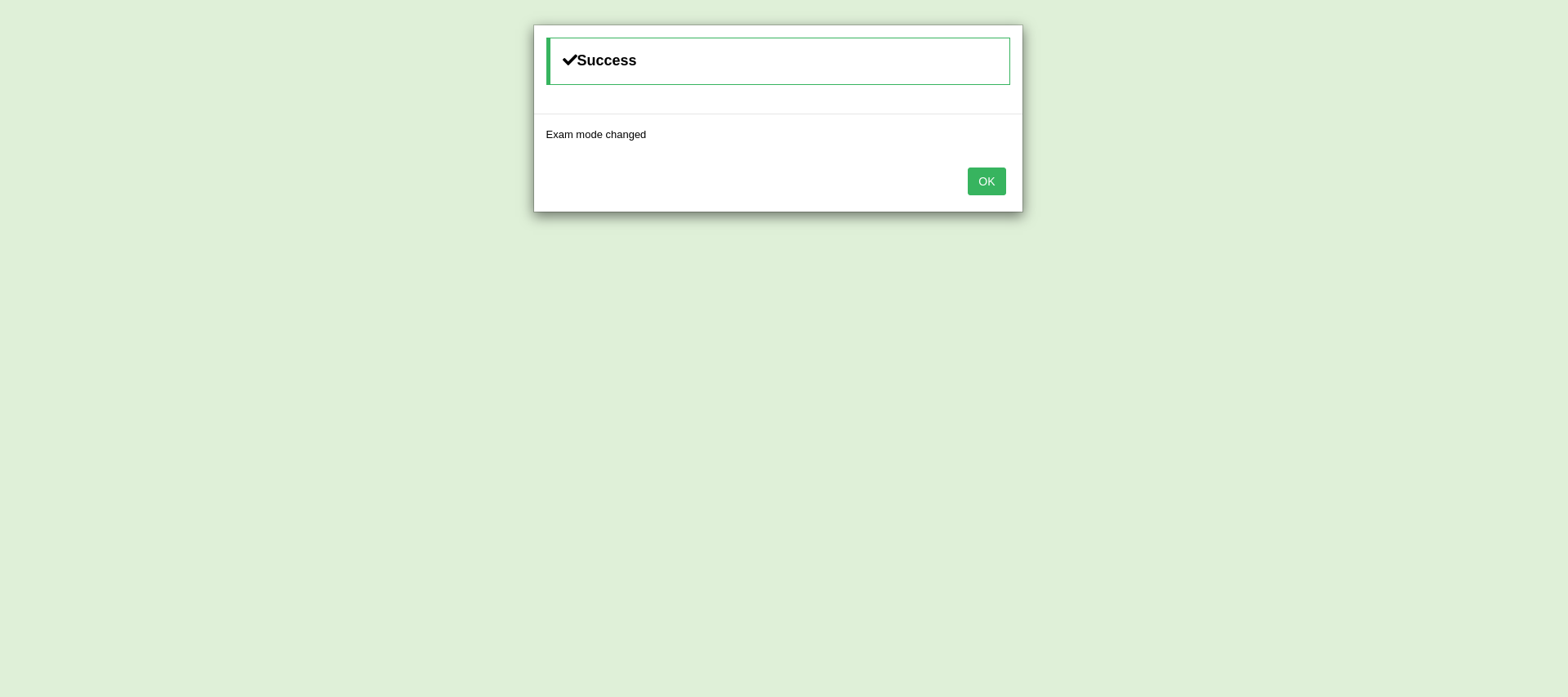
click at [991, 185] on button "OK" at bounding box center [987, 181] width 38 height 28
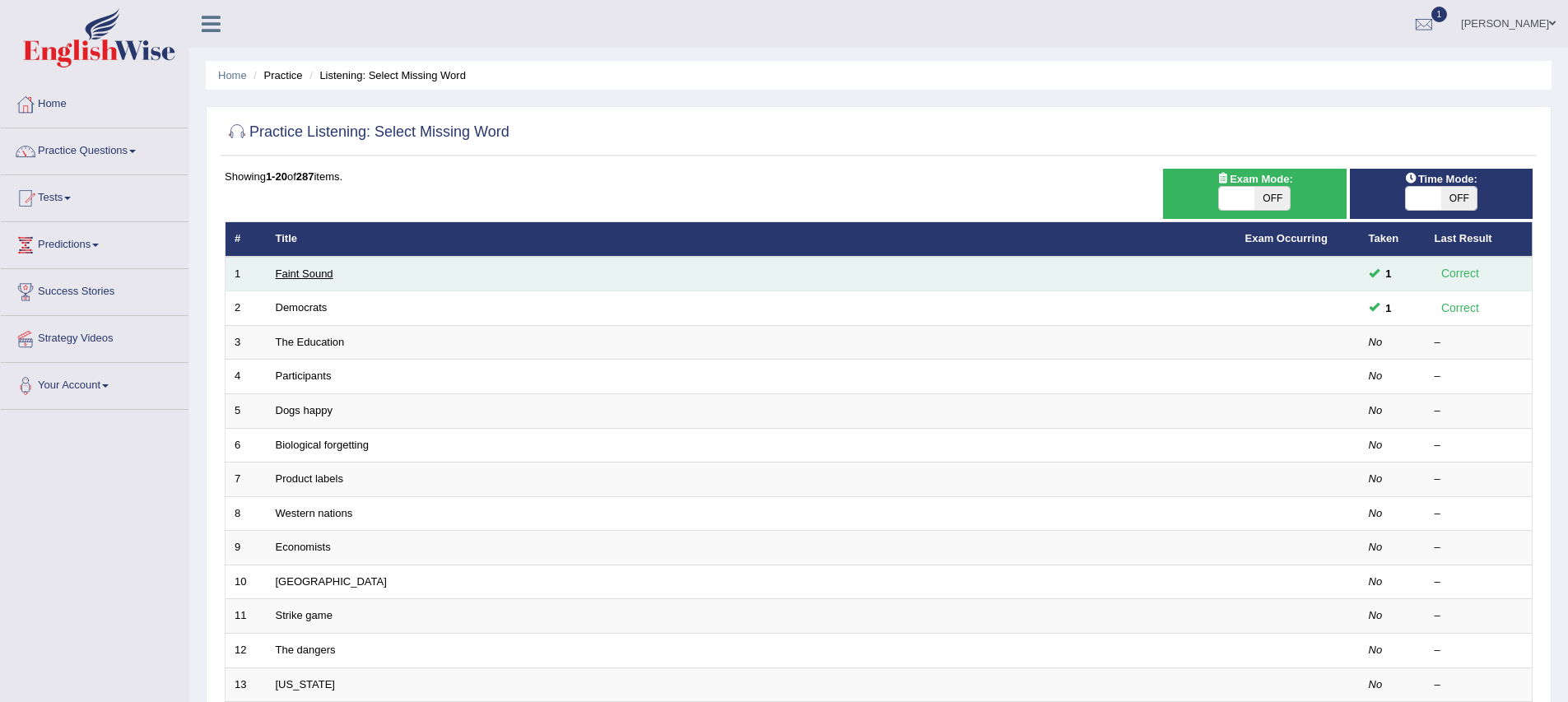
click at [326, 271] on link "Faint Sound" at bounding box center [304, 273] width 58 height 13
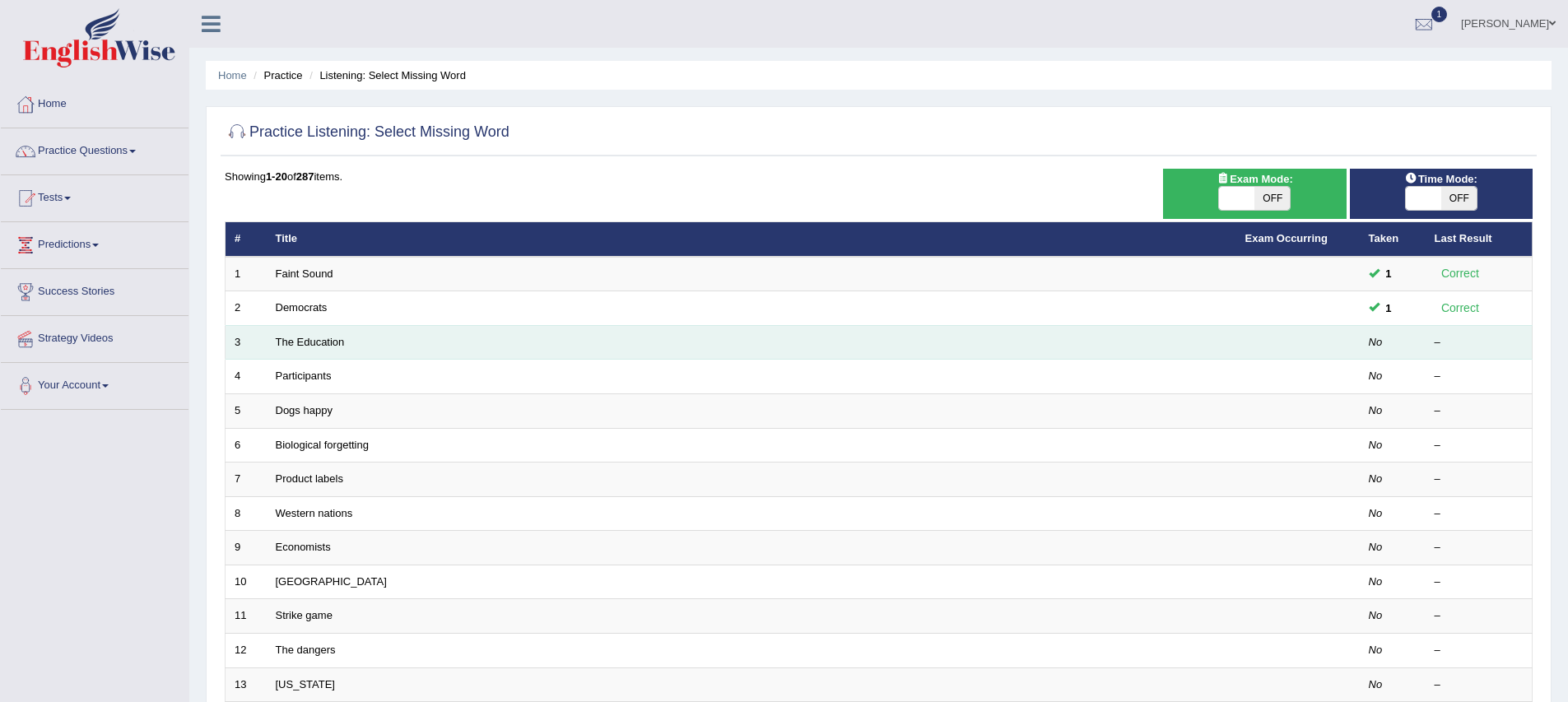
click at [263, 356] on td "3" at bounding box center [246, 342] width 41 height 34
click at [335, 349] on td "The Education" at bounding box center [751, 342] width 970 height 34
click at [336, 347] on link "The Education" at bounding box center [309, 342] width 69 height 13
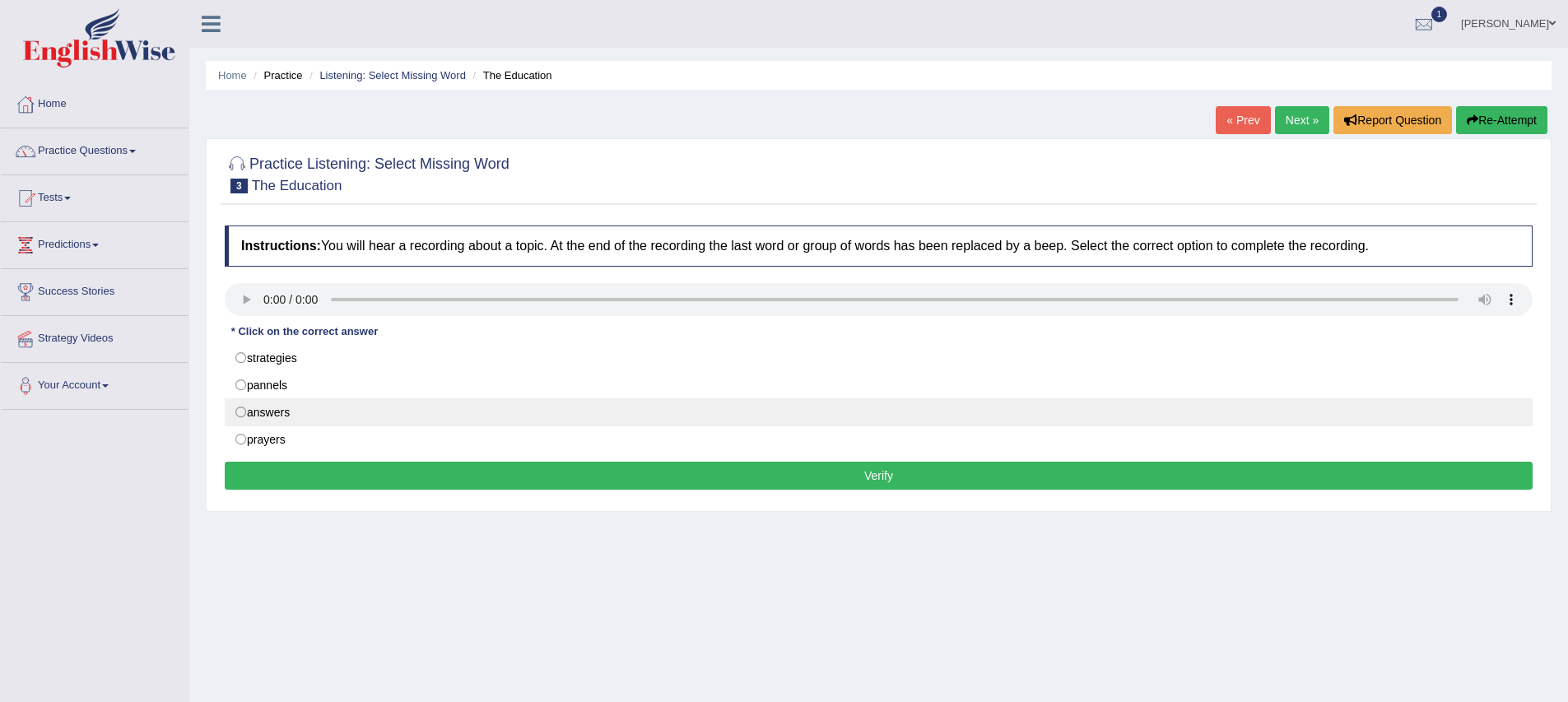
click at [237, 413] on label "answers" at bounding box center [878, 412] width 1307 height 28
radio input "true"
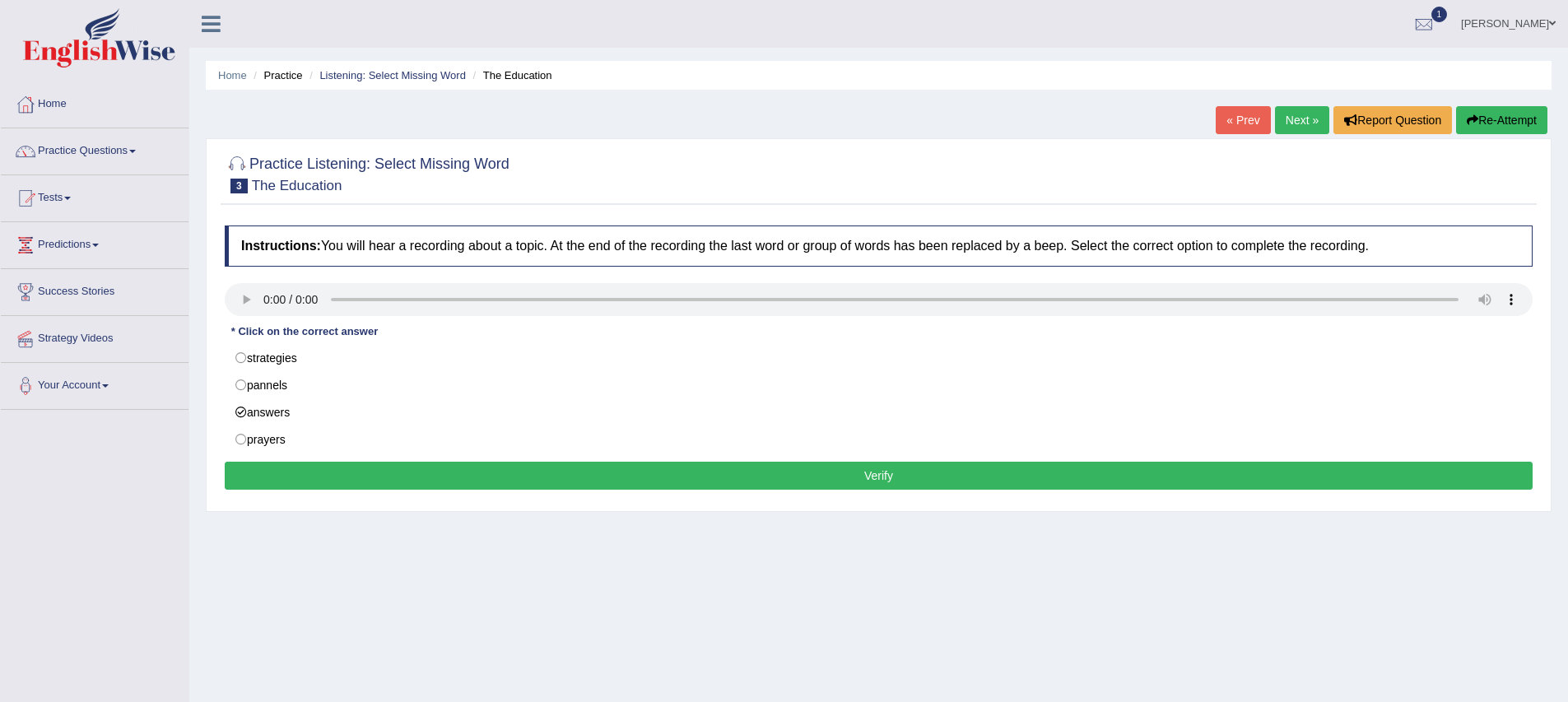
click at [289, 469] on button "Verify" at bounding box center [878, 475] width 1307 height 28
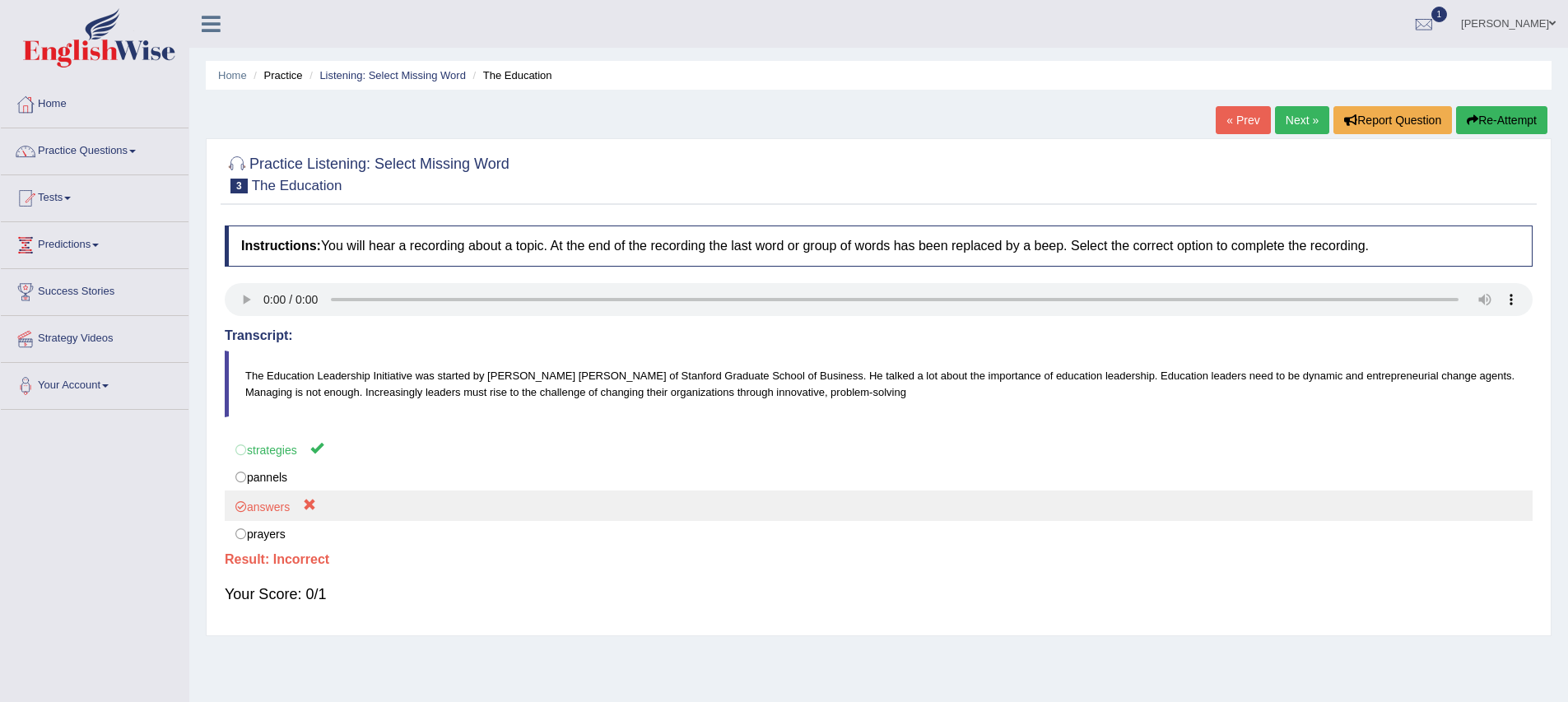
click at [386, 517] on label "answers" at bounding box center [878, 505] width 1307 height 30
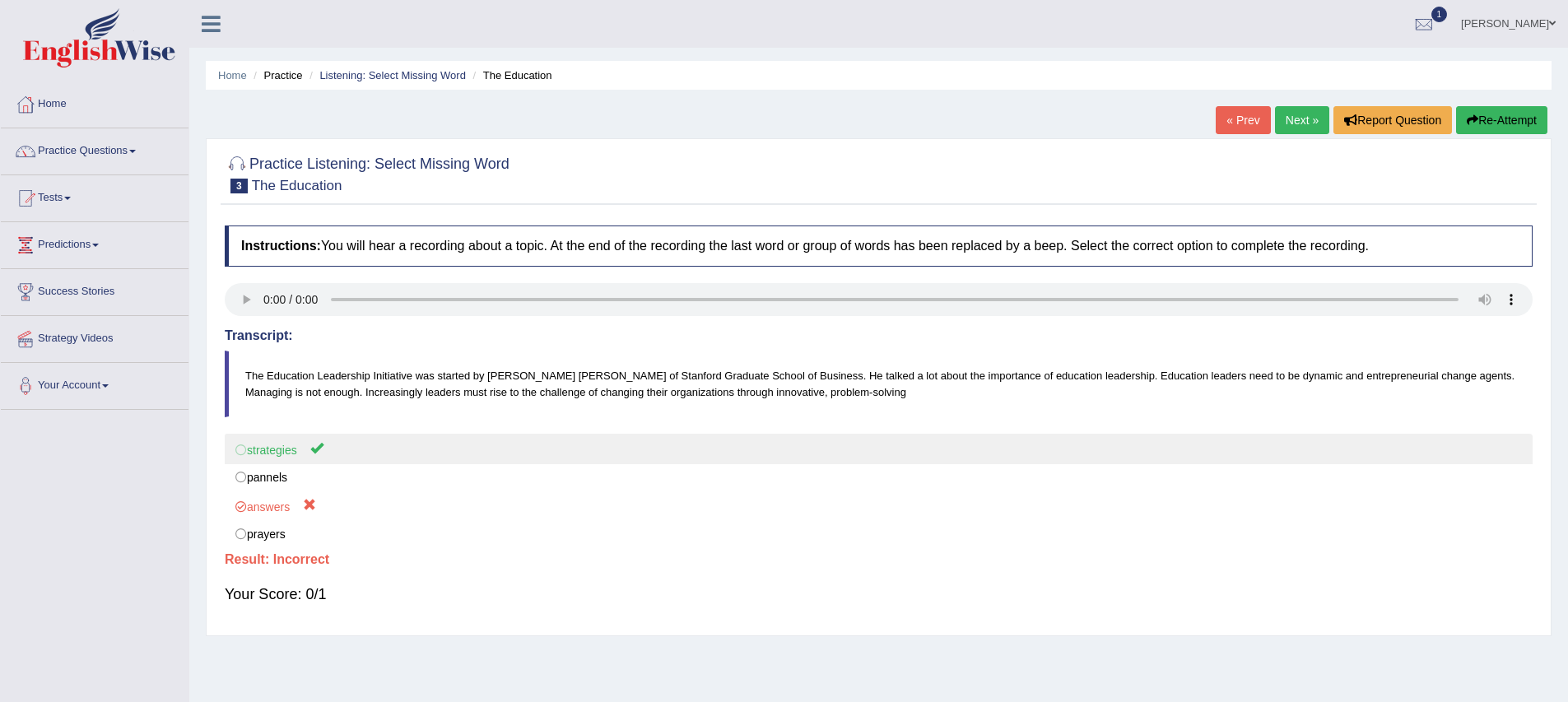
click at [244, 444] on label "strategies" at bounding box center [878, 448] width 1307 height 30
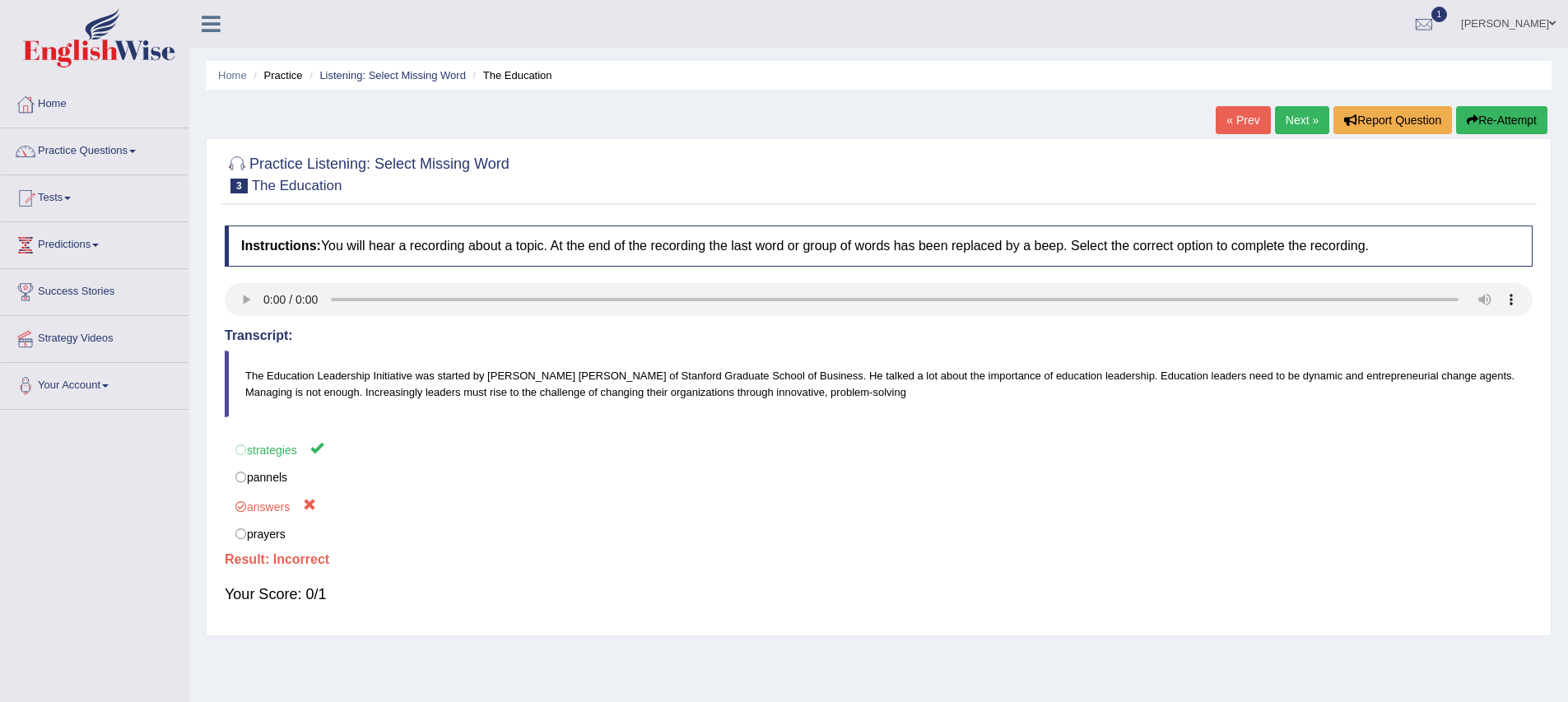
click at [1313, 123] on link "Next »" at bounding box center [1302, 120] width 55 height 28
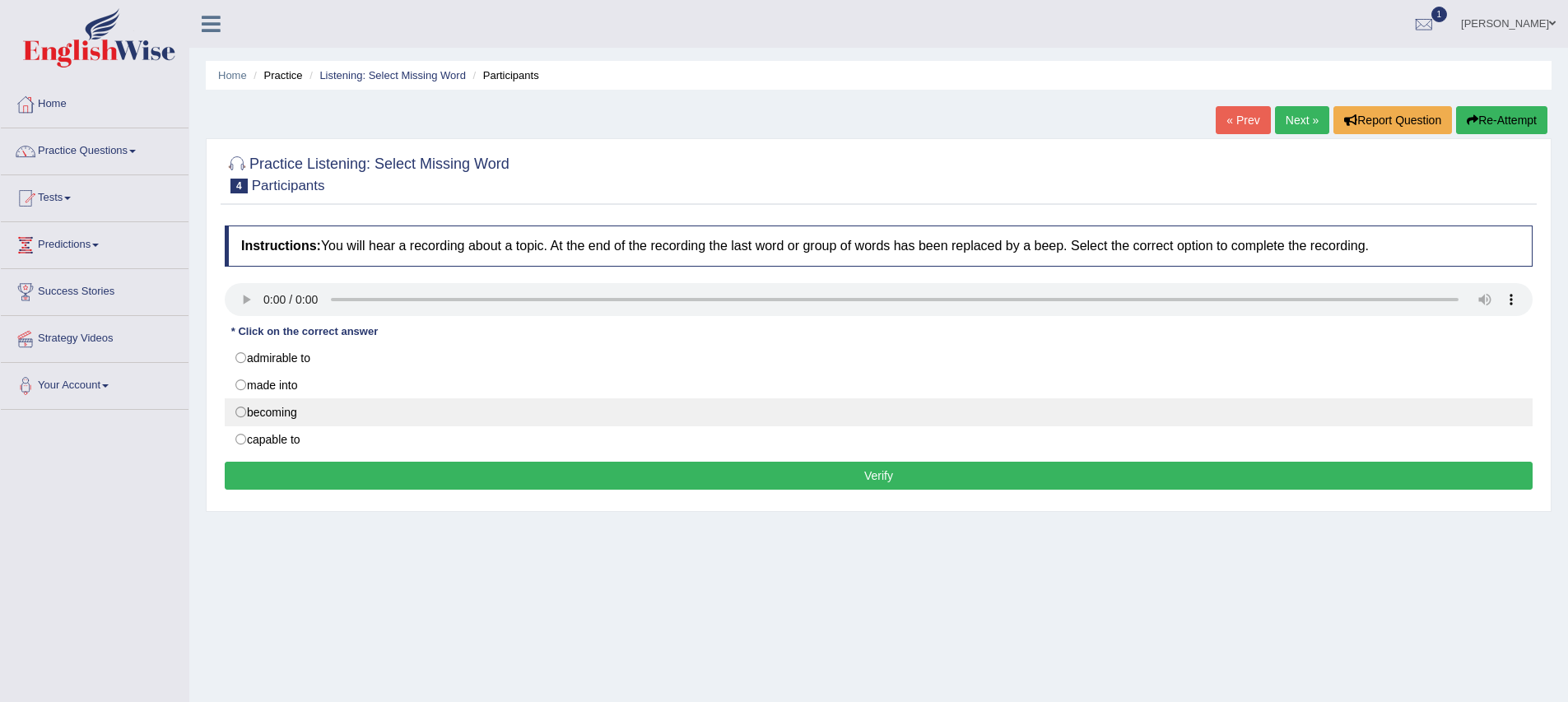
click at [238, 416] on label "becoming" at bounding box center [878, 412] width 1307 height 28
radio input "true"
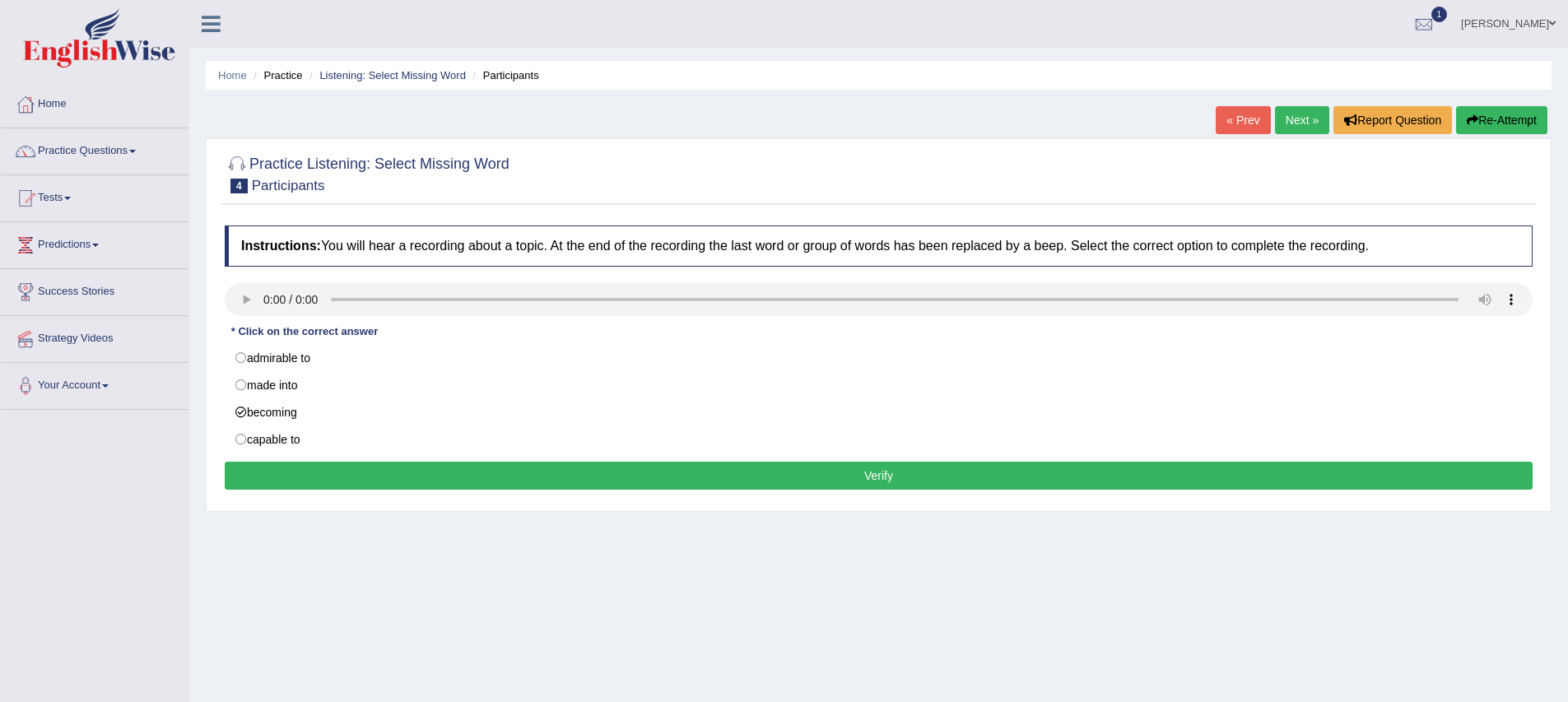
click at [324, 474] on button "Verify" at bounding box center [878, 475] width 1307 height 28
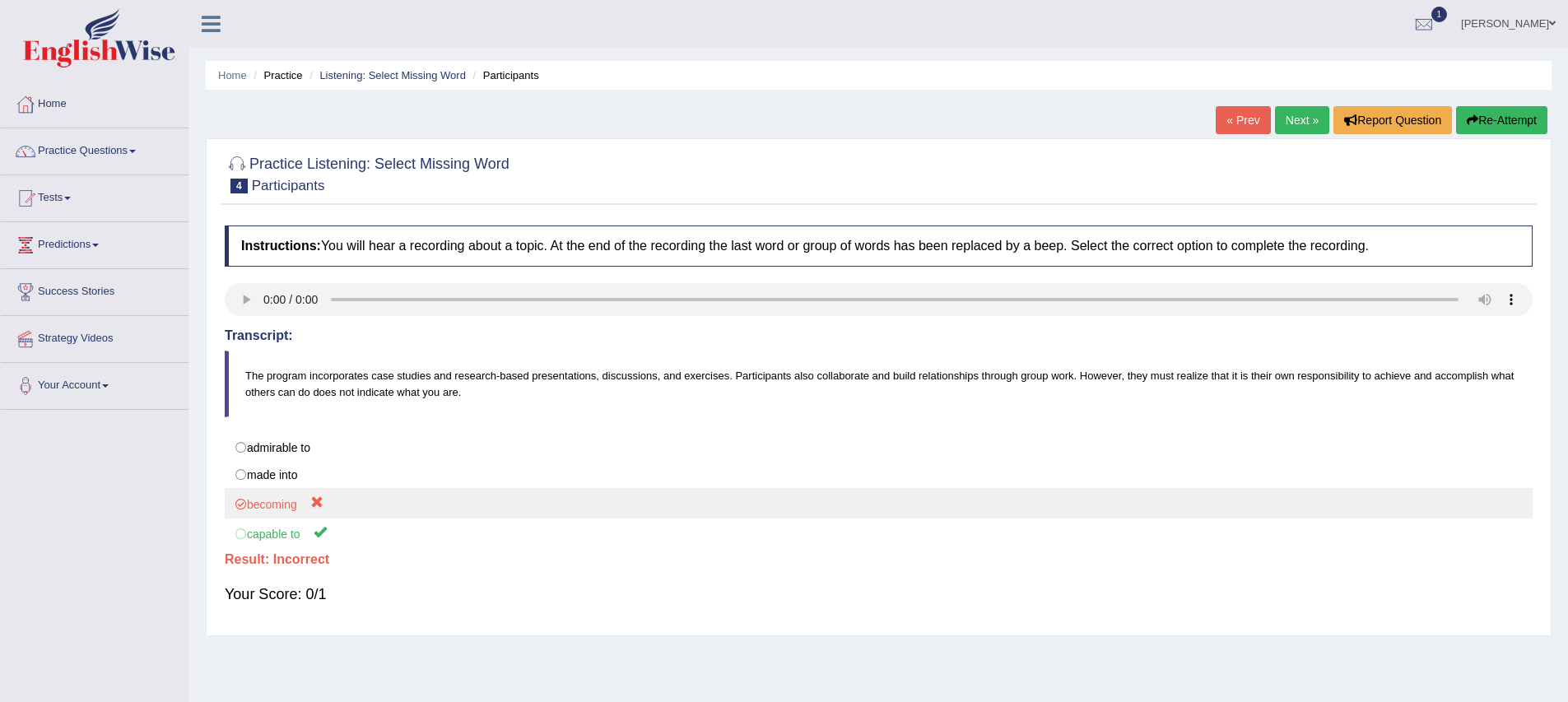
click at [272, 512] on label "becoming" at bounding box center [878, 503] width 1307 height 30
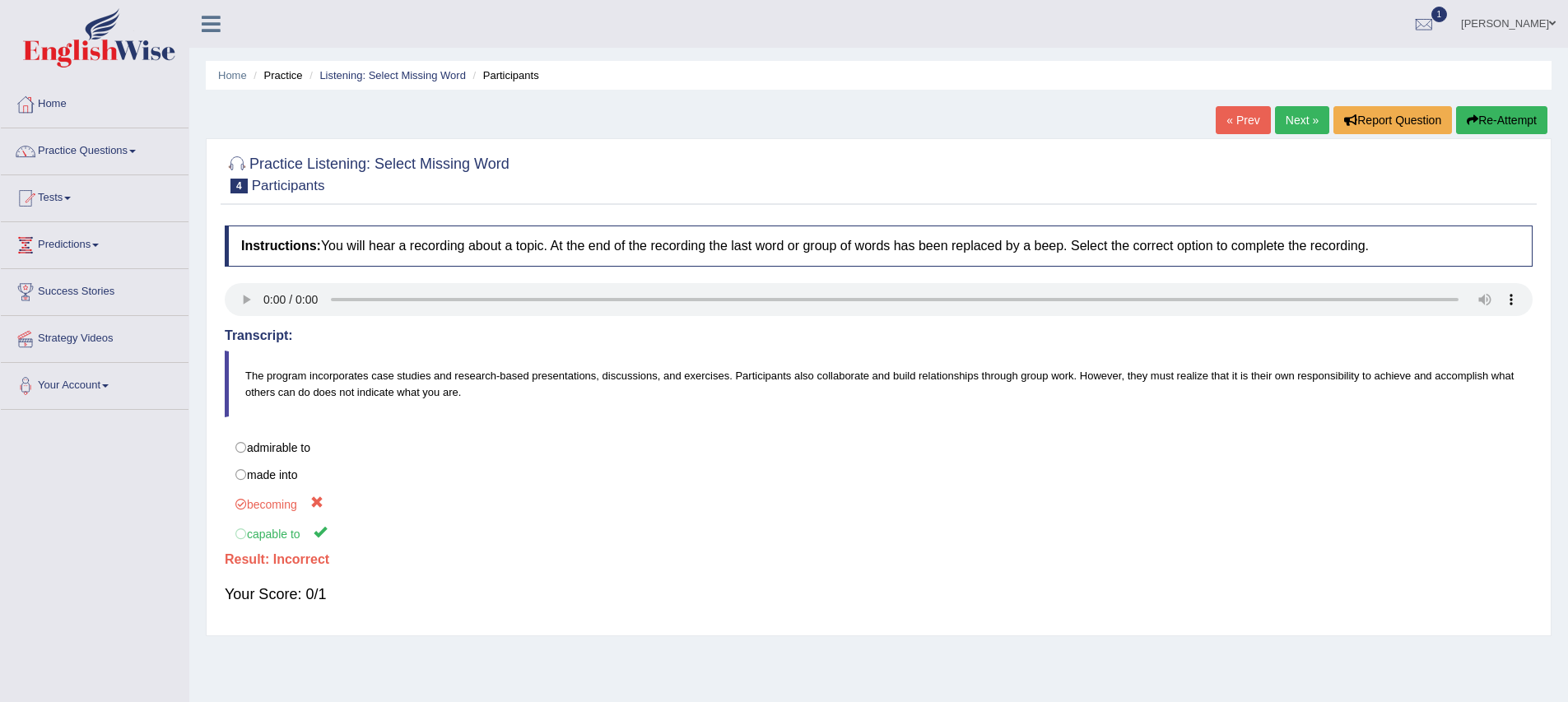
click at [1285, 124] on link "Next »" at bounding box center [1302, 120] width 55 height 28
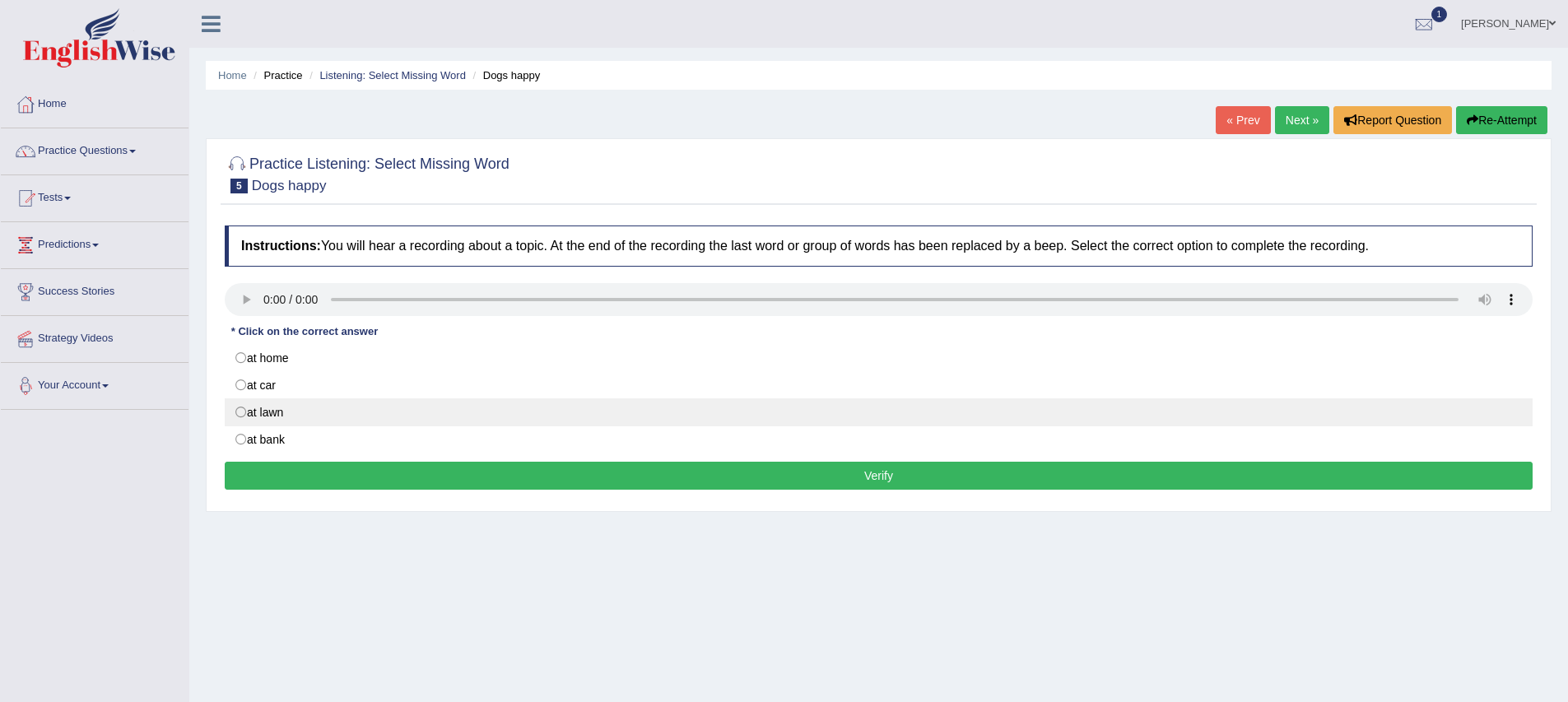
click at [242, 410] on label "at lawn" at bounding box center [878, 412] width 1307 height 28
radio input "true"
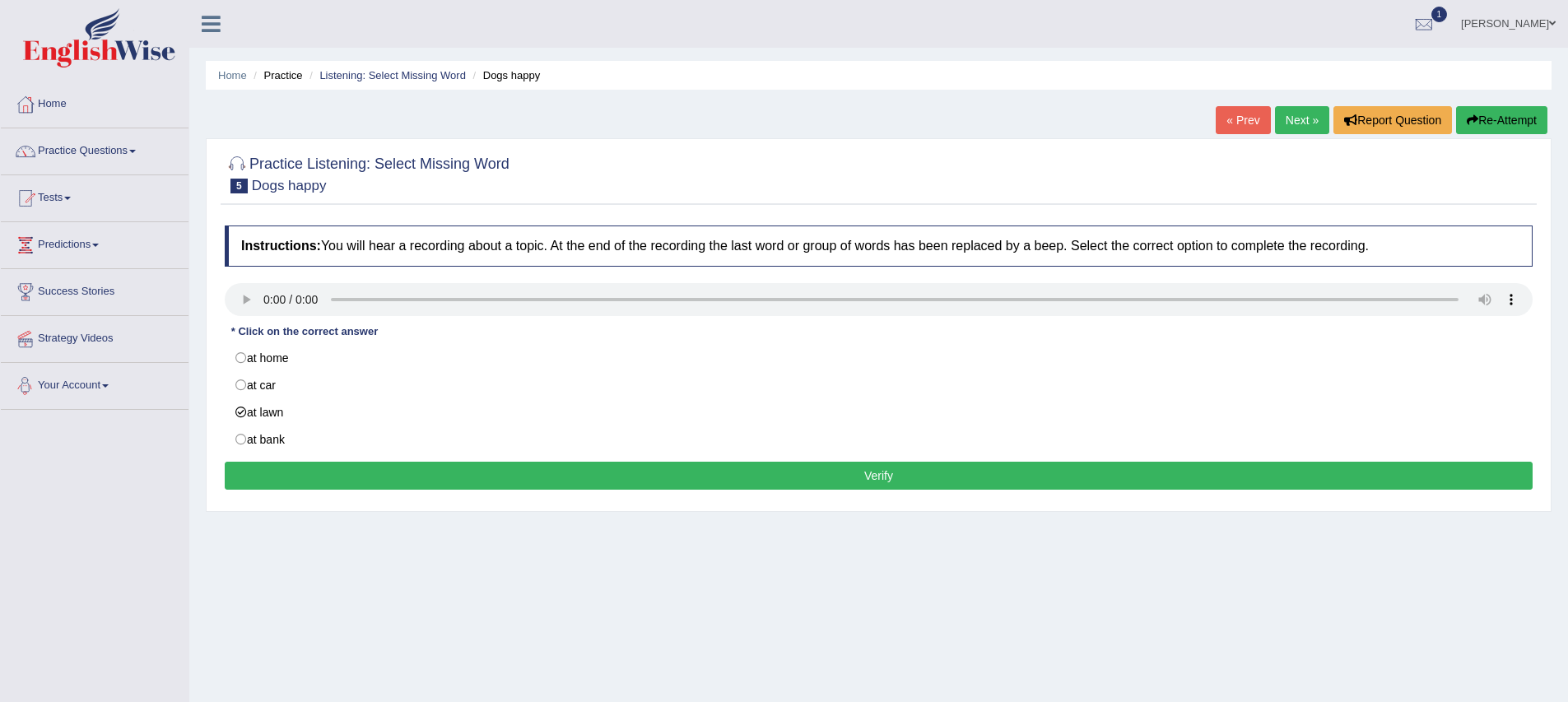
click at [294, 485] on button "Verify" at bounding box center [878, 475] width 1307 height 28
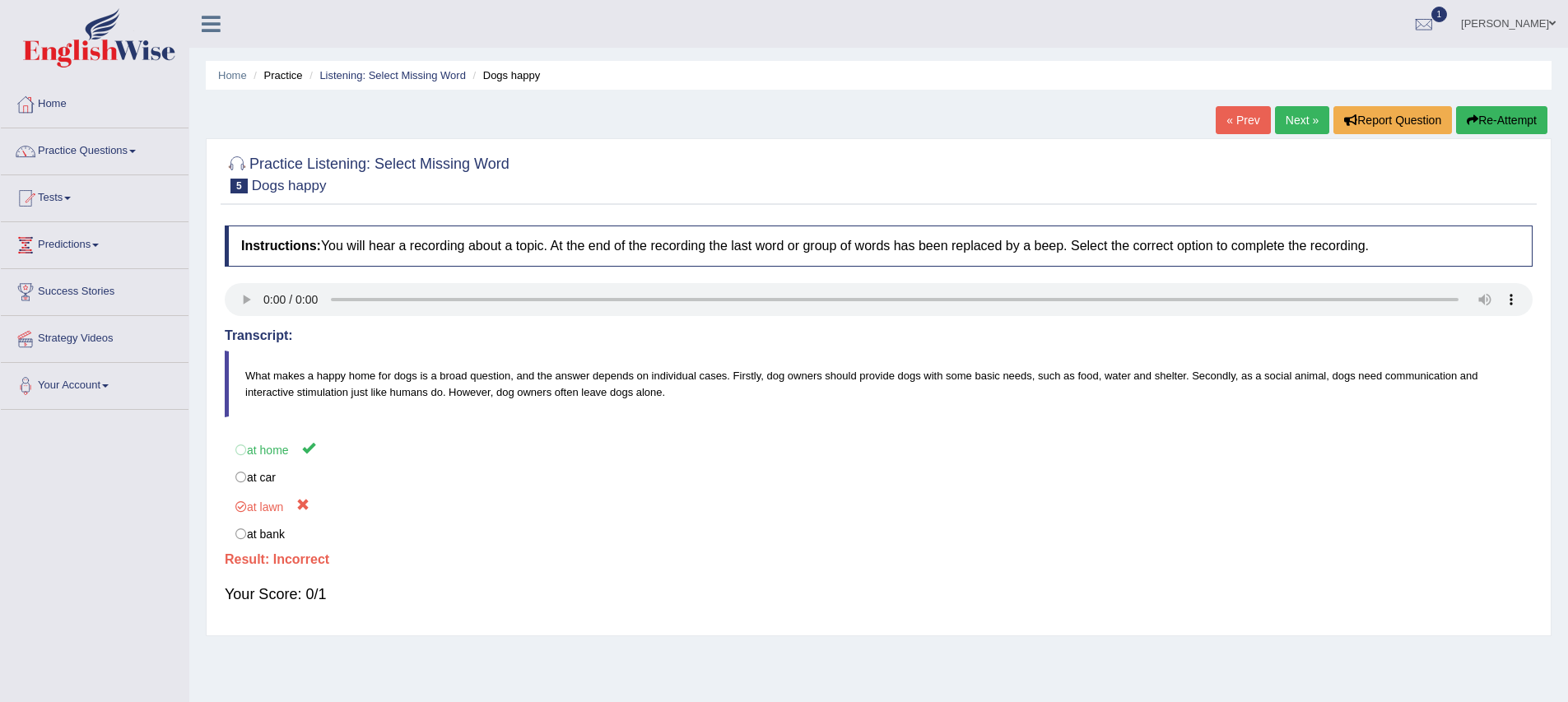
click at [1278, 111] on link "Next »" at bounding box center [1302, 120] width 55 height 28
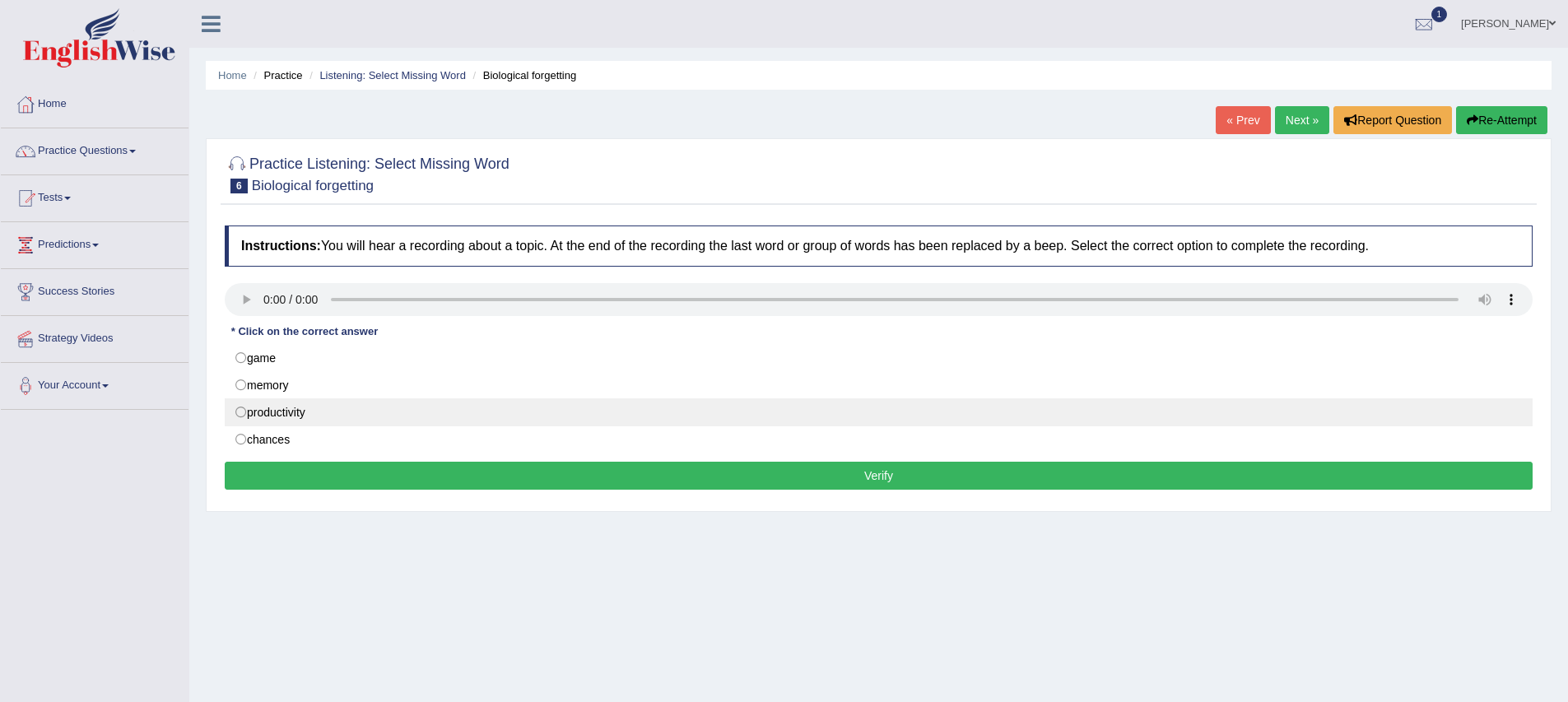
click at [249, 405] on label "productivity" at bounding box center [878, 412] width 1307 height 28
radio input "true"
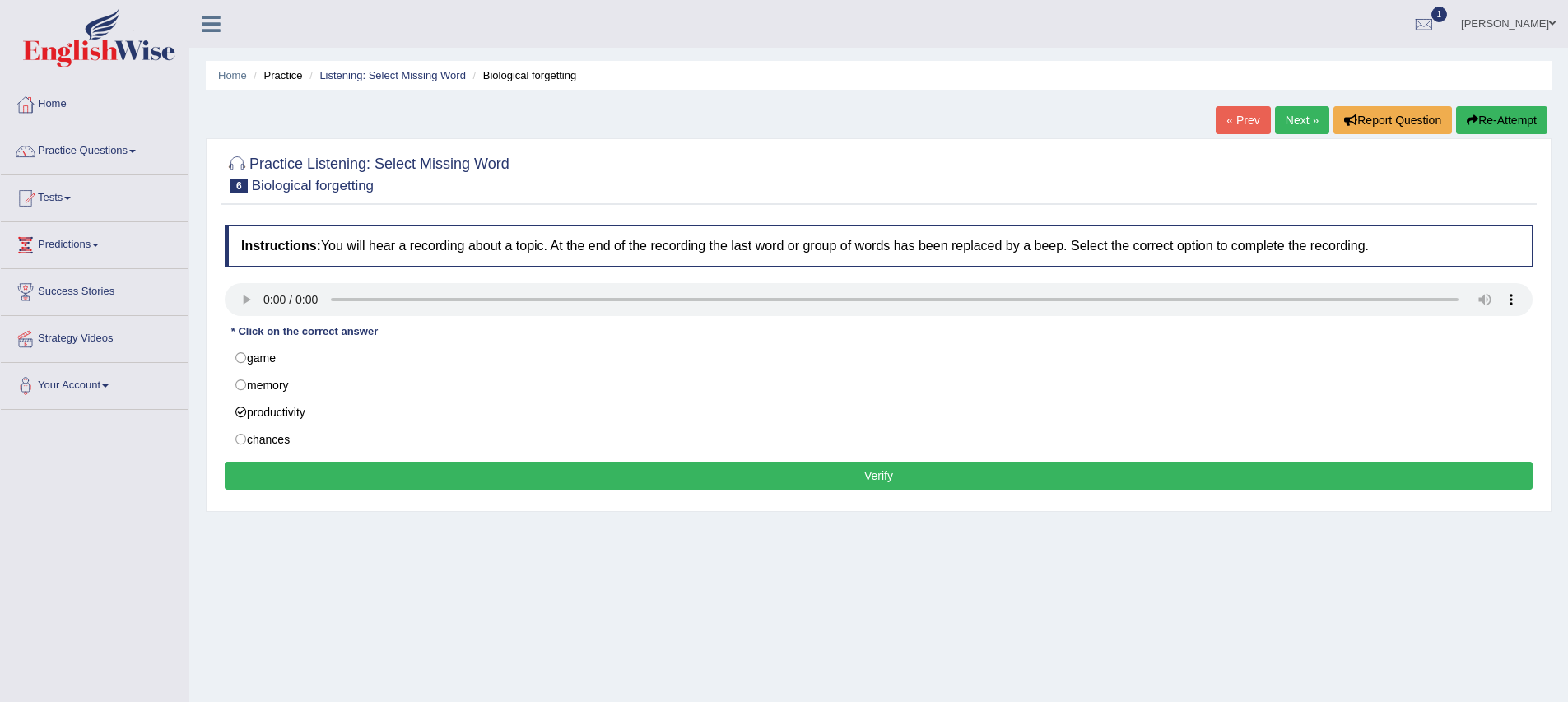
click at [290, 469] on button "Verify" at bounding box center [878, 475] width 1307 height 28
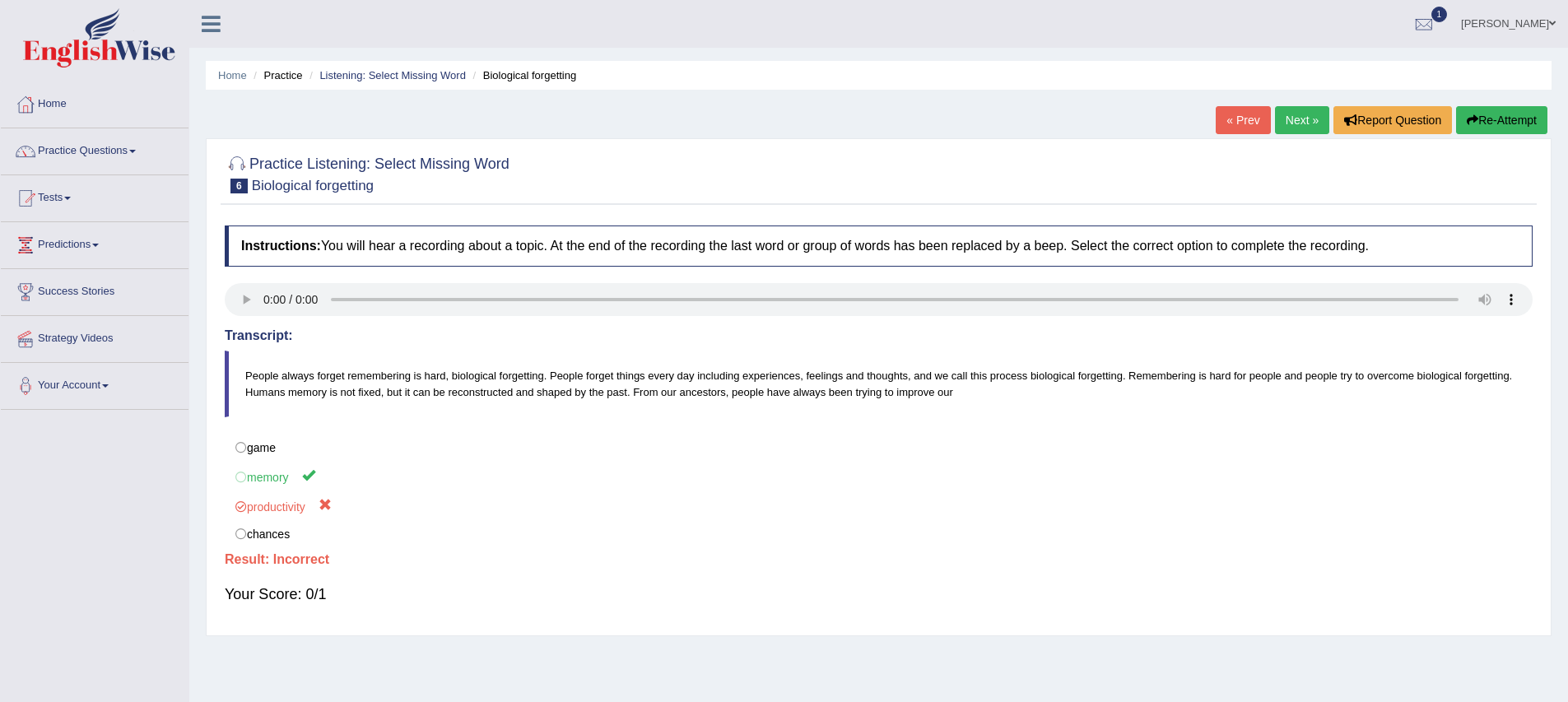
click at [296, 482] on label "memory" at bounding box center [878, 475] width 1307 height 30
drag, startPoint x: 751, startPoint y: 460, endPoint x: 949, endPoint y: 373, distance: 216.3
click at [751, 460] on label "game" at bounding box center [878, 447] width 1307 height 28
click at [1229, 127] on link "« Prev" at bounding box center [1243, 120] width 55 height 28
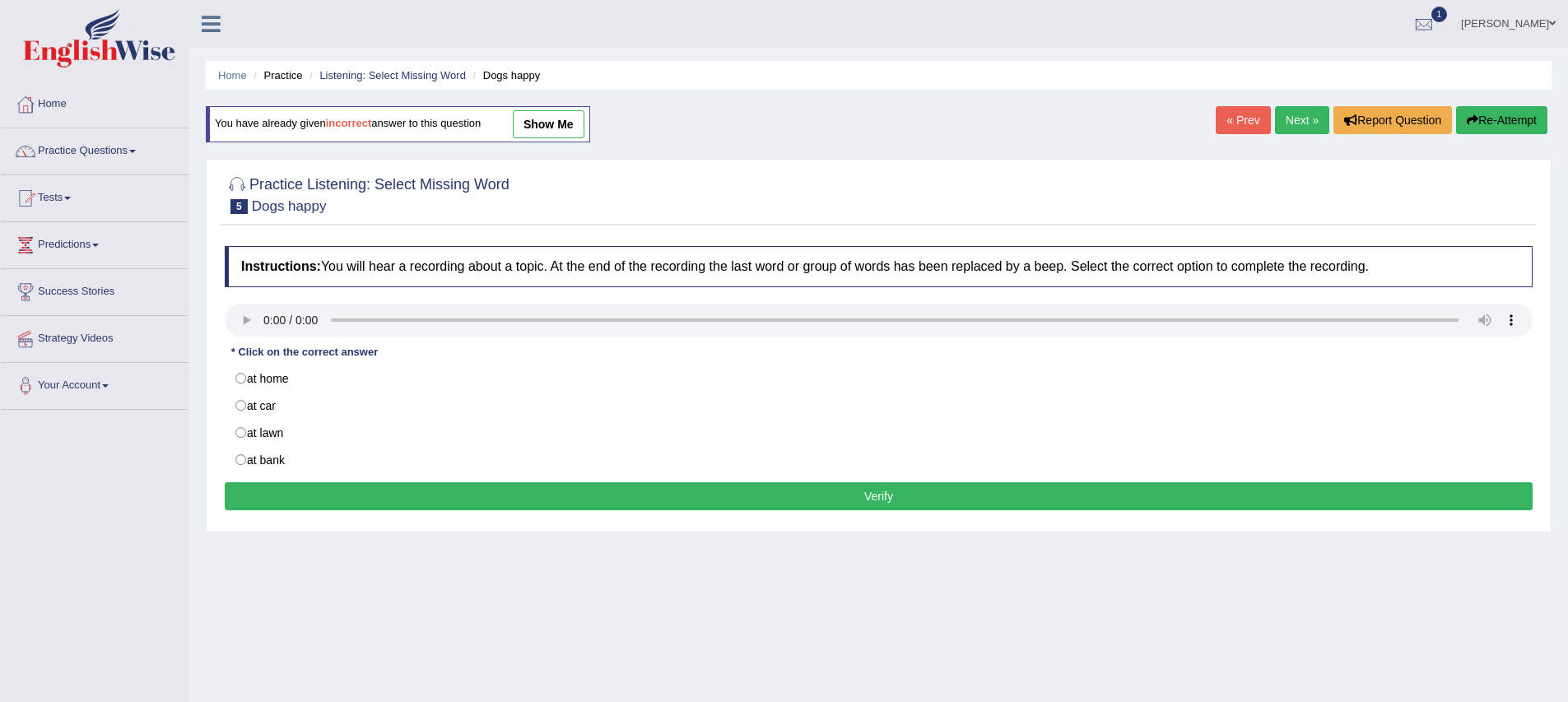
click at [1231, 125] on link "« Prev" at bounding box center [1243, 120] width 55 height 28
drag, startPoint x: 0, startPoint y: 0, endPoint x: 1231, endPoint y: 125, distance: 1237.3
click at [1231, 125] on link "« Prev" at bounding box center [1243, 120] width 55 height 28
click at [109, 157] on link "Practice Questions" at bounding box center [95, 149] width 187 height 41
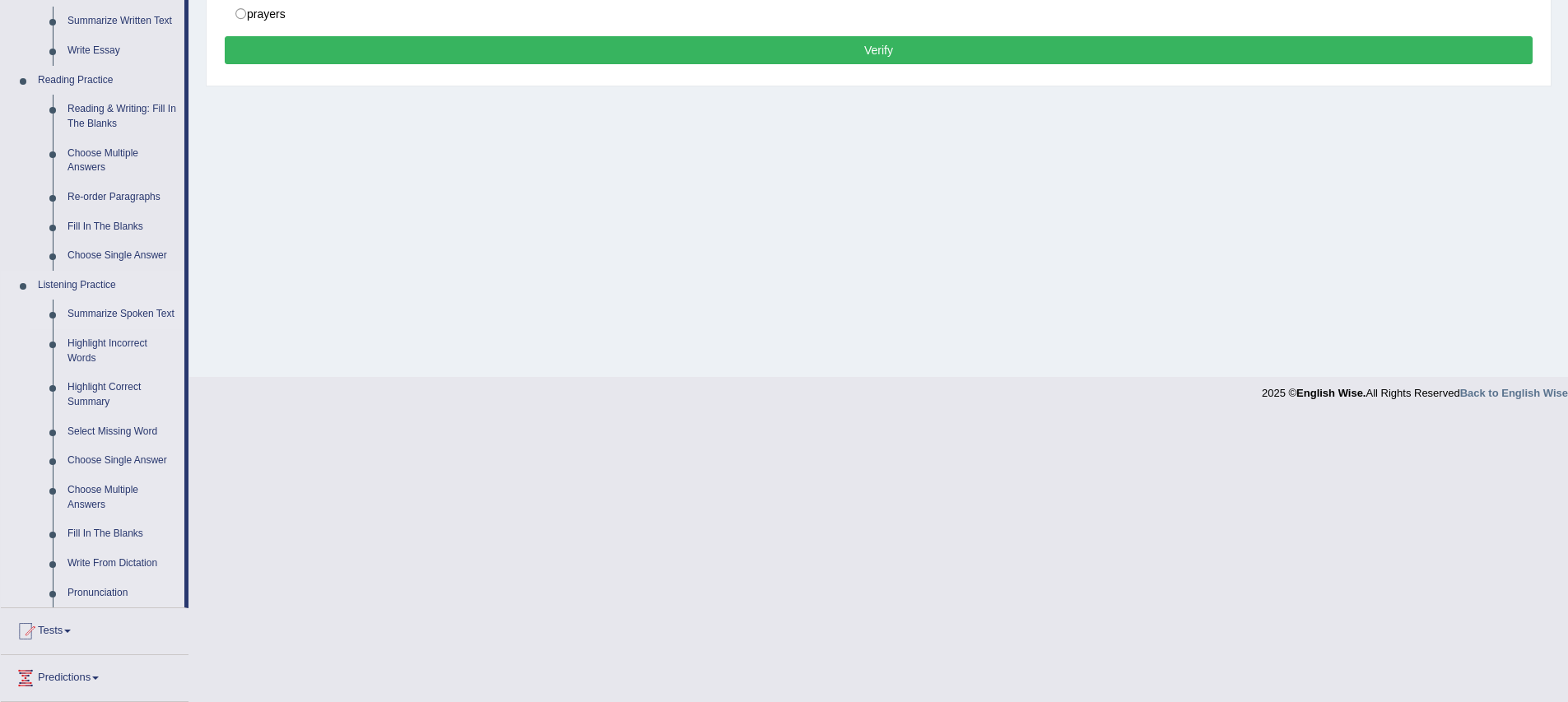
scroll to position [458, 0]
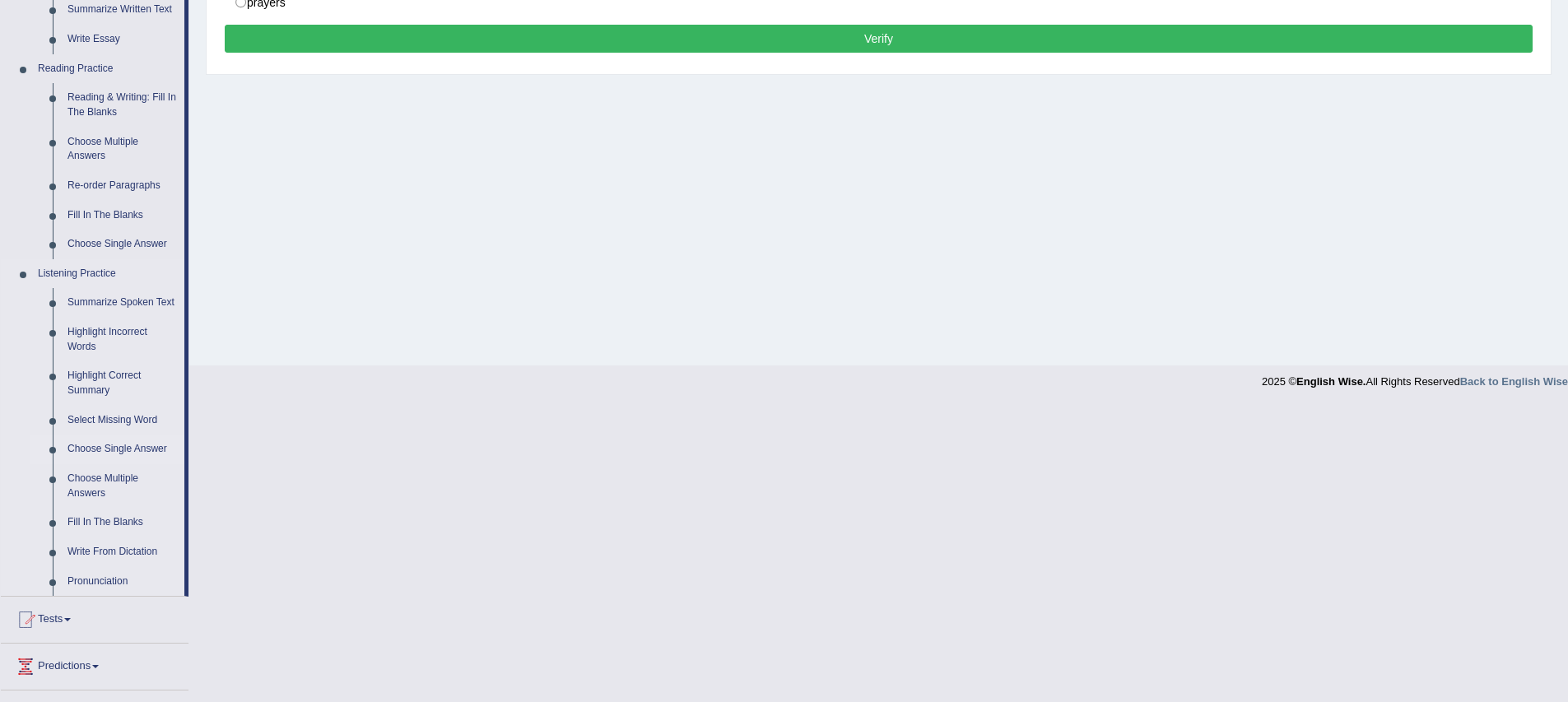
click at [112, 462] on link "Choose Single Answer" at bounding box center [122, 449] width 124 height 29
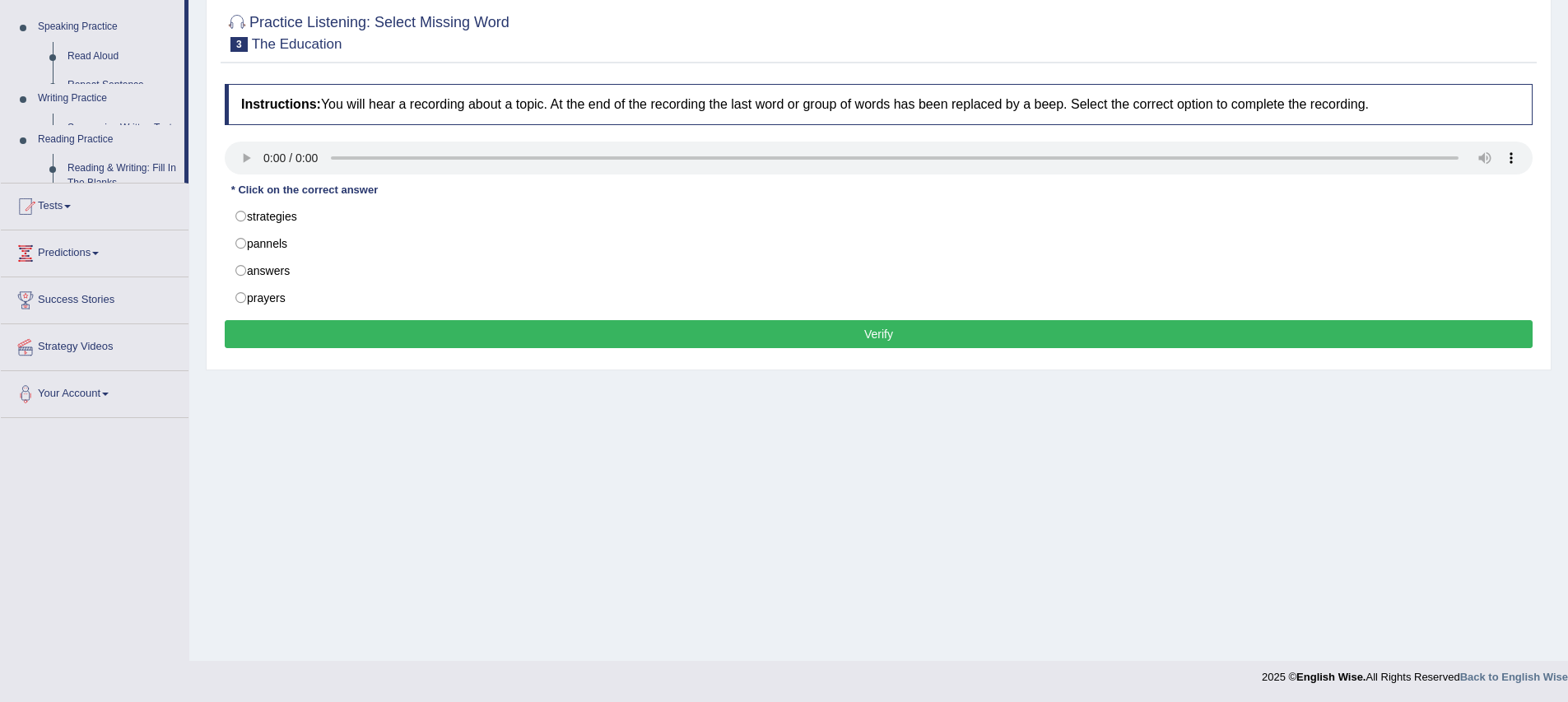
scroll to position [162, 0]
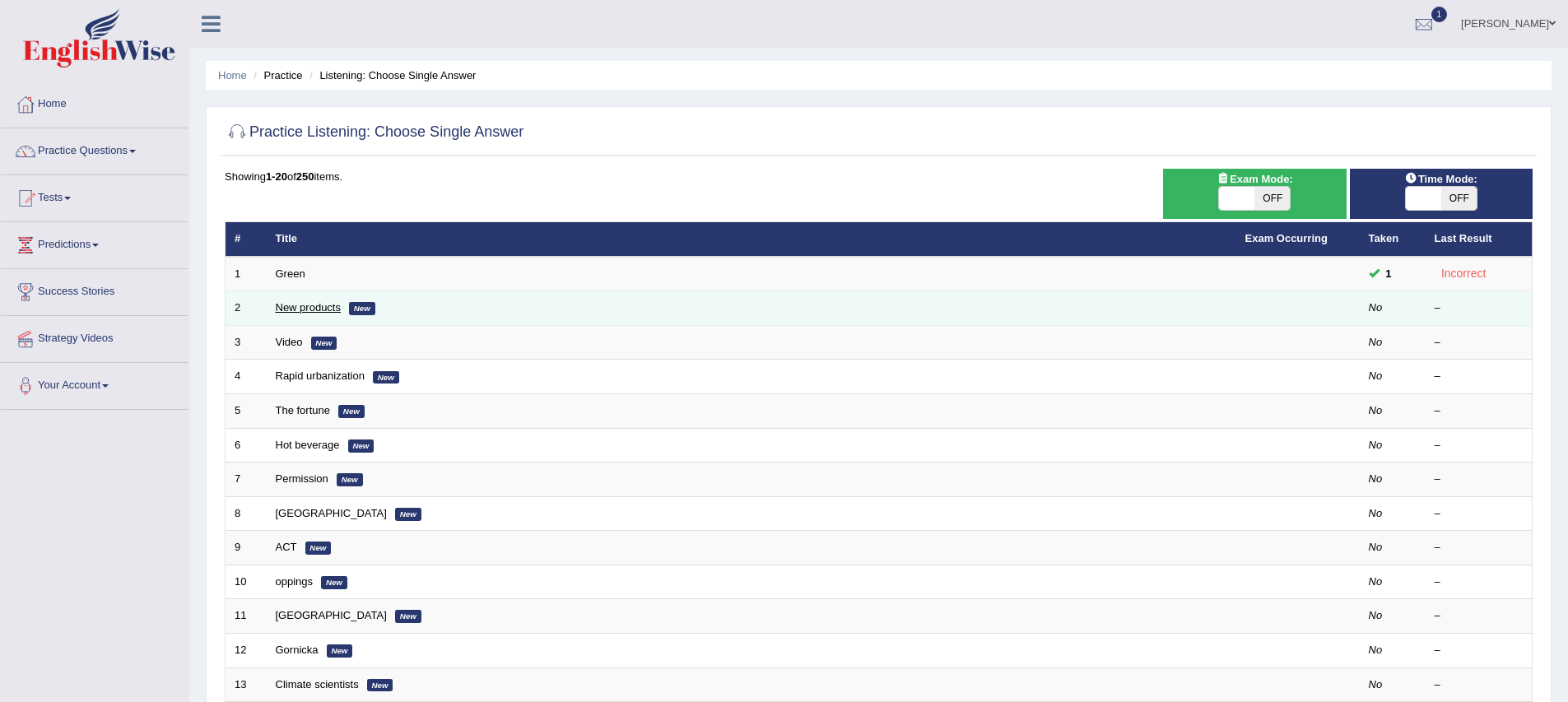
click at [286, 306] on link "New products" at bounding box center [308, 308] width 65 height 13
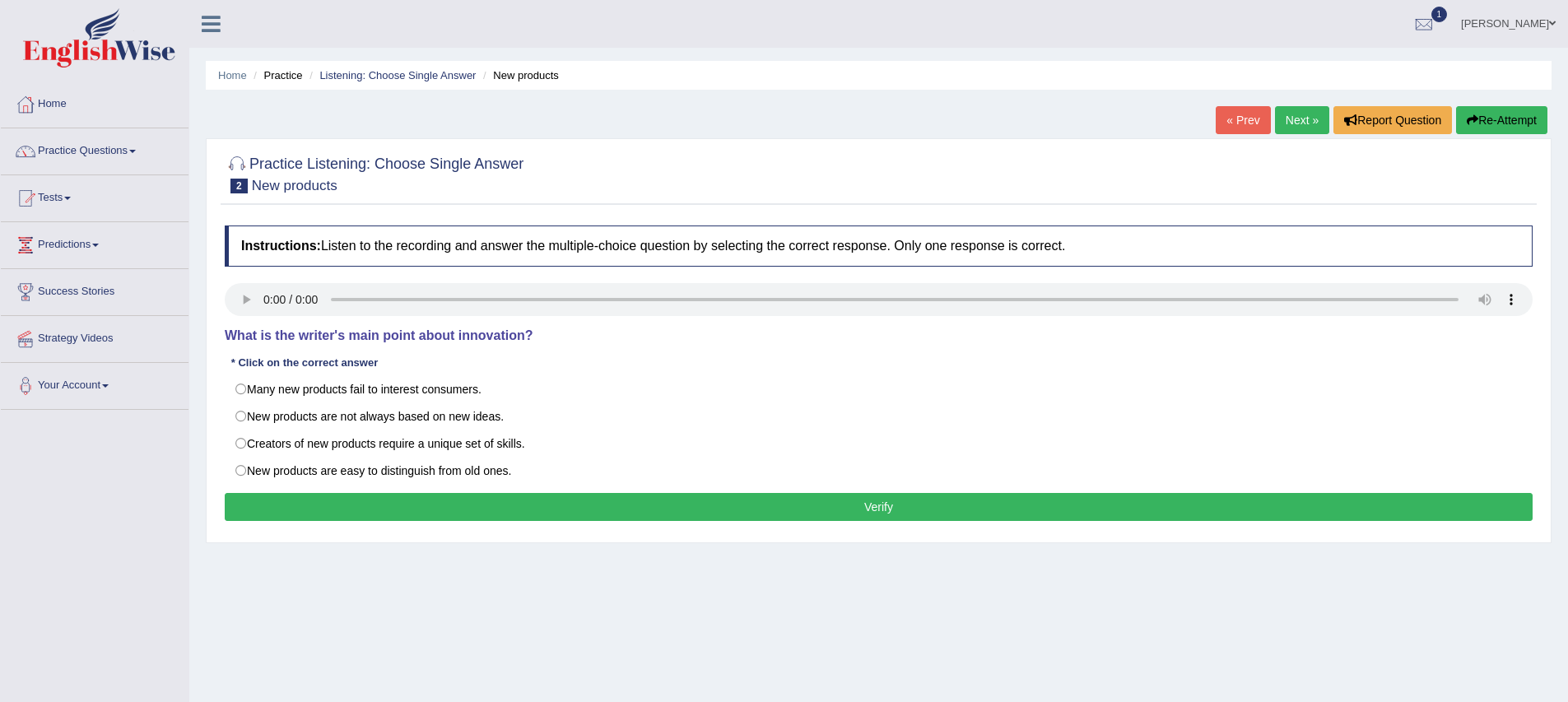
click at [474, 596] on div "Home Practice Listening: Choose Single Answer New products « Prev Next » Report…" at bounding box center [879, 411] width 1379 height 823
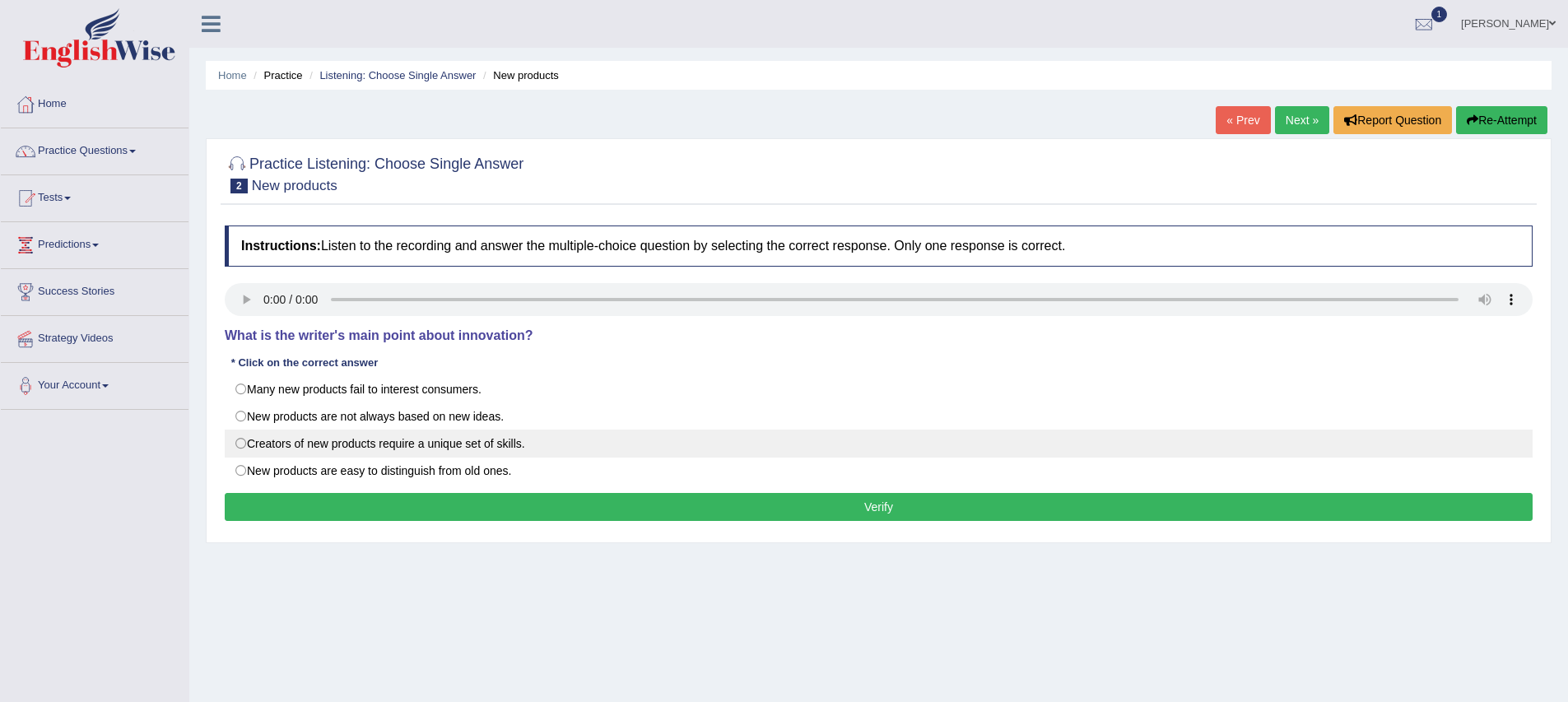
click at [242, 450] on label "Creators of new products require a unique set of skills." at bounding box center [878, 443] width 1307 height 28
radio input "true"
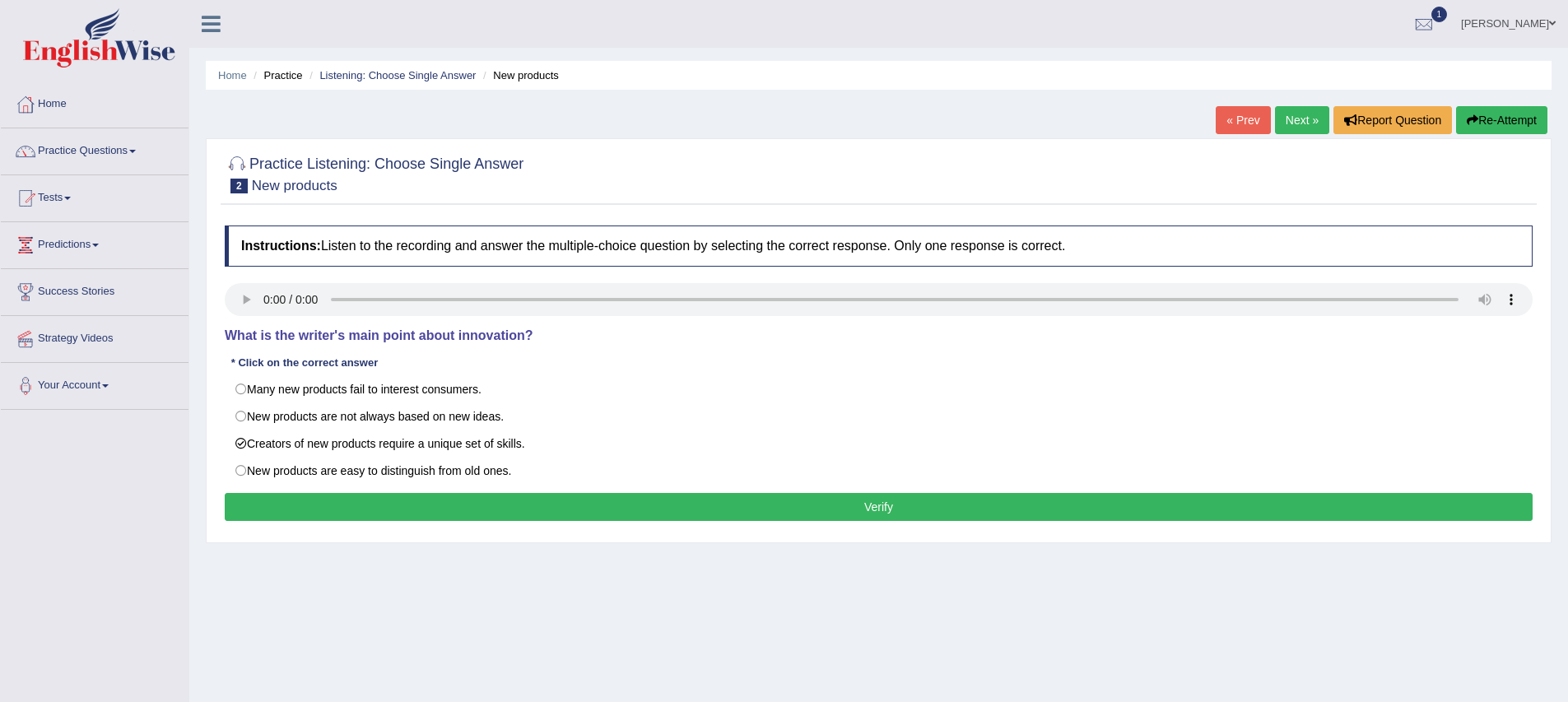
click at [333, 507] on button "Verify" at bounding box center [878, 507] width 1307 height 28
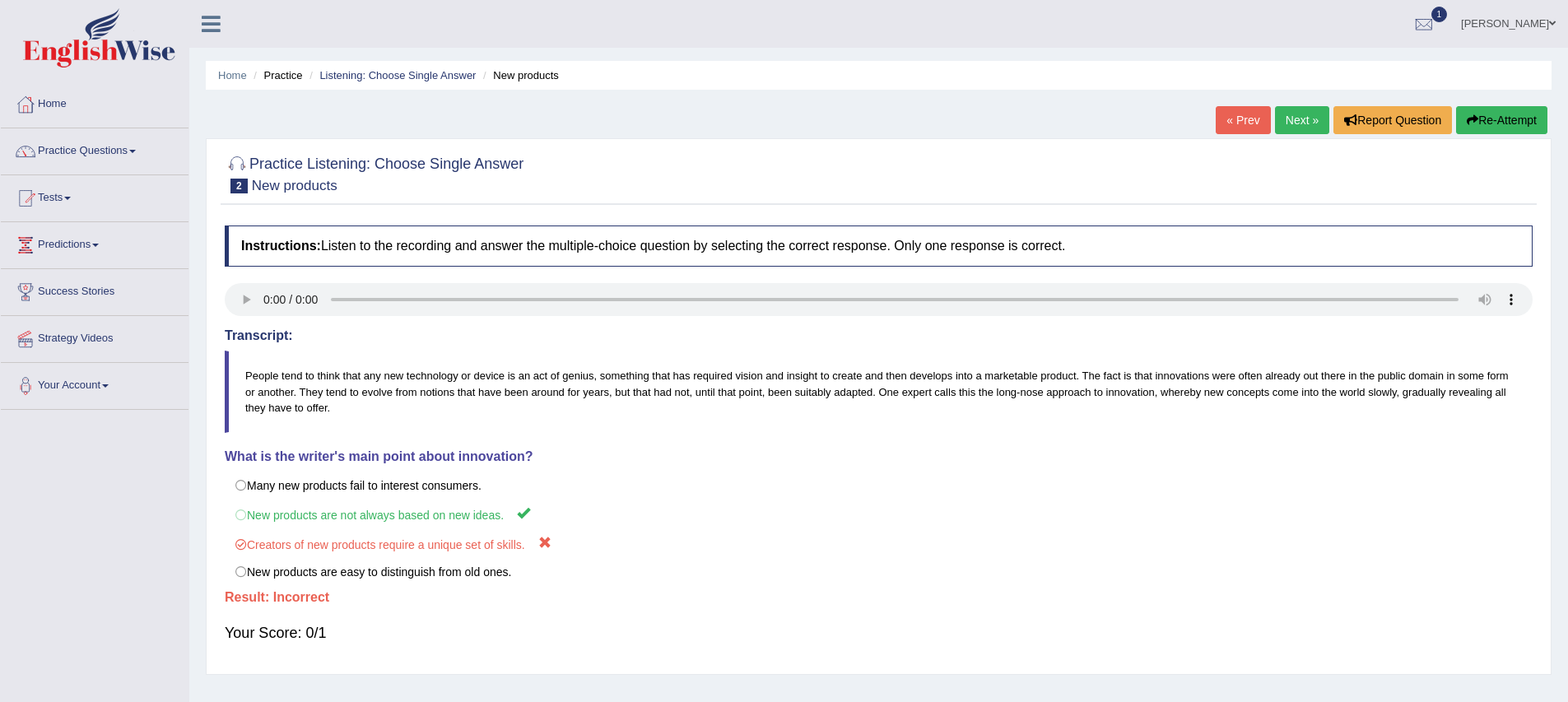
click at [577, 619] on div "Your Score: 0/1" at bounding box center [878, 633] width 1307 height 39
click at [440, 638] on div "Your Score: 0/1" at bounding box center [878, 633] width 1307 height 39
drag, startPoint x: 440, startPoint y: 639, endPoint x: 297, endPoint y: 590, distance: 151.2
click at [334, 607] on div "Instructions: Listen to the recording and answer the multiple-choice question b…" at bounding box center [879, 441] width 1316 height 448
click at [96, 158] on link "Practice Questions" at bounding box center [95, 149] width 187 height 41
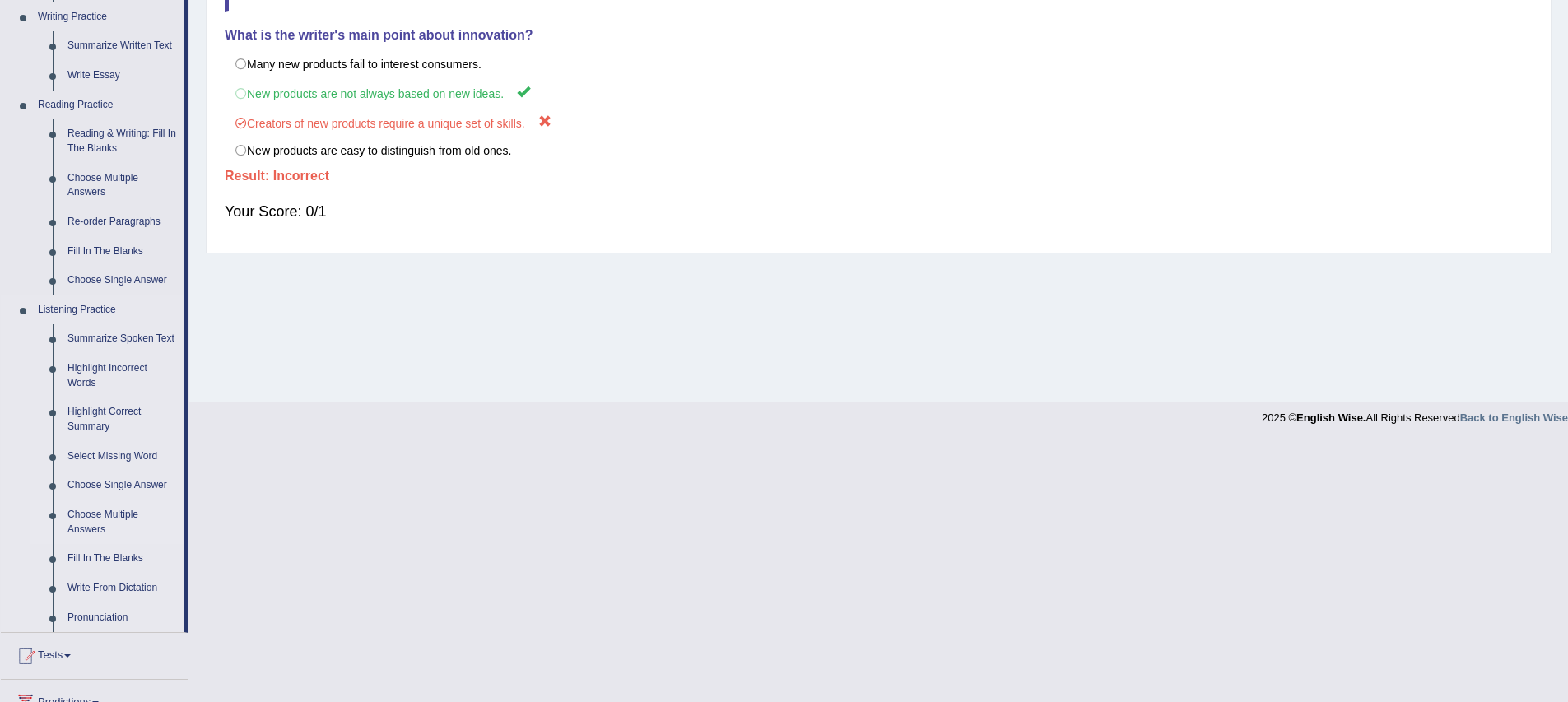
scroll to position [423, 0]
click at [133, 527] on link "Choose Multiple Answers" at bounding box center [122, 520] width 124 height 44
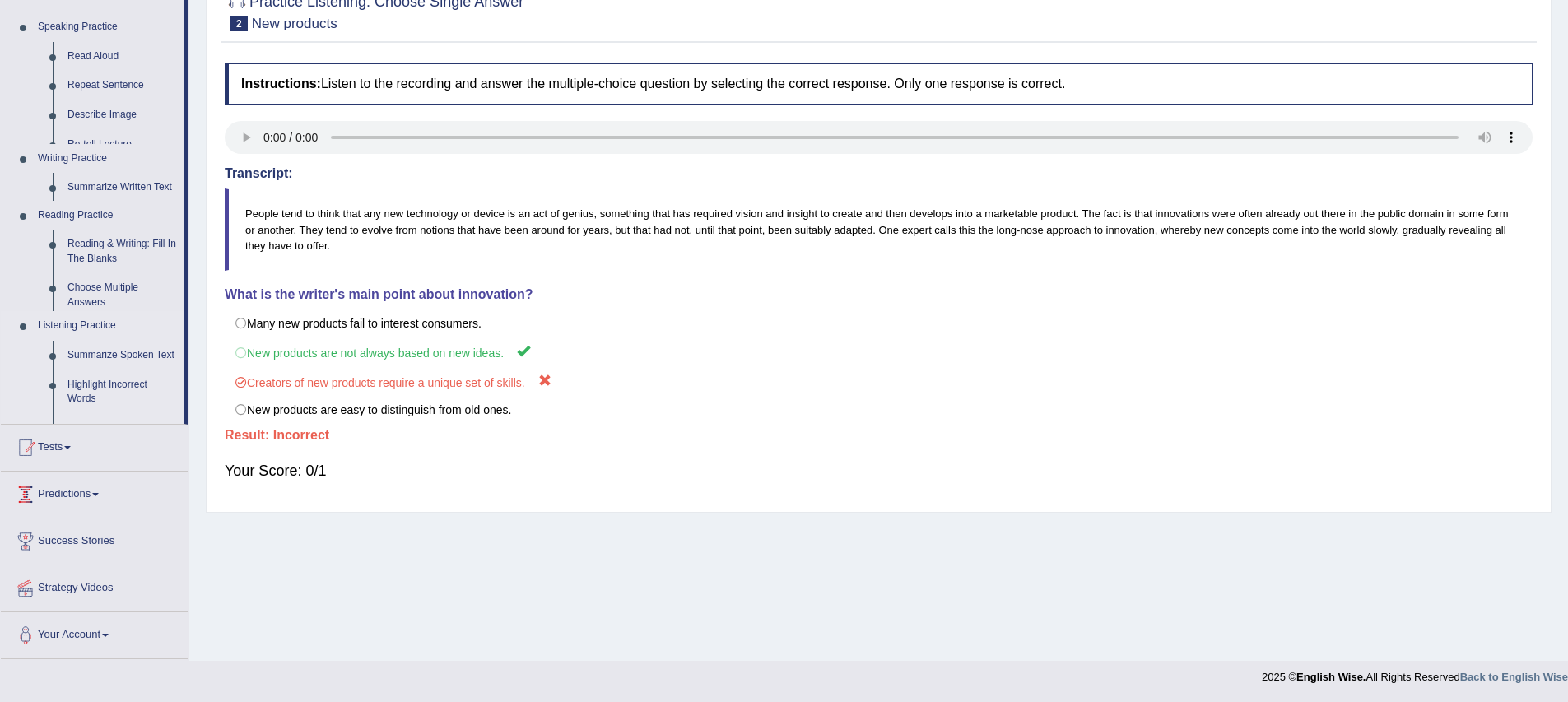
scroll to position [162, 0]
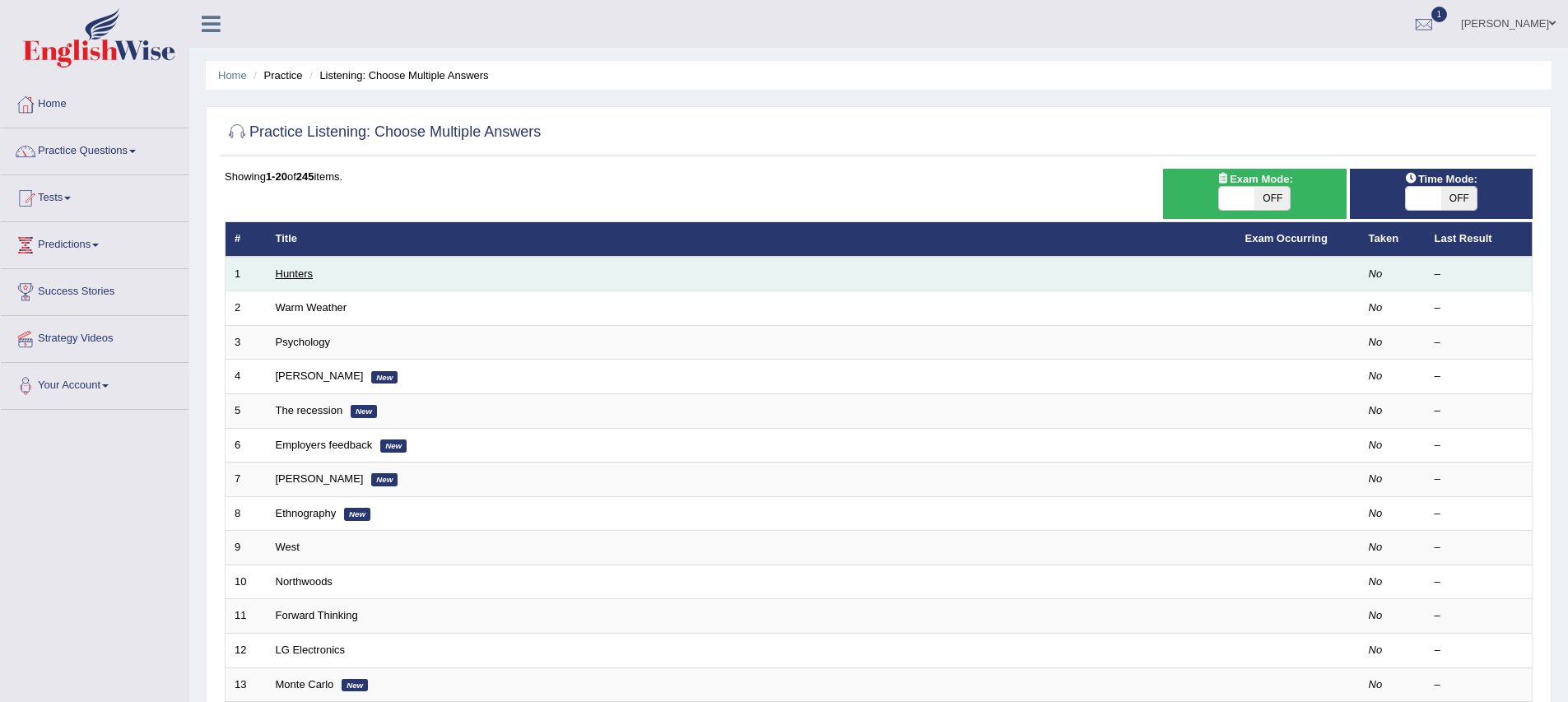
click at [281, 272] on link "Hunters" at bounding box center [294, 273] width 38 height 13
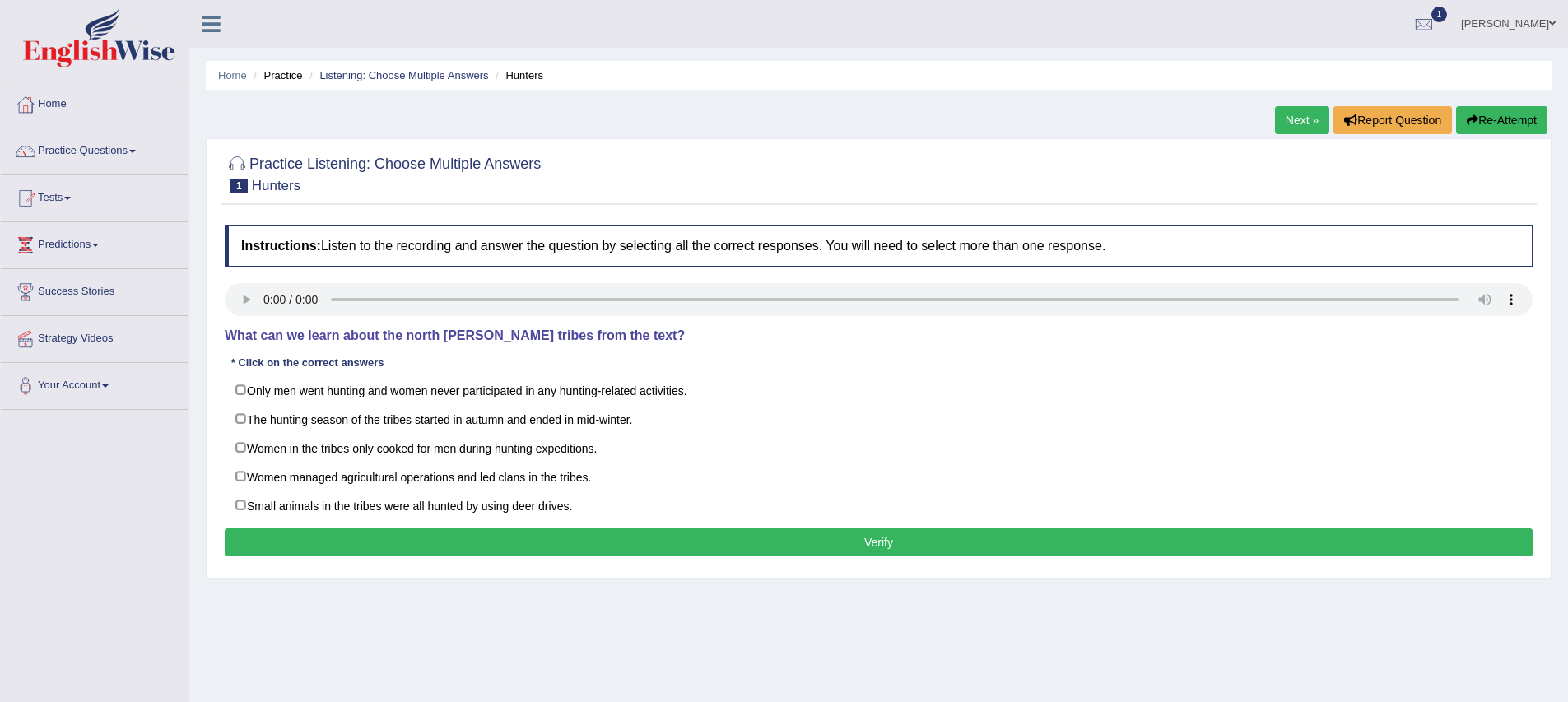
click at [510, 657] on div "Home Practice Listening: Choose Multiple Answers Hunters Next » Report Question…" at bounding box center [879, 411] width 1379 height 823
click at [223, 381] on div "Instructions: Listen to the recording and answer the question by selecting all …" at bounding box center [879, 393] width 1316 height 352
click at [64, 101] on link "Home" at bounding box center [95, 102] width 187 height 41
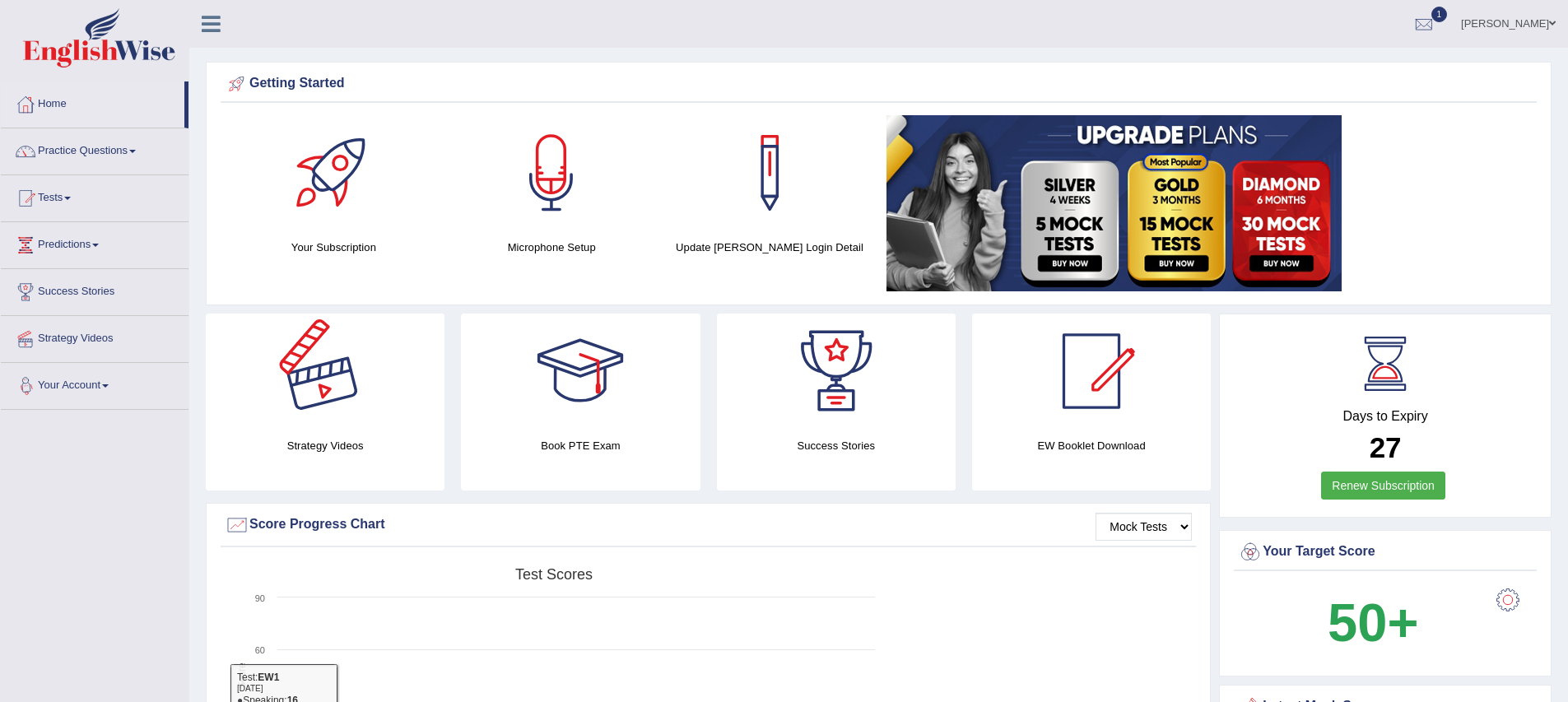
click at [61, 165] on link "Practice Questions" at bounding box center [95, 149] width 187 height 41
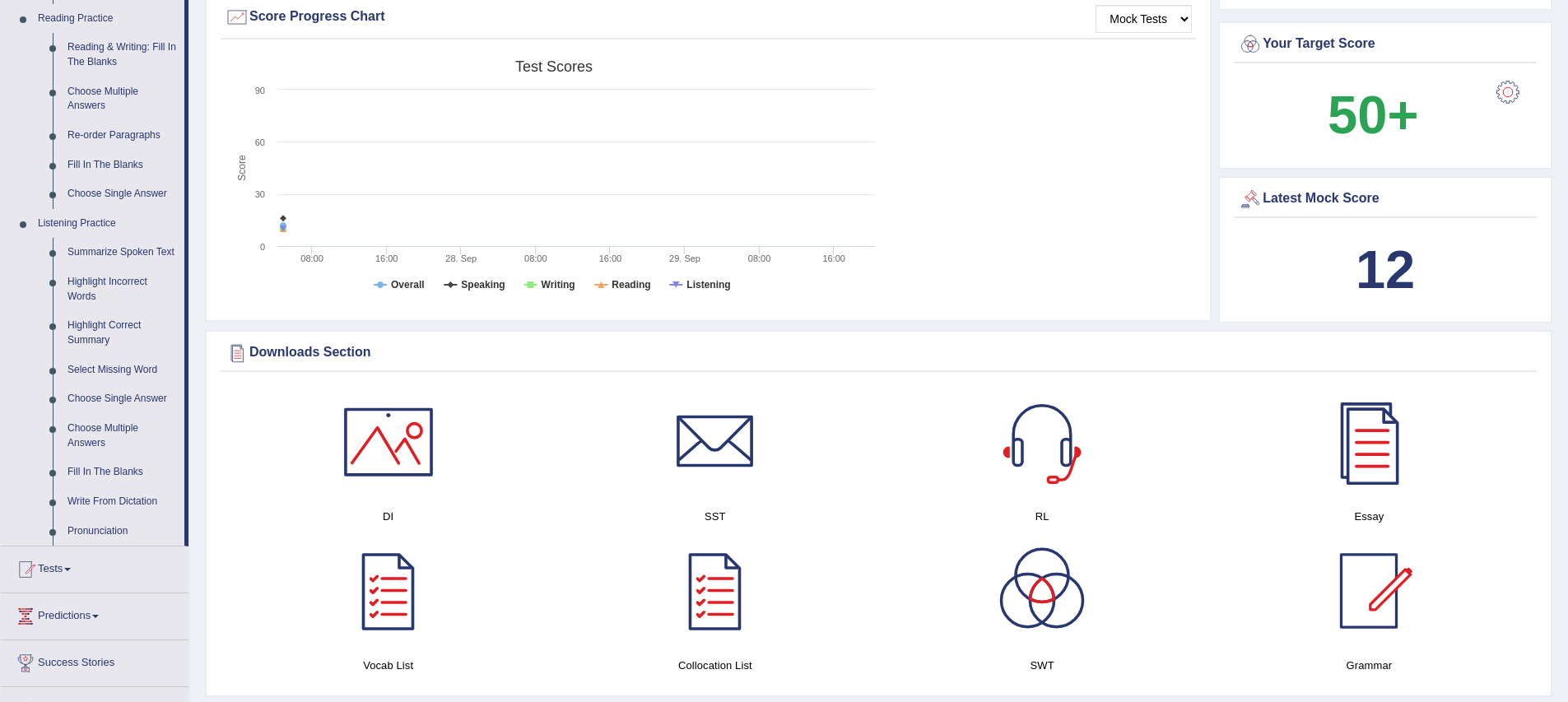
scroll to position [509, 0]
click at [3, 533] on li "Listening Practice Summarize Spoken Text Highlight Incorrect Words Highlight Co…" at bounding box center [93, 376] width 184 height 337
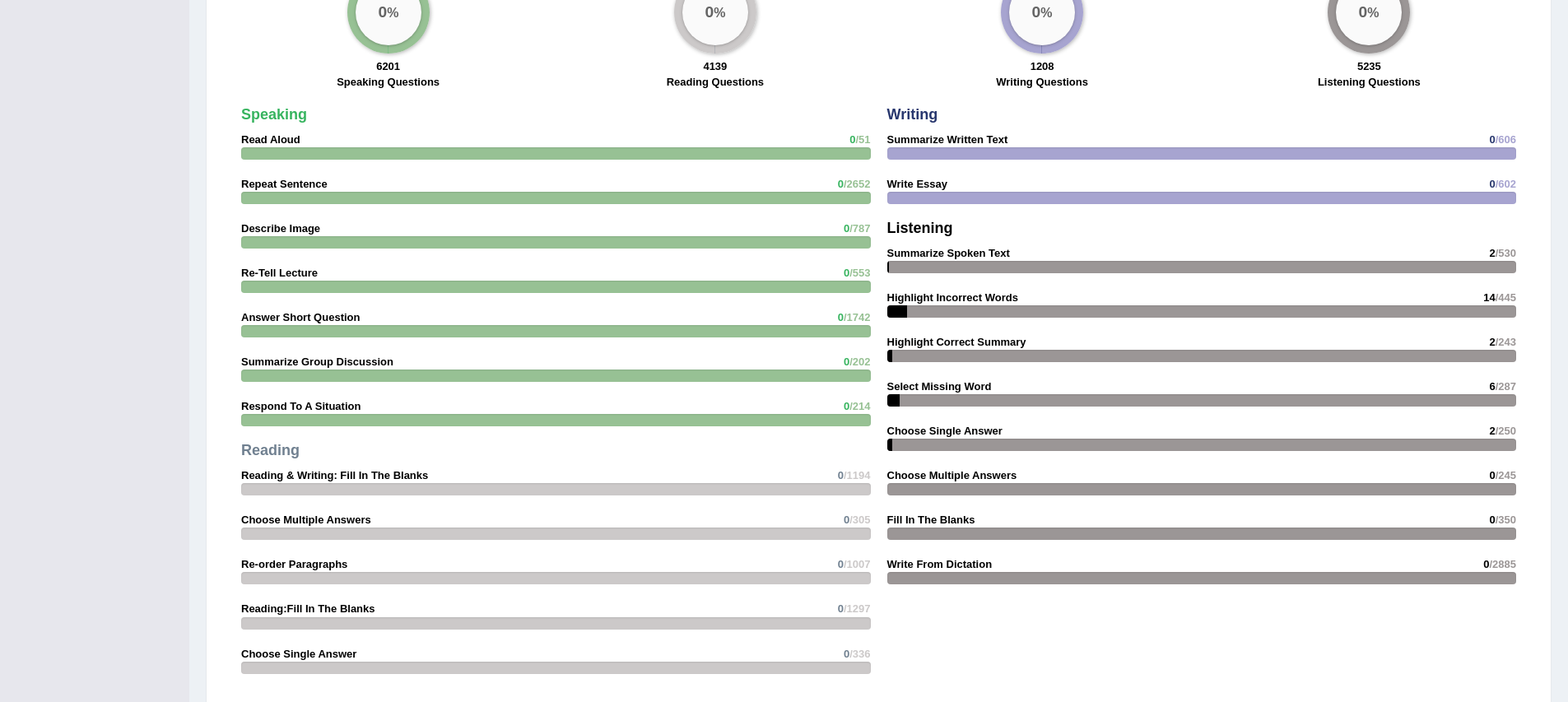
scroll to position [1076, 0]
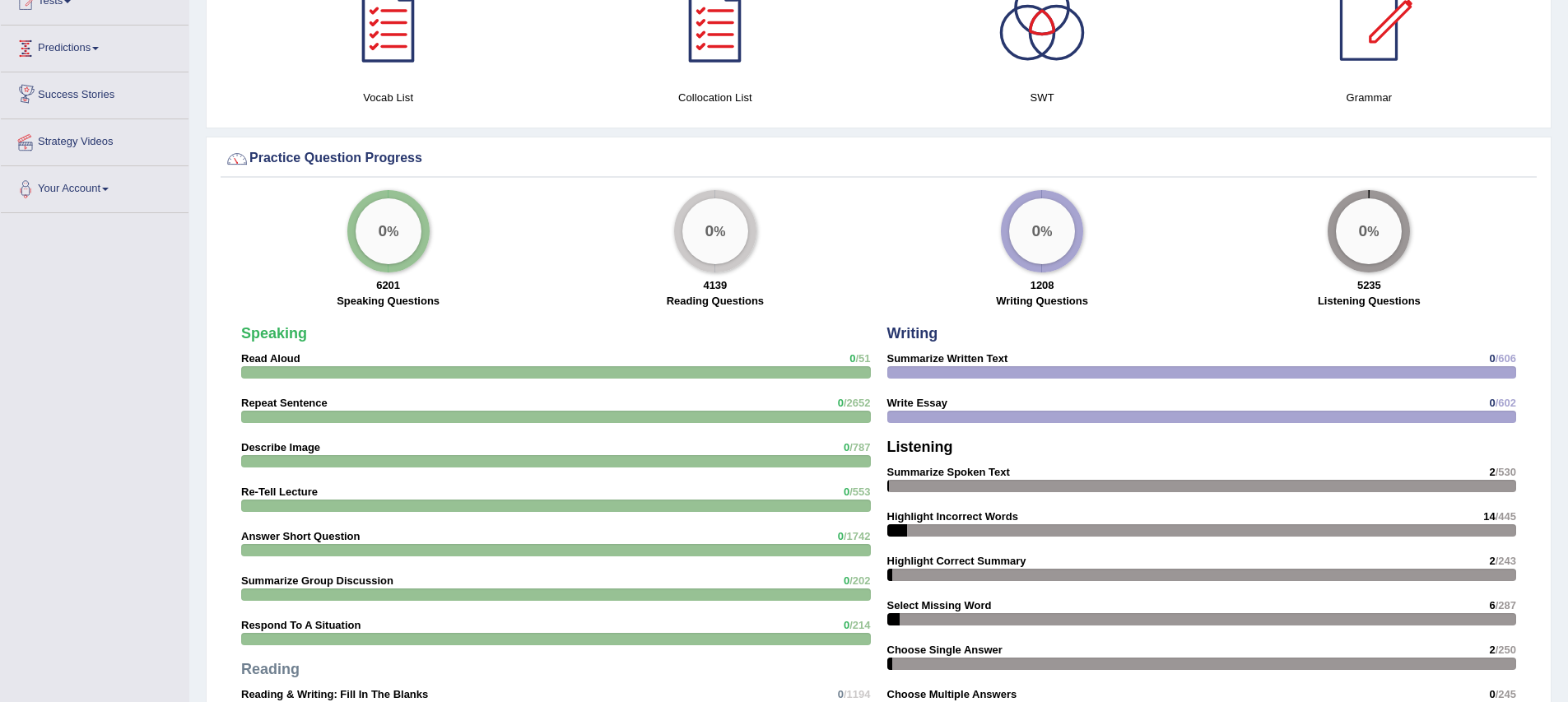
click at [73, 66] on link "Predictions" at bounding box center [95, 46] width 187 height 41
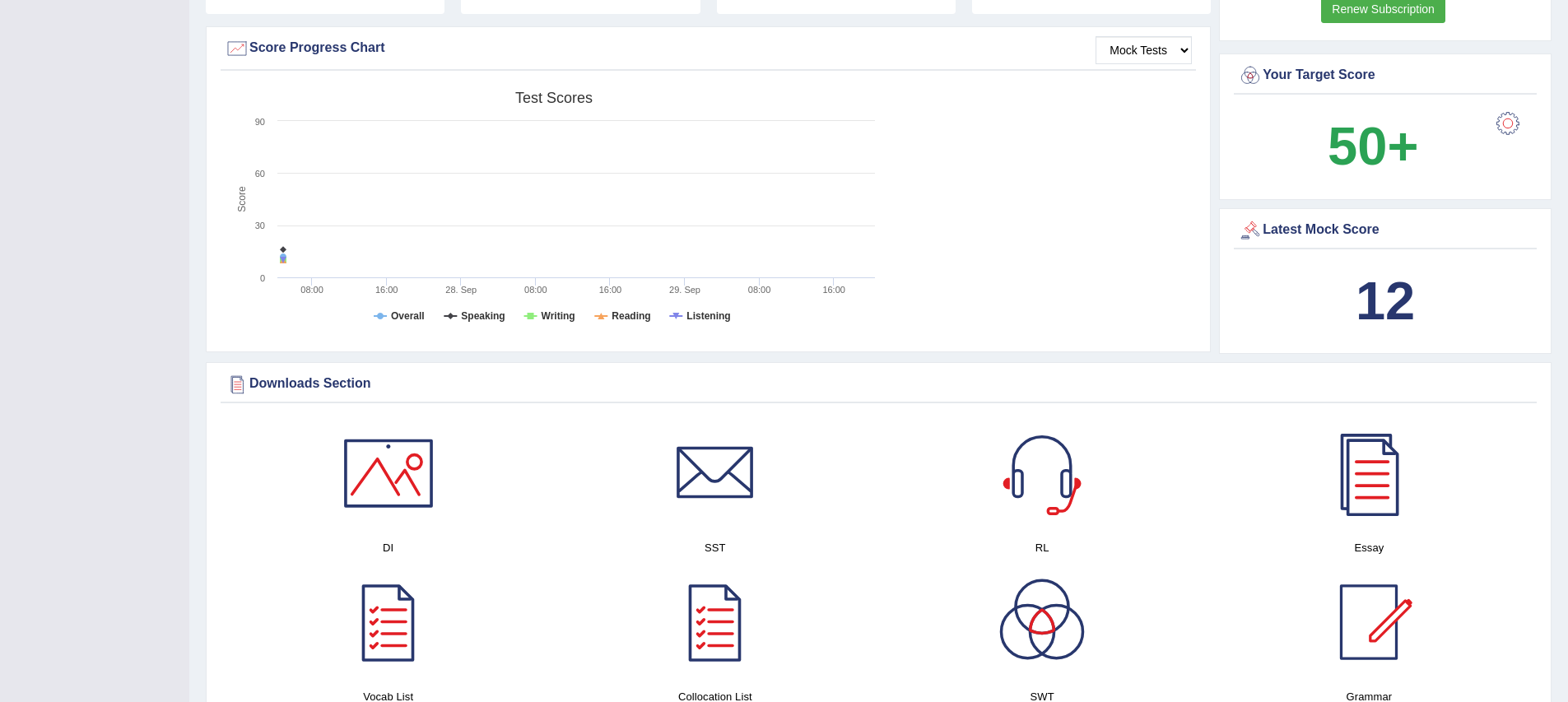
scroll to position [0, 0]
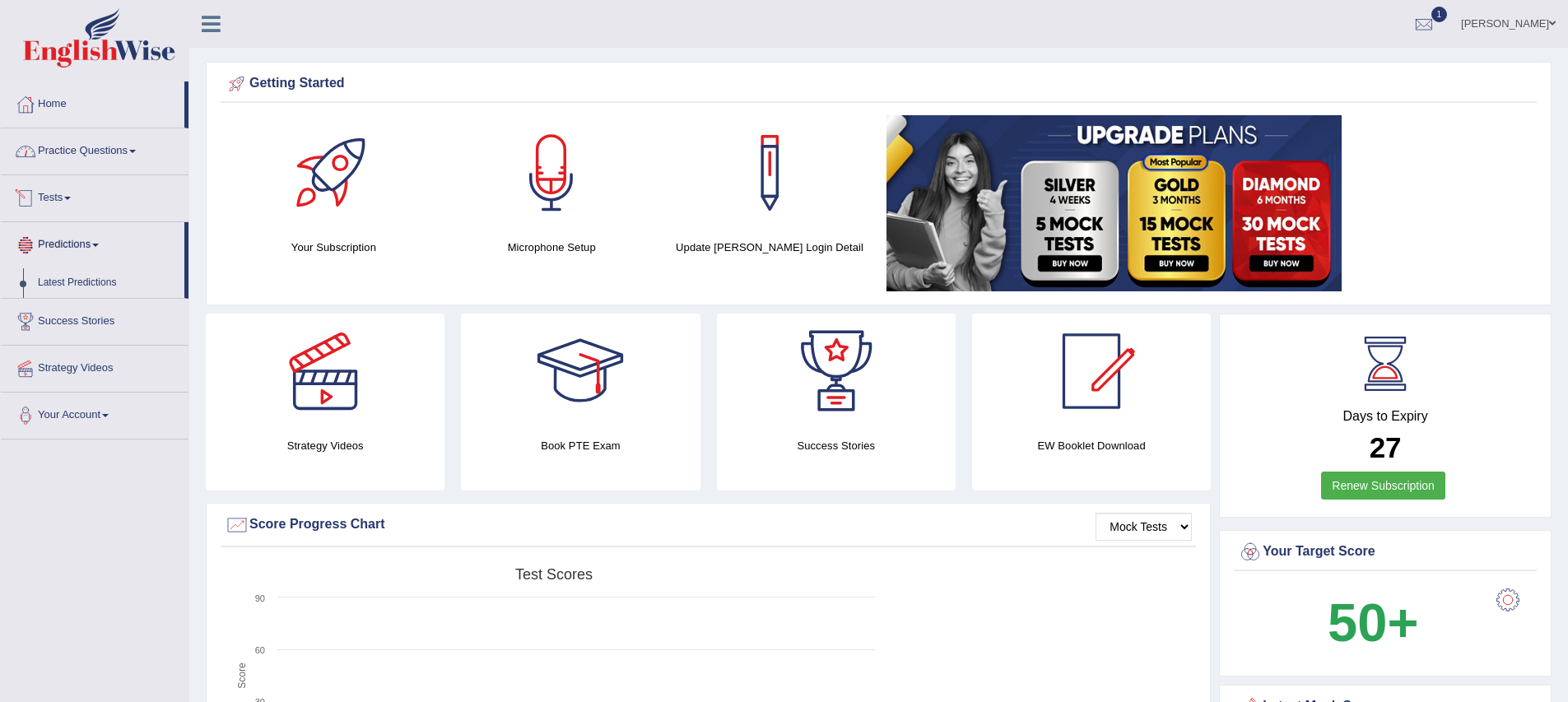
click at [98, 165] on link "Practice Questions" at bounding box center [95, 149] width 187 height 41
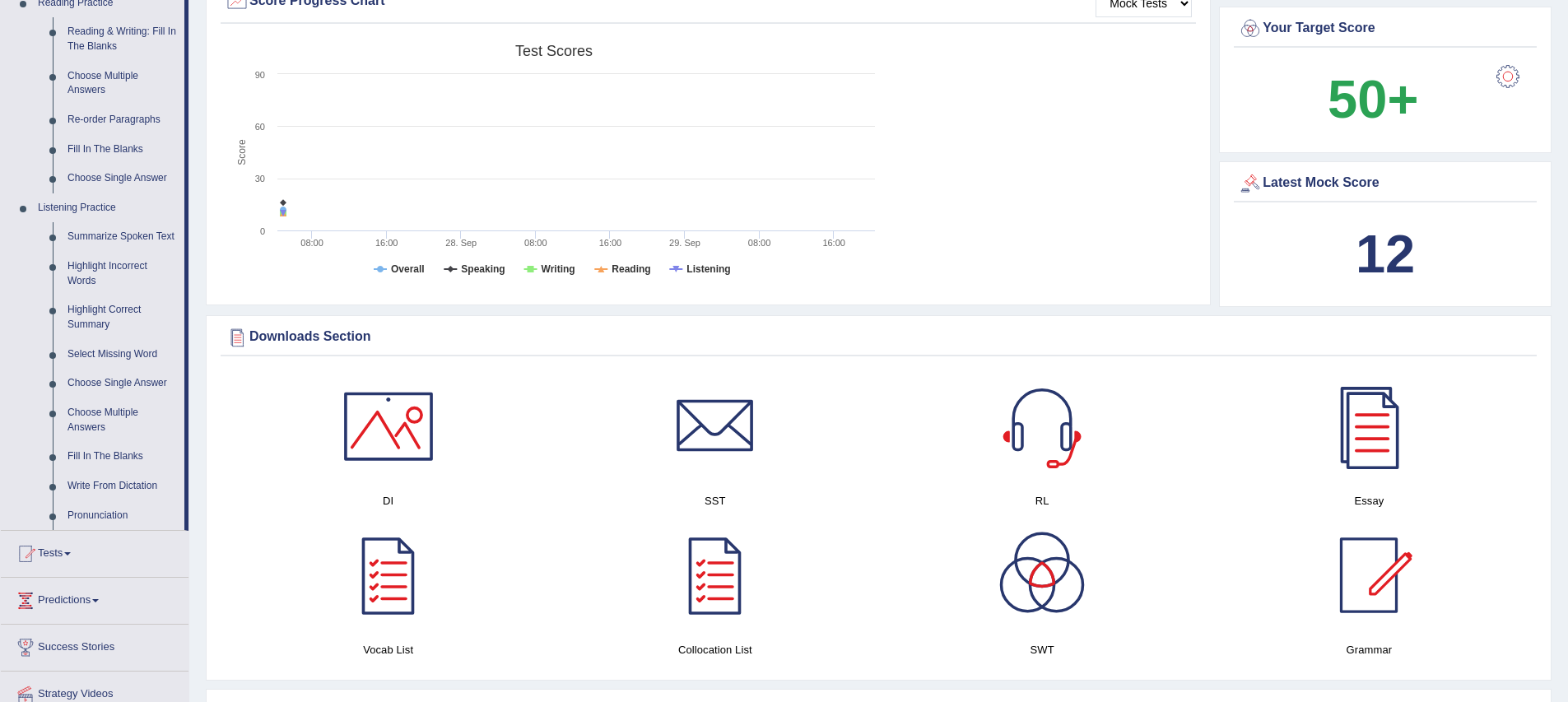
scroll to position [585, 0]
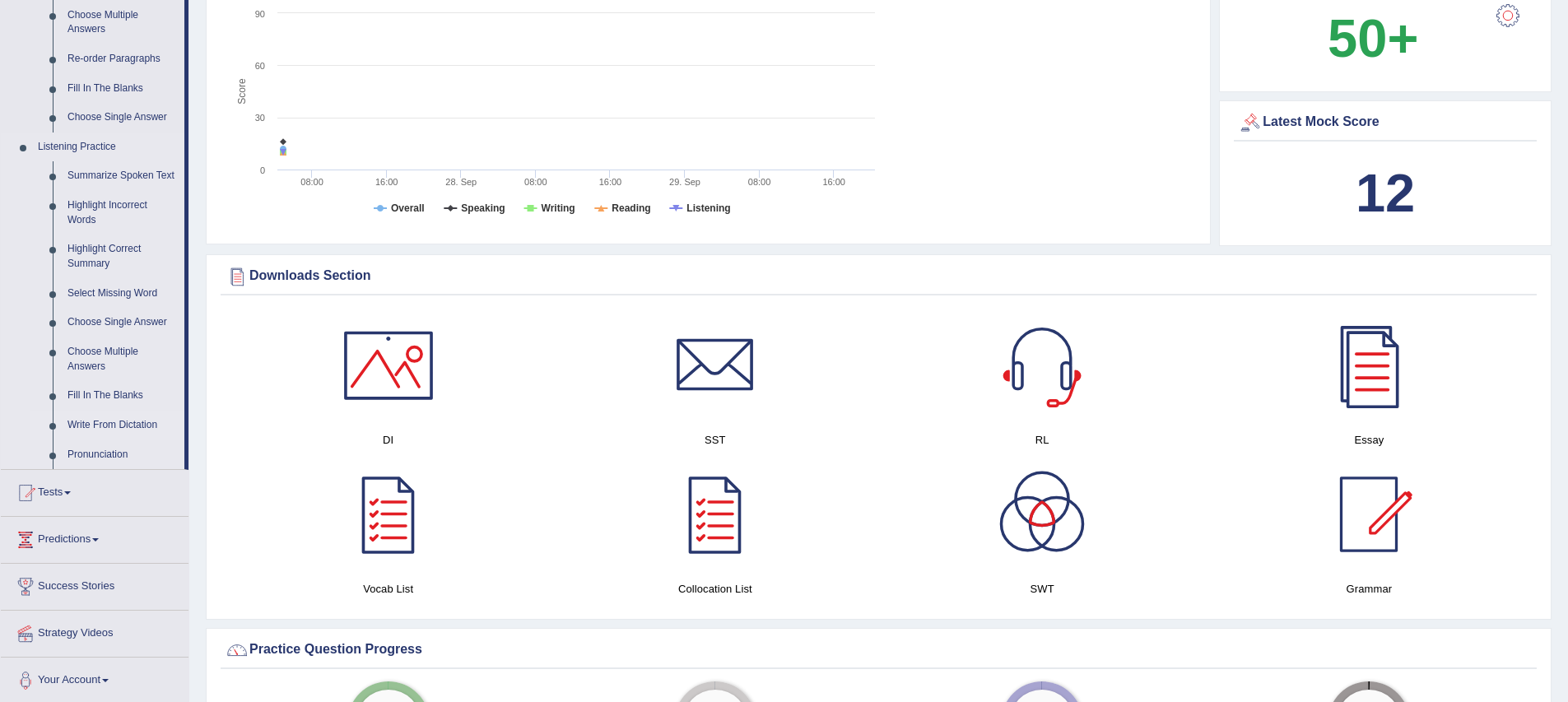
click at [118, 437] on link "Write From Dictation" at bounding box center [122, 426] width 124 height 29
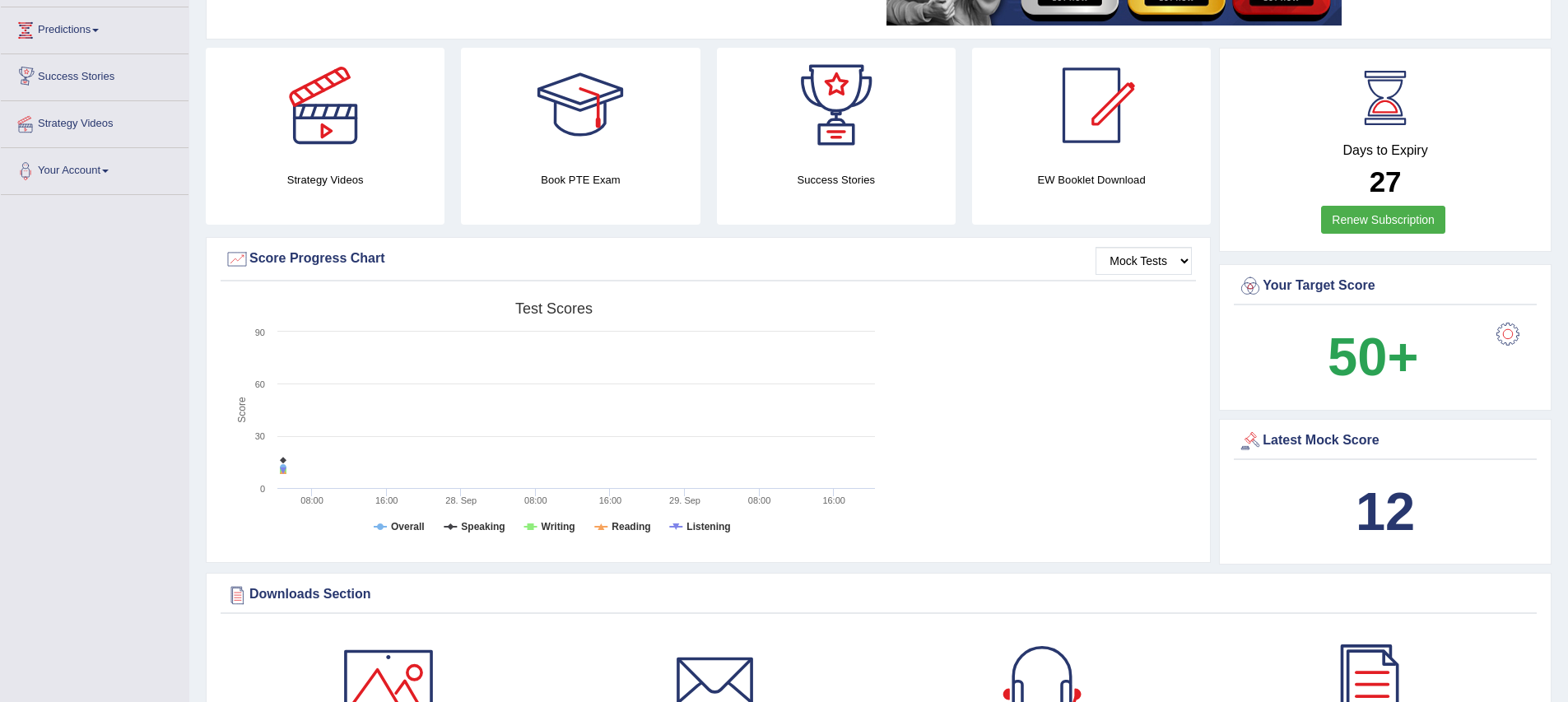
scroll to position [358, 0]
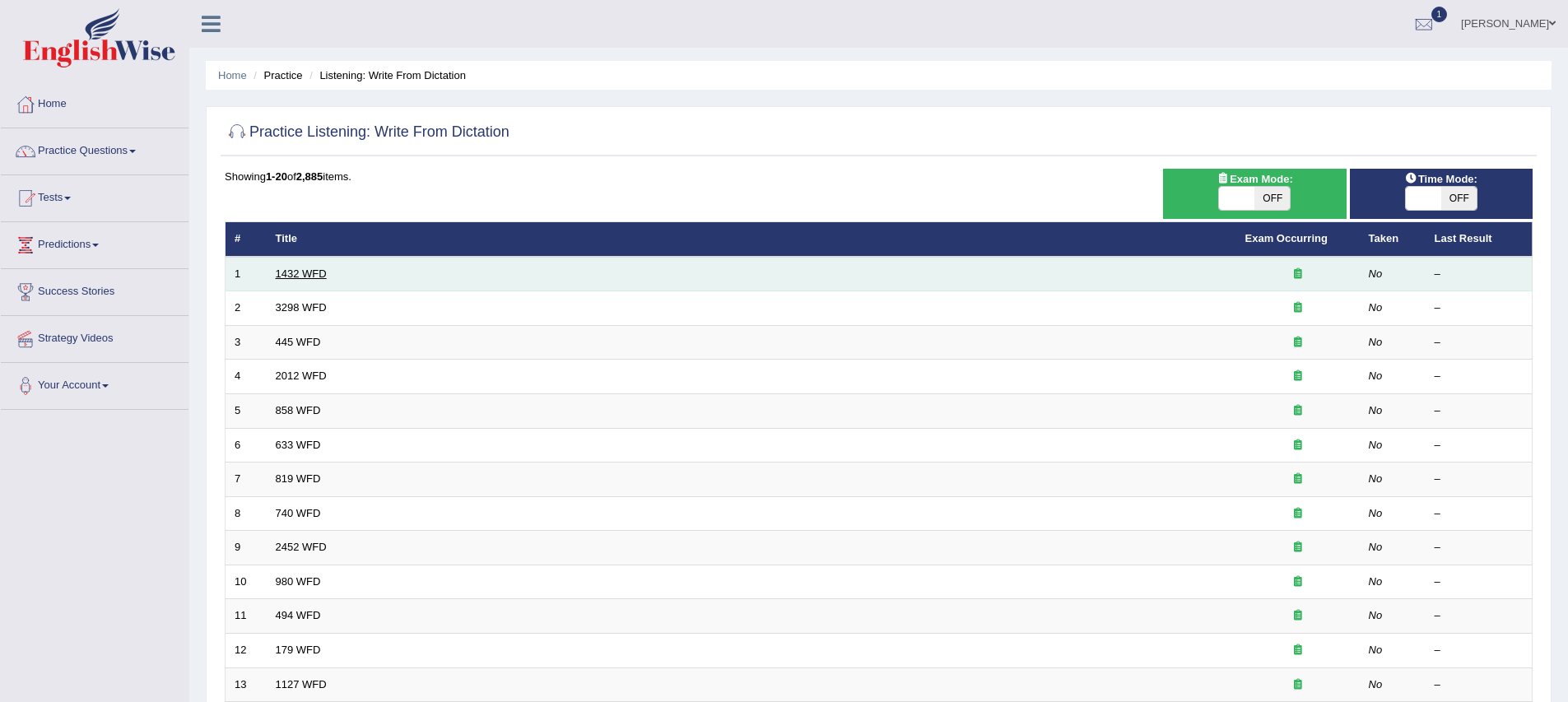
click at [313, 277] on link "1432 WFD" at bounding box center [301, 273] width 51 height 13
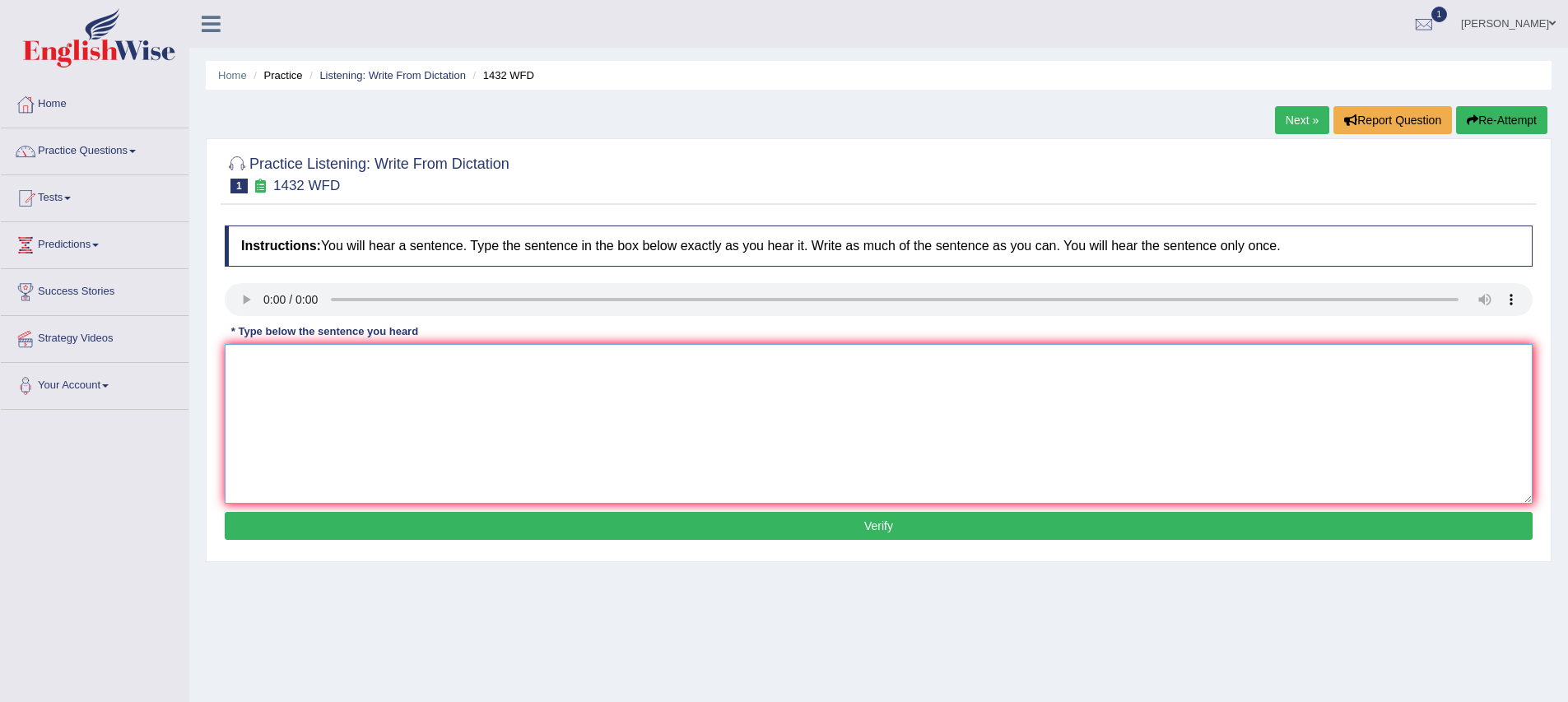
click at [249, 366] on textarea at bounding box center [878, 424] width 1307 height 160
click at [310, 392] on textarea at bounding box center [878, 424] width 1307 height 160
type textarea "m"
click at [266, 370] on textarea "More physical activity is benificial to you health." at bounding box center [878, 424] width 1307 height 160
click at [308, 366] on textarea "More physical activity is benificial to you health." at bounding box center [878, 424] width 1307 height 160
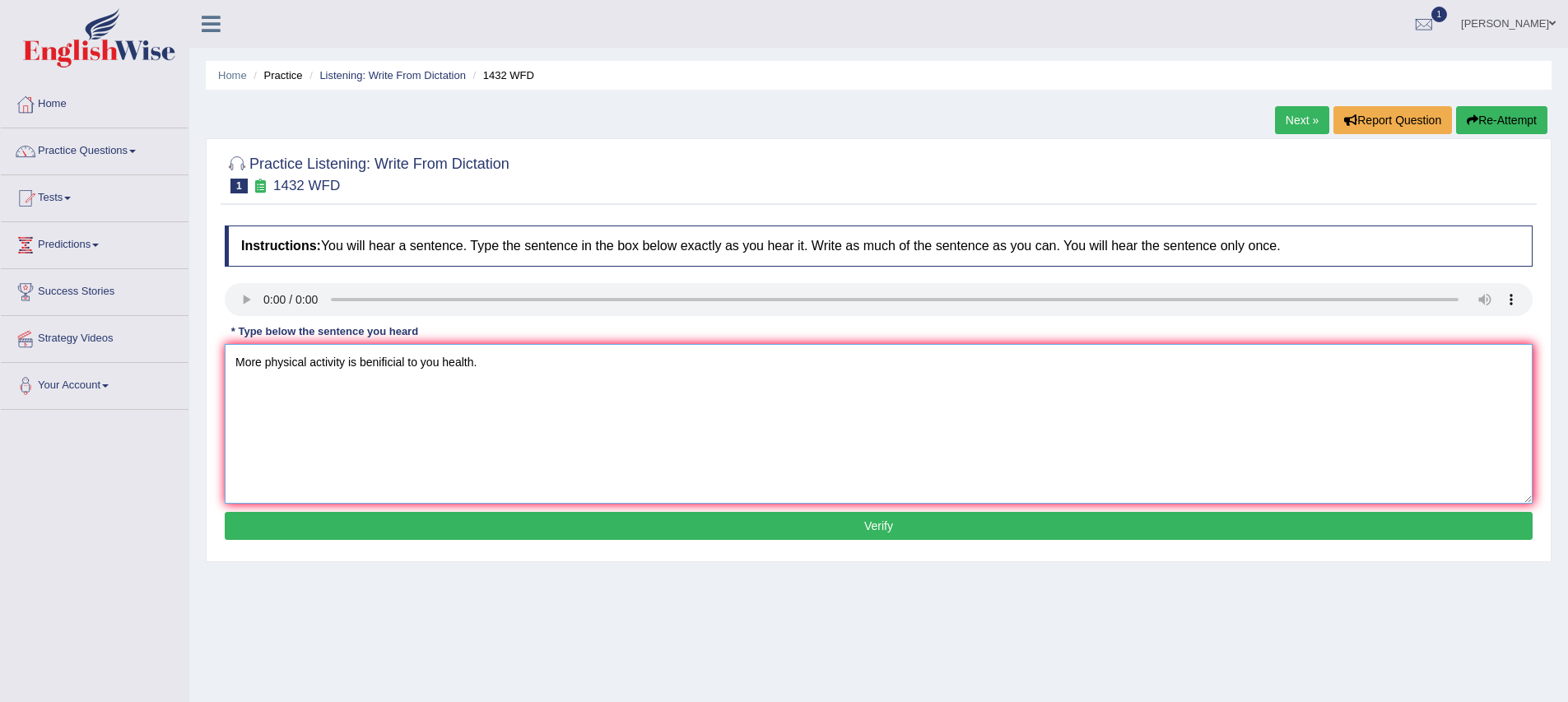
click at [349, 365] on textarea "More physical activity is benificial to you health." at bounding box center [878, 424] width 1307 height 160
click at [411, 367] on textarea "More physical activity activities is benificial to you health." at bounding box center [878, 424] width 1307 height 160
click at [502, 366] on textarea "More physical activity activities is a benificial to you health." at bounding box center [878, 424] width 1307 height 160
click at [525, 457] on textarea "More physical activity activities is a benificial to you your health." at bounding box center [878, 424] width 1307 height 160
click at [466, 362] on textarea "More physical activity activities is a benificial to you your health." at bounding box center [878, 424] width 1307 height 160
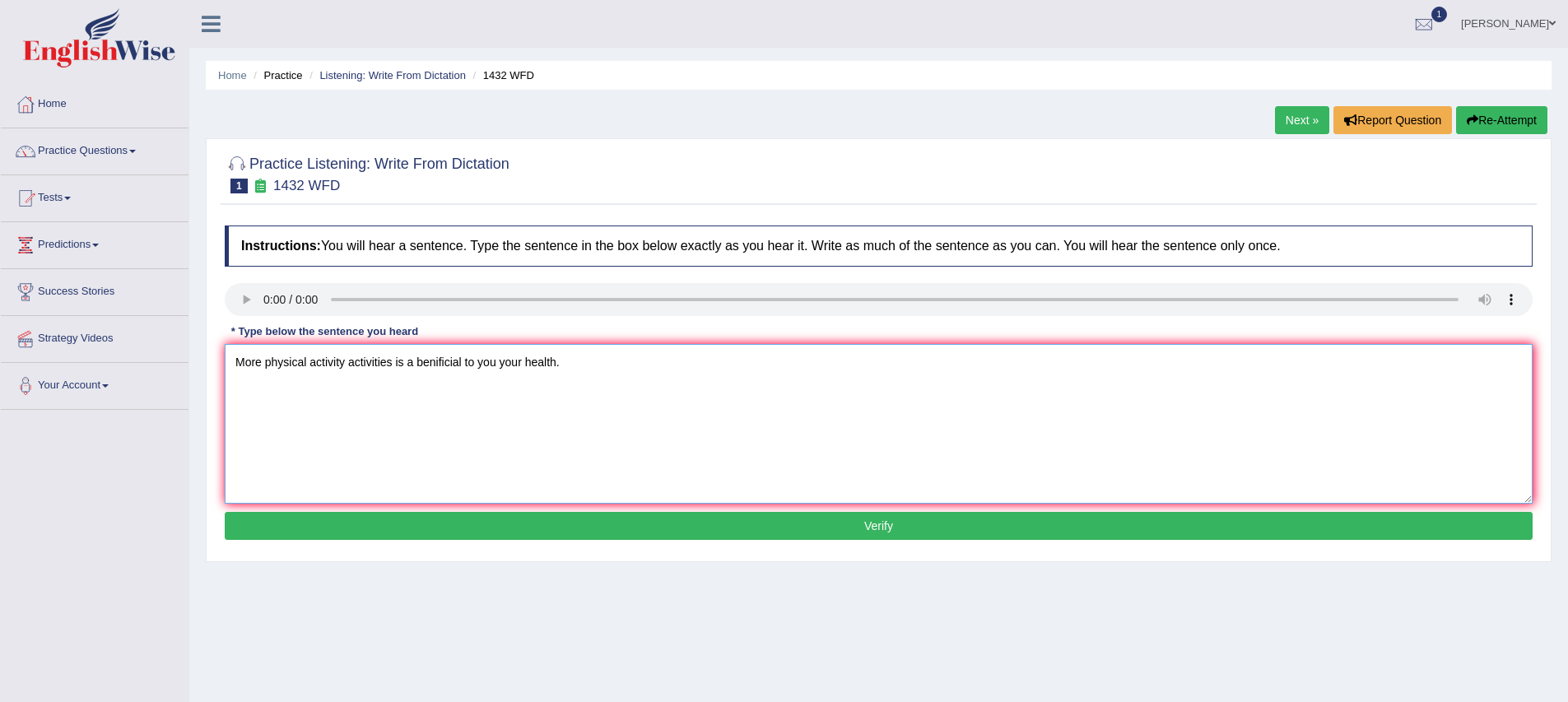
click at [391, 430] on textarea "More physical activity activities is a benificial to you your health." at bounding box center [878, 424] width 1307 height 160
type textarea "More physical activity activities is a benificial to you your health."
click at [703, 529] on button "Verify" at bounding box center [878, 525] width 1307 height 28
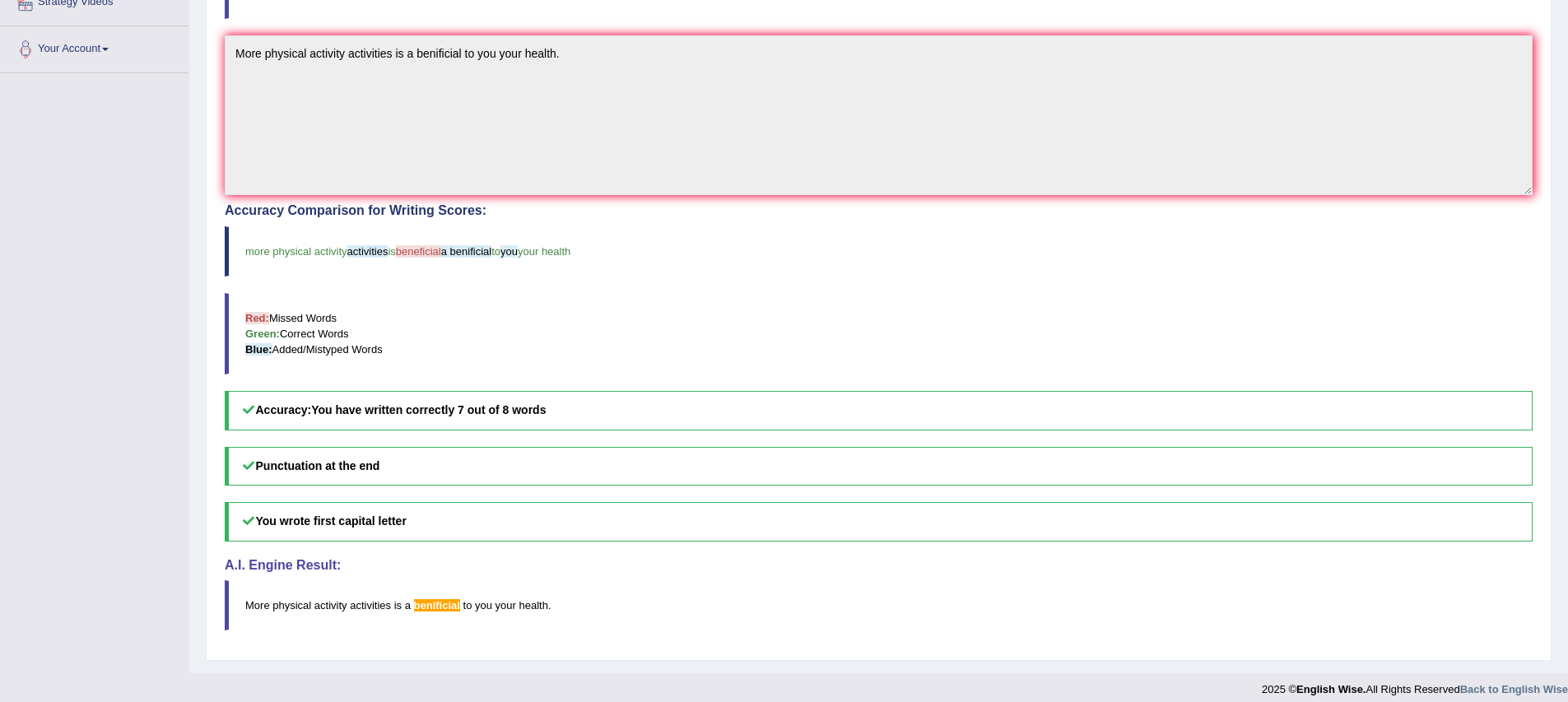
scroll to position [350, 0]
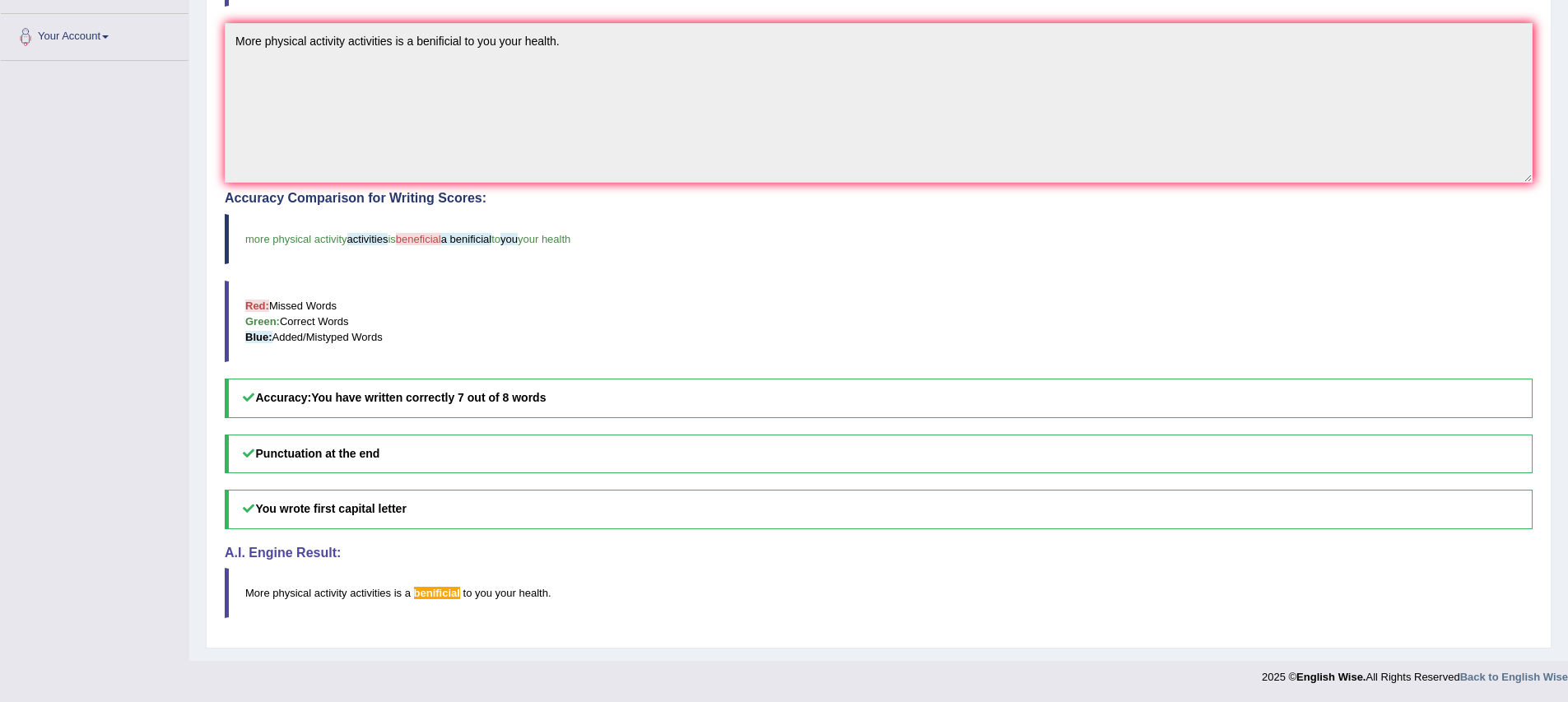
click at [663, 602] on blockquote "More physical activity activities is a benificial to you your health ." at bounding box center [878, 593] width 1307 height 50
click at [375, 265] on div "Accuracy Comparison for Writing Scores: more physical activity activities is be…" at bounding box center [878, 305] width 1307 height 227
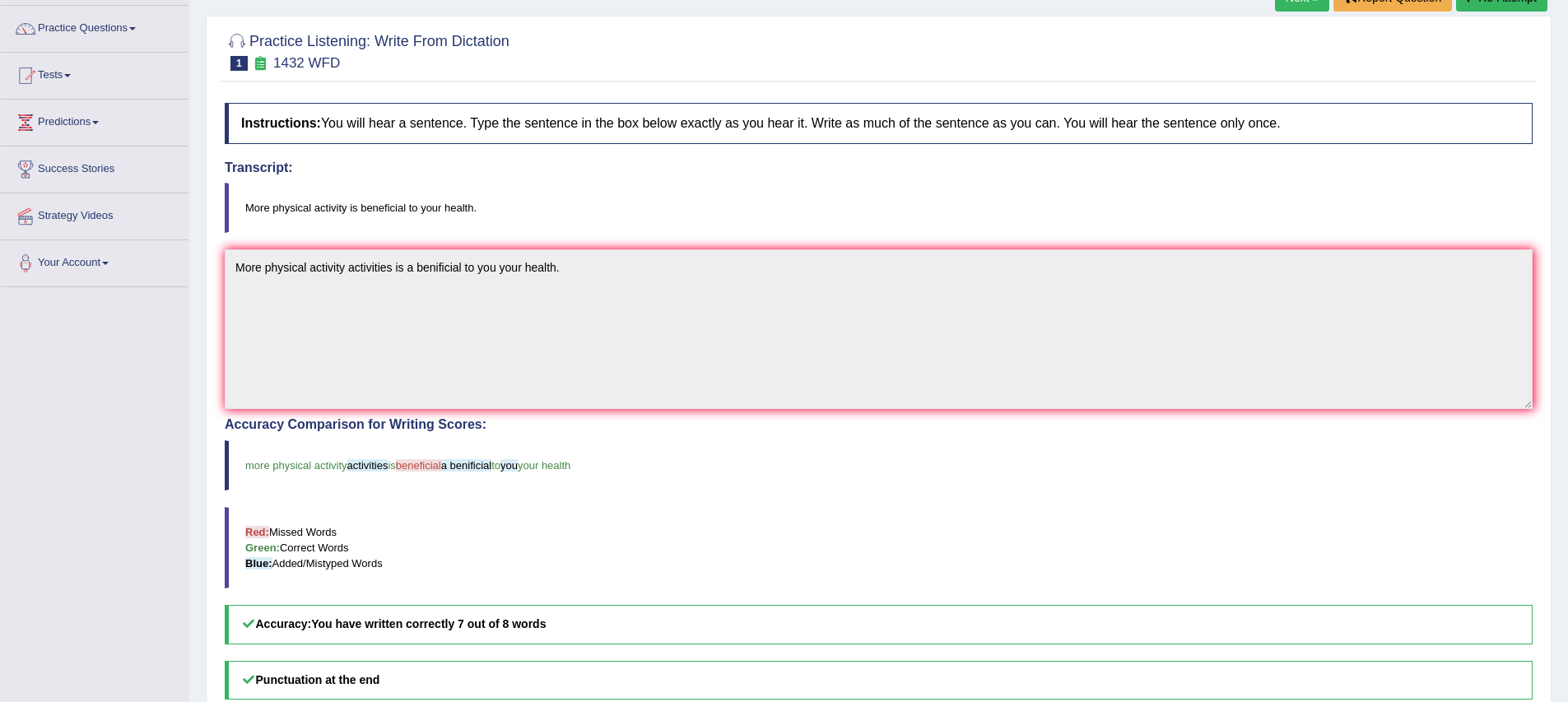
scroll to position [11, 0]
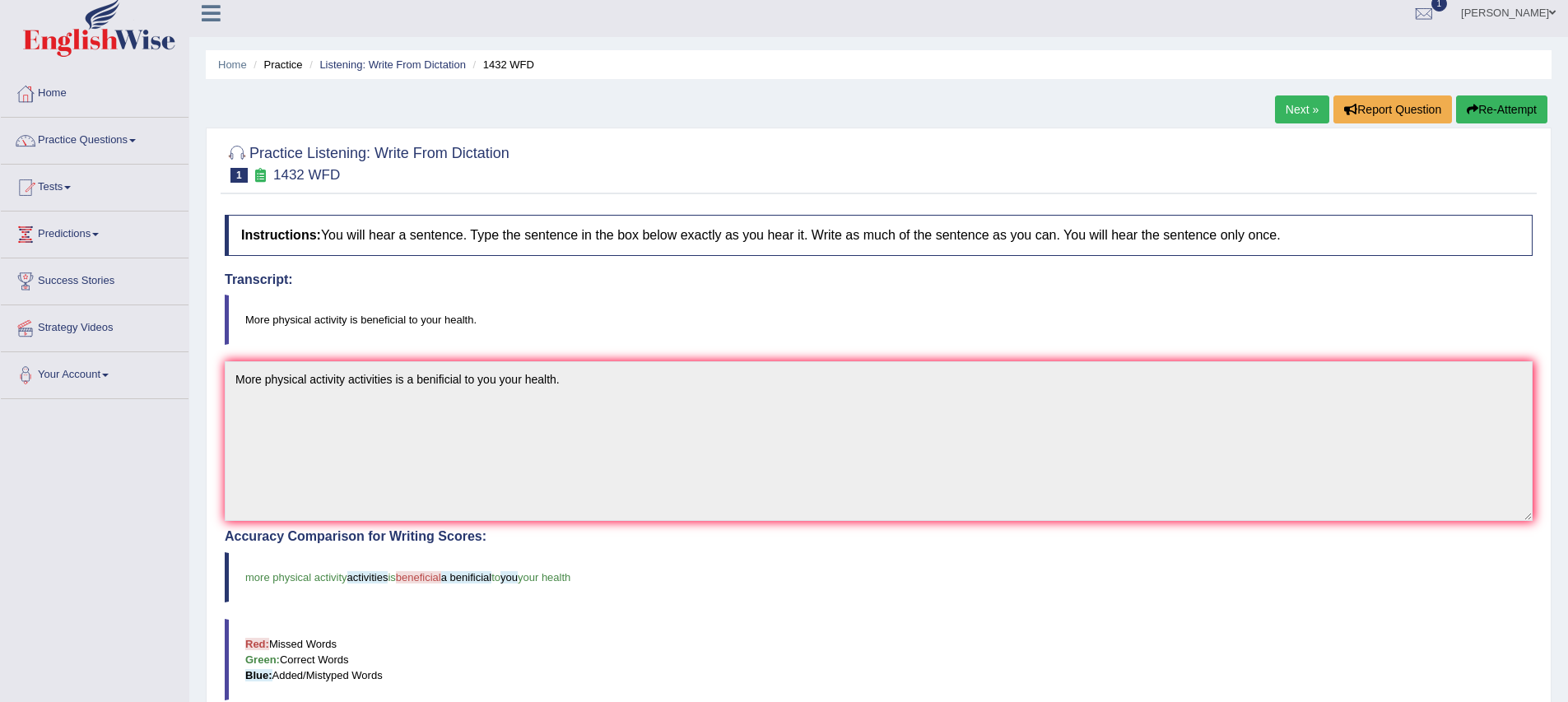
click at [1287, 103] on link "Next »" at bounding box center [1302, 109] width 55 height 28
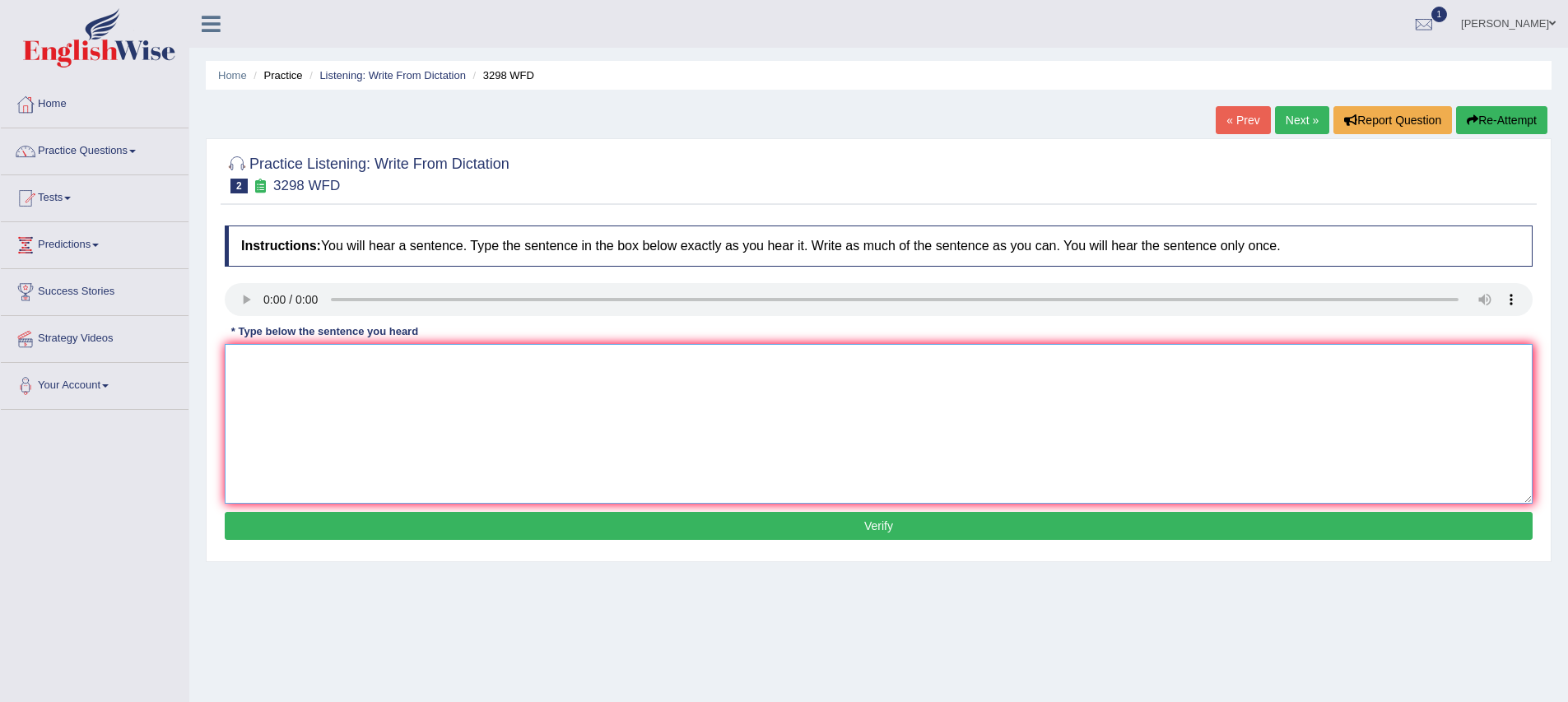
click at [301, 397] on textarea at bounding box center [878, 424] width 1307 height 160
click at [255, 371] on textarea "a b sim" at bounding box center [878, 424] width 1307 height 160
click at [309, 367] on textarea "a b ap sim" at bounding box center [878, 424] width 1307 height 160
click at [311, 419] on textarea "a b ap sim aspe to human" at bounding box center [878, 424] width 1307 height 160
click at [242, 364] on textarea "a b ap sim aspe to human" at bounding box center [878, 424] width 1307 height 160
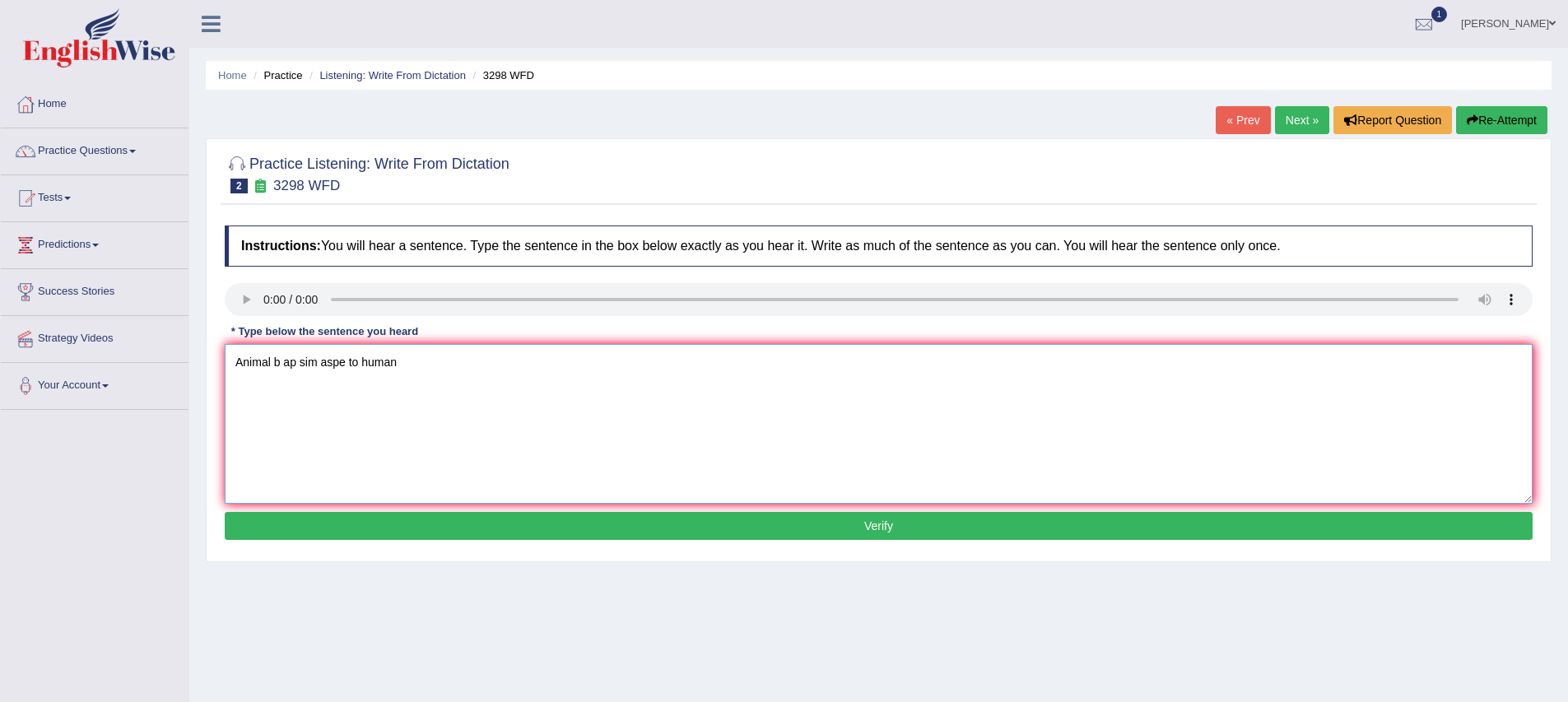
click at [281, 366] on textarea "Animal b ap sim aspe to human" at bounding box center [878, 424] width 1307 height 160
click at [395, 366] on textarea "Animal behaviour appear sim aspe to human" at bounding box center [878, 424] width 1307 height 160
click at [435, 367] on textarea "Animal behaviour appear similar aspe to human" at bounding box center [878, 424] width 1307 height 160
click at [501, 365] on textarea "Animal behaviour appear similar aspect to human" at bounding box center [878, 424] width 1307 height 160
drag, startPoint x: 379, startPoint y: 423, endPoint x: 349, endPoint y: 423, distance: 30.0
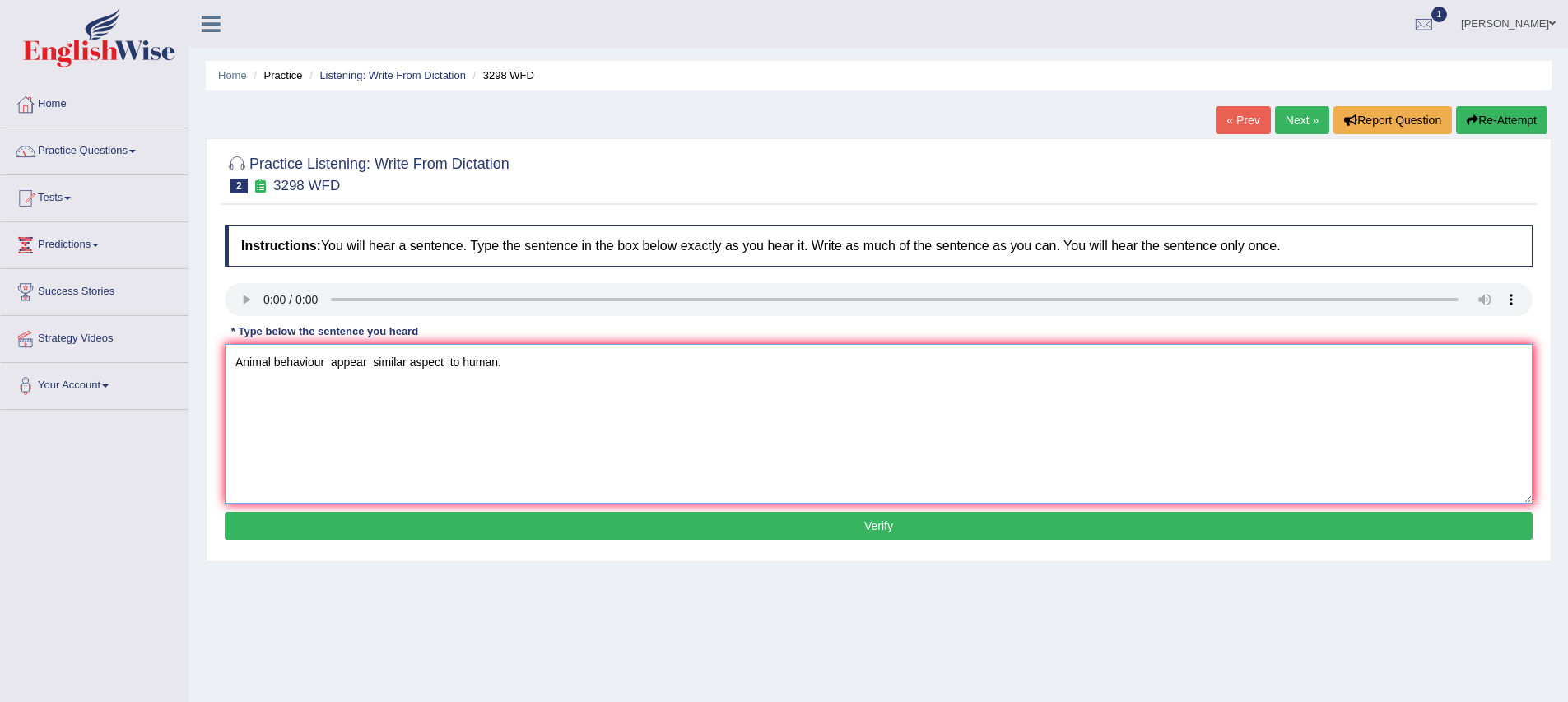
click at [366, 427] on textarea "Animal behaviour appear similar aspect to human." at bounding box center [878, 424] width 1307 height 160
click at [327, 365] on textarea "Animal behaviour appear similar aspect to human." at bounding box center [878, 424] width 1307 height 160
click at [378, 363] on textarea "Animal behaviour is appear similar aspect to human." at bounding box center [878, 424] width 1307 height 160
click at [475, 366] on textarea "Animal behaviour is appear similar aspect to human." at bounding box center [878, 424] width 1307 height 160
click at [458, 367] on textarea "Animal behaviour is appear similar aspect to a human." at bounding box center [878, 424] width 1307 height 160
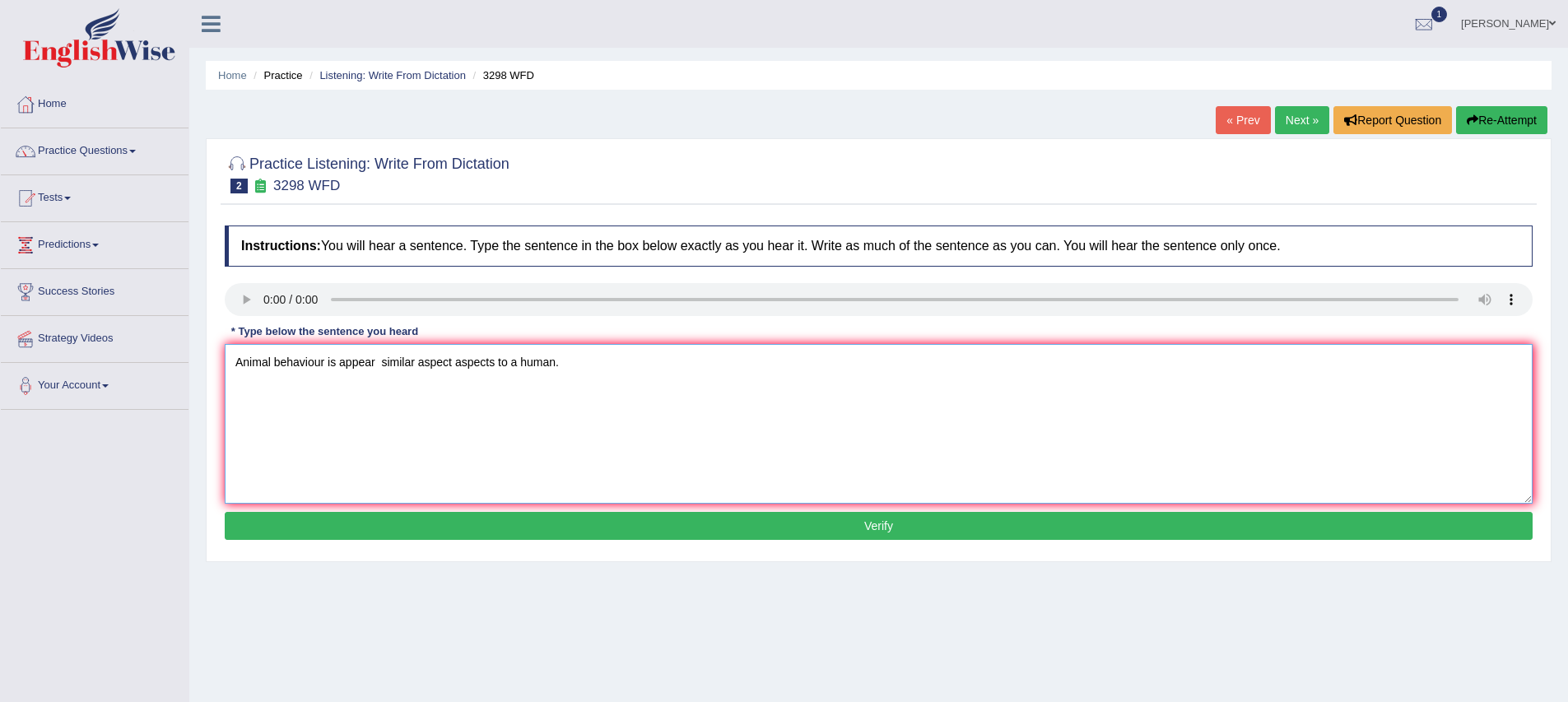
click at [390, 411] on textarea "Animal behaviour is appear similar aspect aspects to a human." at bounding box center [878, 424] width 1307 height 160
click at [415, 368] on textarea "Animal behaviour is appear similar aspect aspects to a human." at bounding box center [878, 424] width 1307 height 160
click at [475, 419] on textarea "Animal behaviour is appear similar aspect aspects to a human." at bounding box center [878, 424] width 1307 height 160
drag, startPoint x: 376, startPoint y: 365, endPoint x: 391, endPoint y: 368, distance: 15.3
click at [379, 364] on textarea "Animal behaviour is appear similar aspect aspects to a human." at bounding box center [878, 424] width 1307 height 160
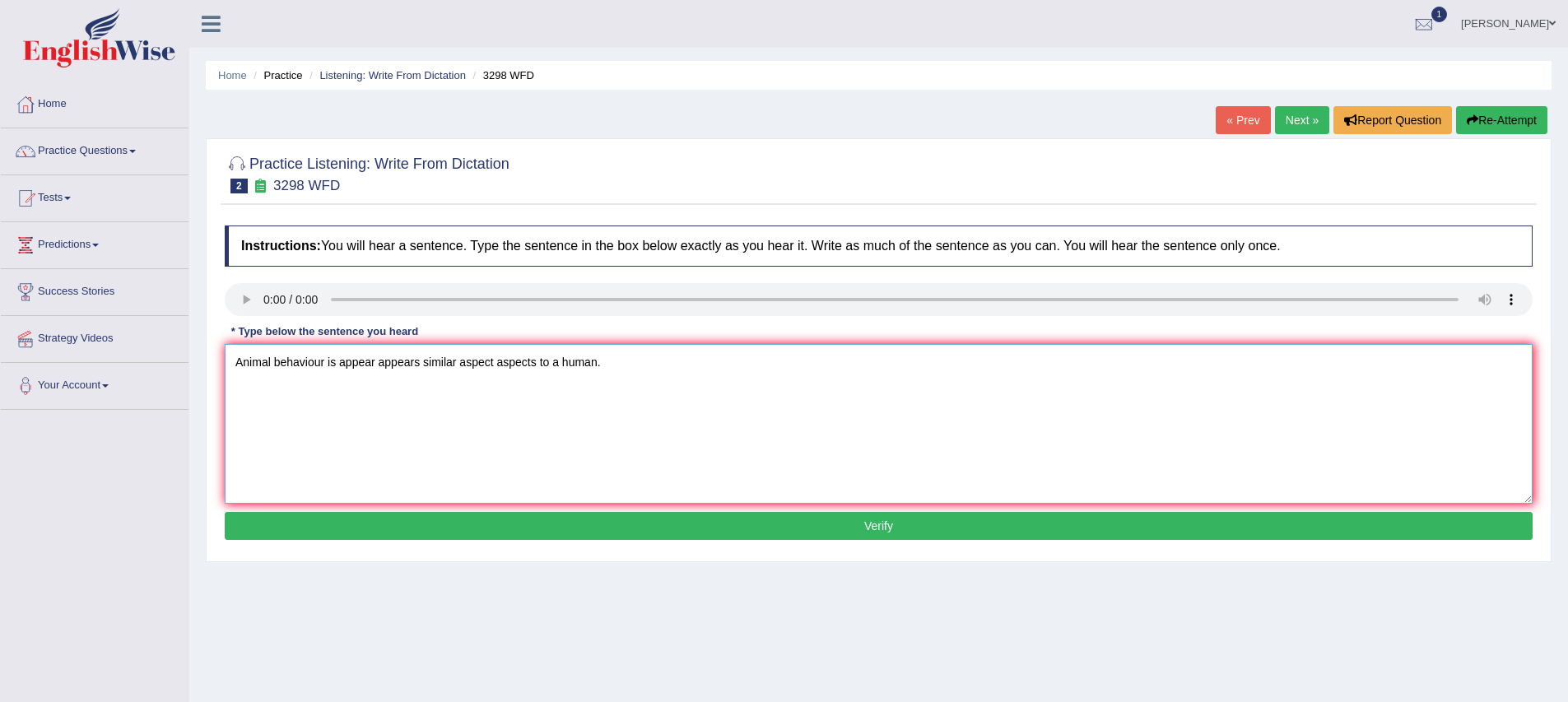
click at [532, 455] on textarea "Animal behaviour is appear appears similar aspect aspects to a human." at bounding box center [878, 424] width 1307 height 160
type textarea "Animal behaviour is appear appears similar aspect aspects to a human."
click at [809, 528] on button "Verify" at bounding box center [878, 525] width 1307 height 28
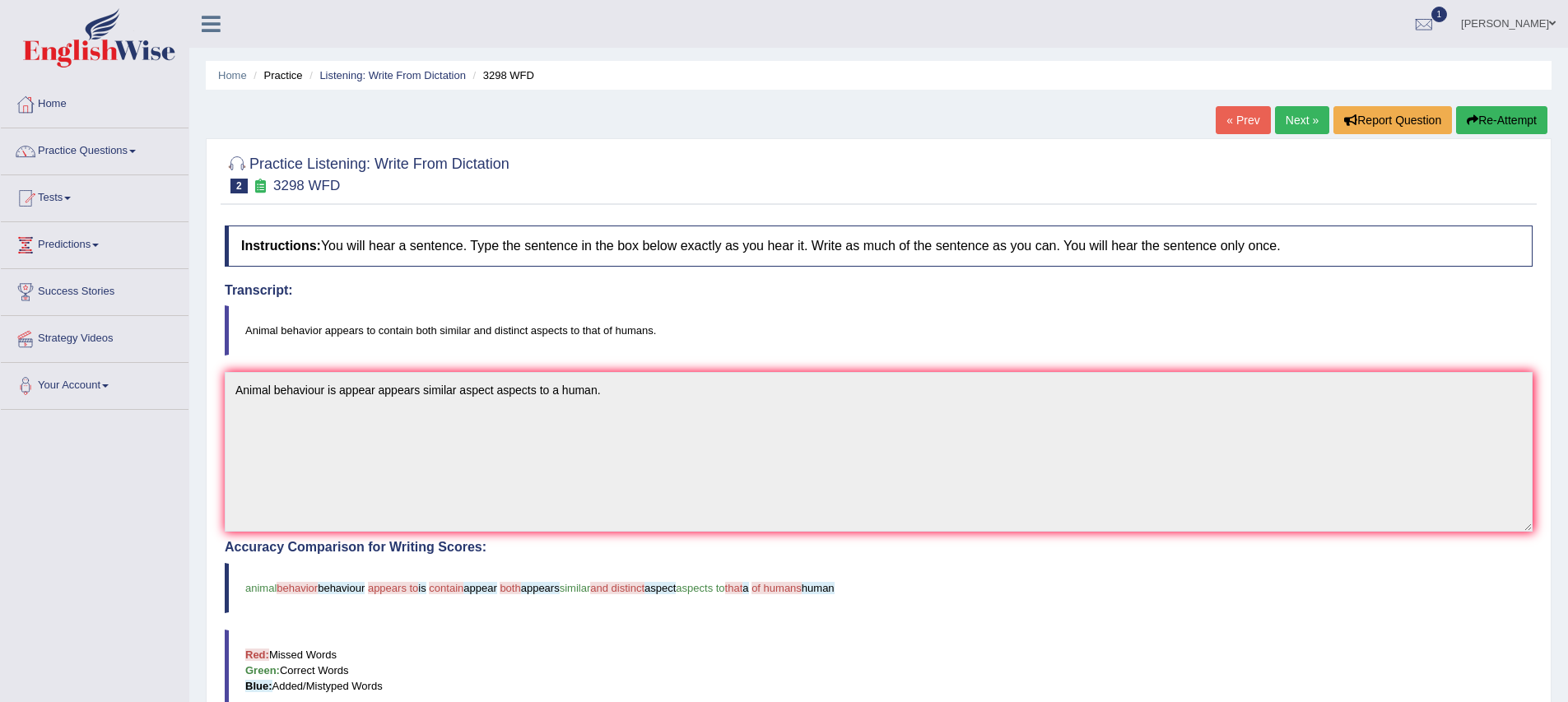
click at [543, 634] on blockquote "Red: Missed Words Green: Correct Words Blue: Added/Mistyped Words" at bounding box center [878, 670] width 1307 height 81
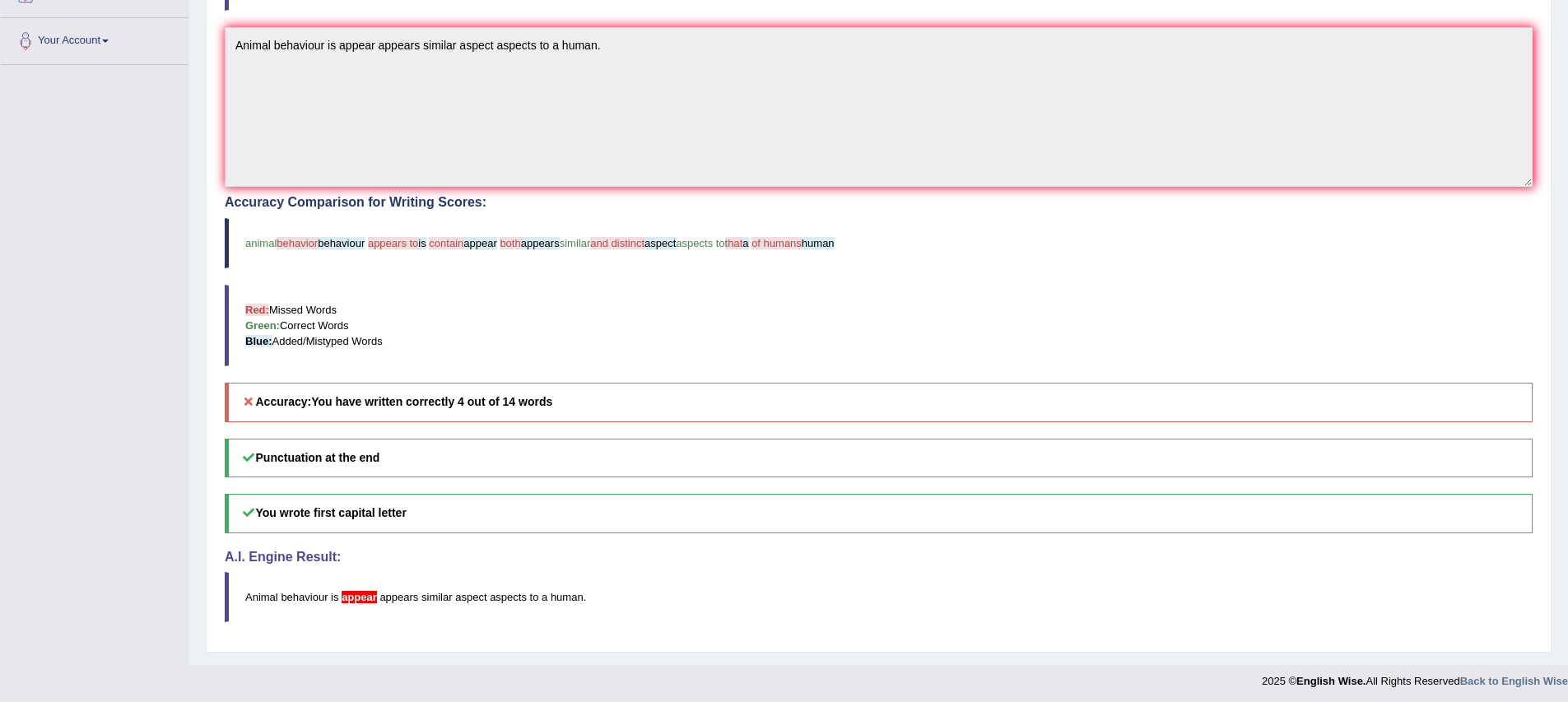
scroll to position [350, 0]
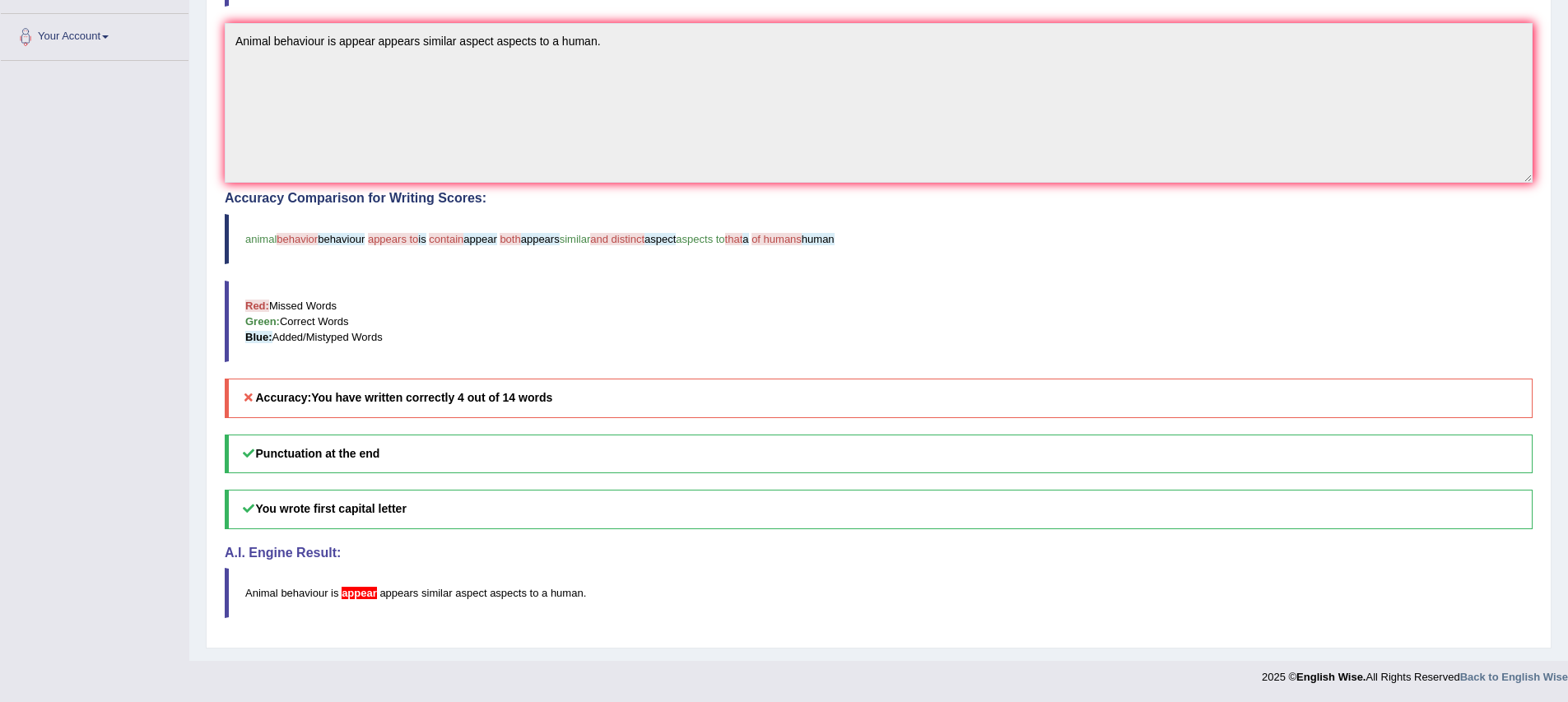
click at [394, 300] on blockquote "Red: Missed Words Green: Correct Words Blue: Added/Mistyped Words" at bounding box center [878, 320] width 1307 height 81
click at [420, 298] on blockquote "Red: Missed Words Green: Correct Words Blue: Added/Mistyped Words" at bounding box center [878, 320] width 1307 height 81
click at [419, 293] on blockquote "Red: Missed Words Green: Correct Words Blue: Added/Mistyped Words" at bounding box center [878, 320] width 1307 height 81
click at [509, 338] on blockquote "Red: Missed Words Green: Correct Words Blue: Added/Mistyped Words" at bounding box center [878, 320] width 1307 height 81
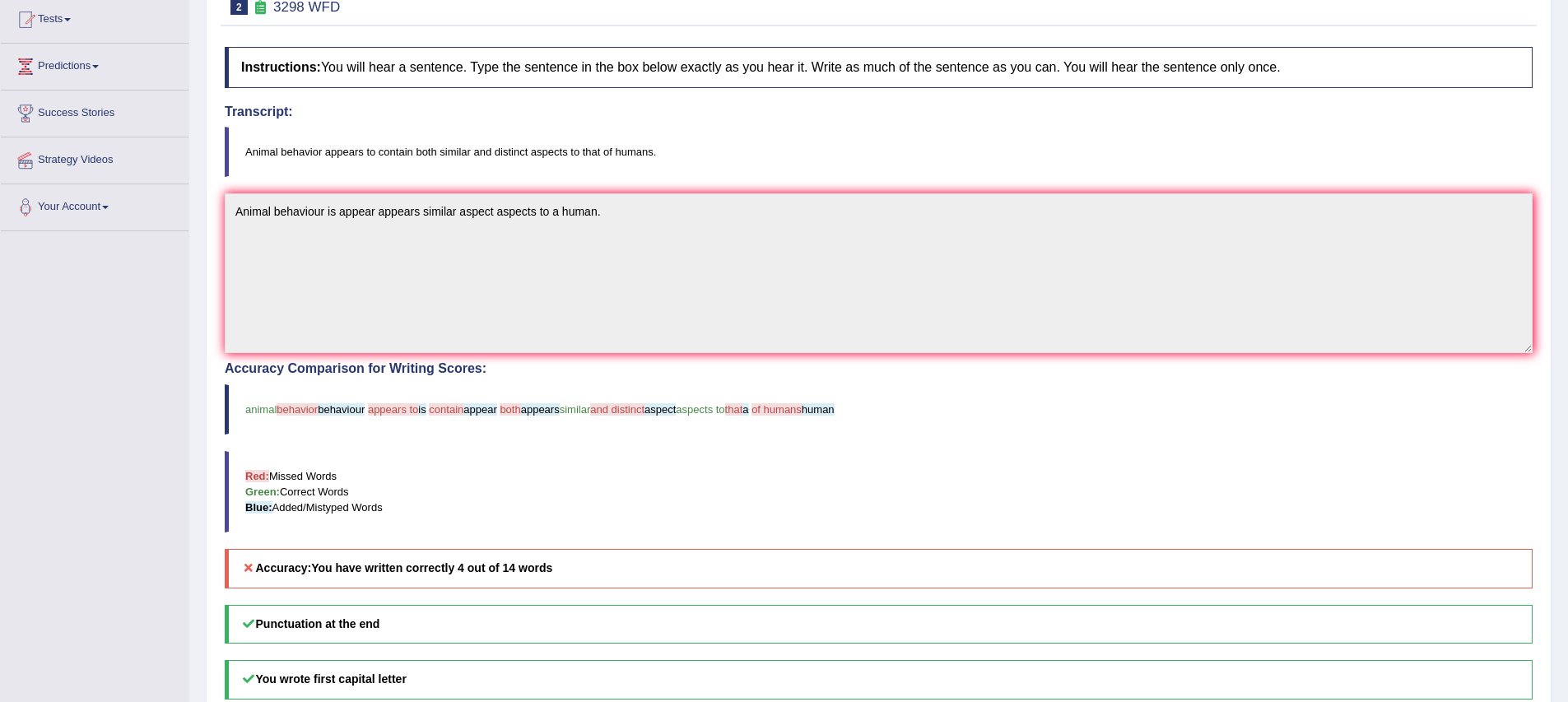
scroll to position [154, 0]
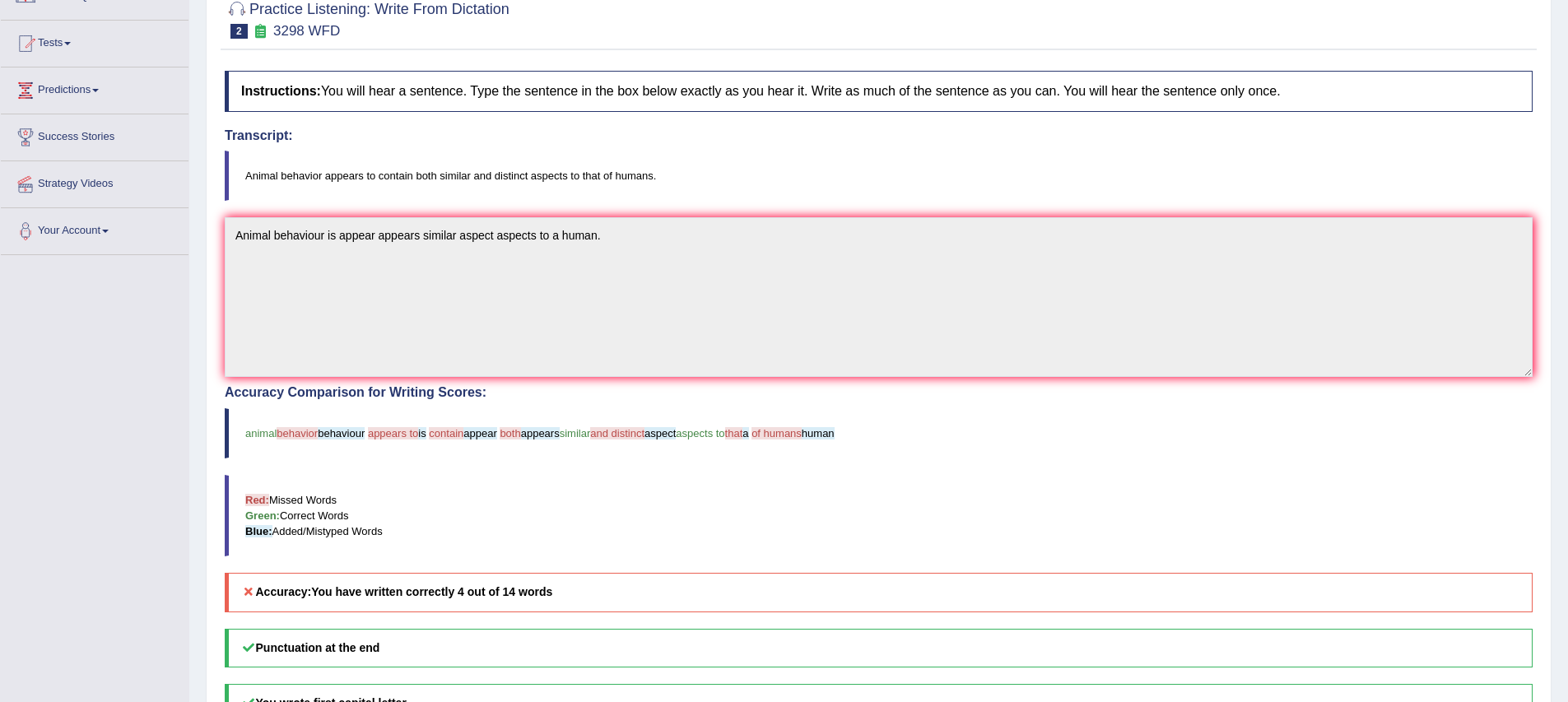
click at [761, 186] on blockquote "Animal behavior appears to contain both similar and distinct aspects to that of…" at bounding box center [878, 175] width 1307 height 50
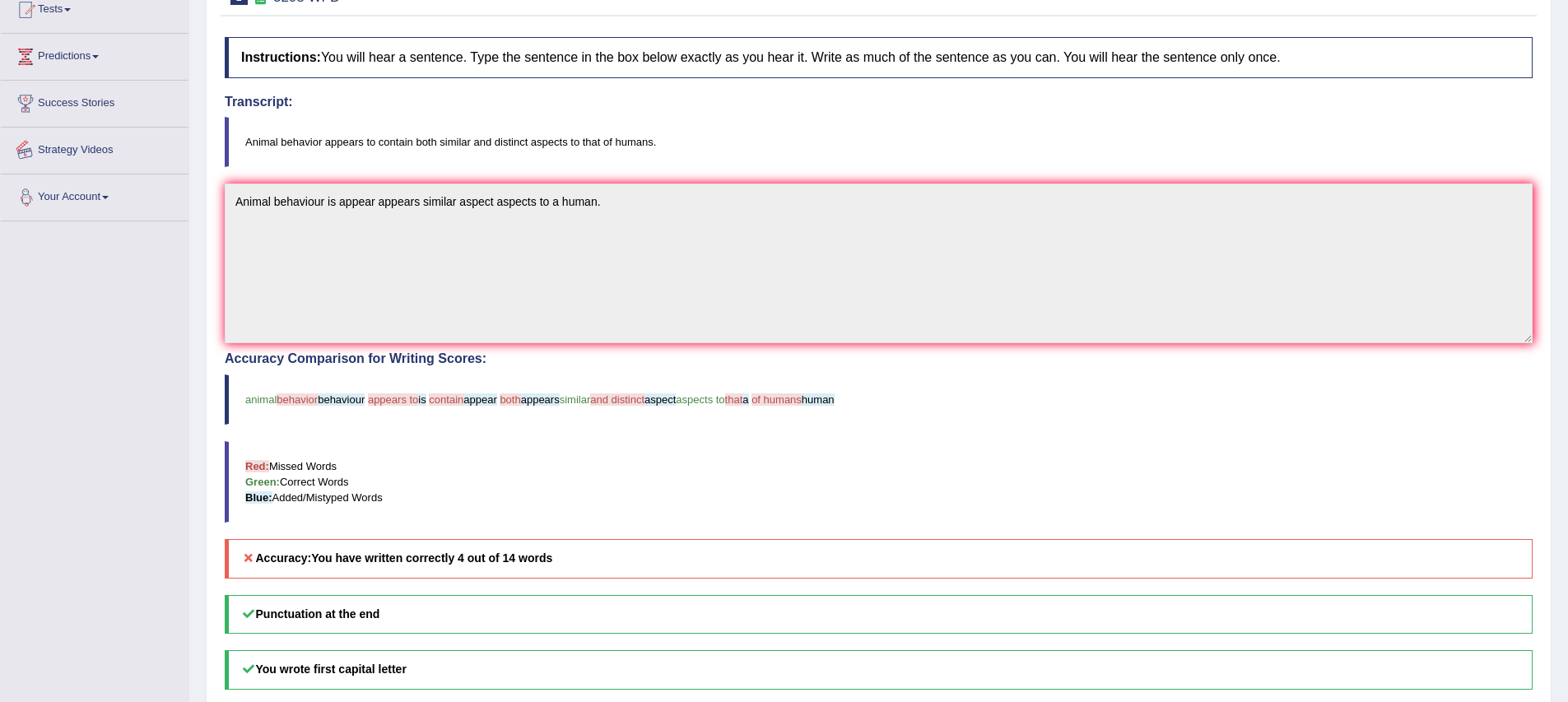
scroll to position [350, 0]
